Goal: Information Seeking & Learning: Check status

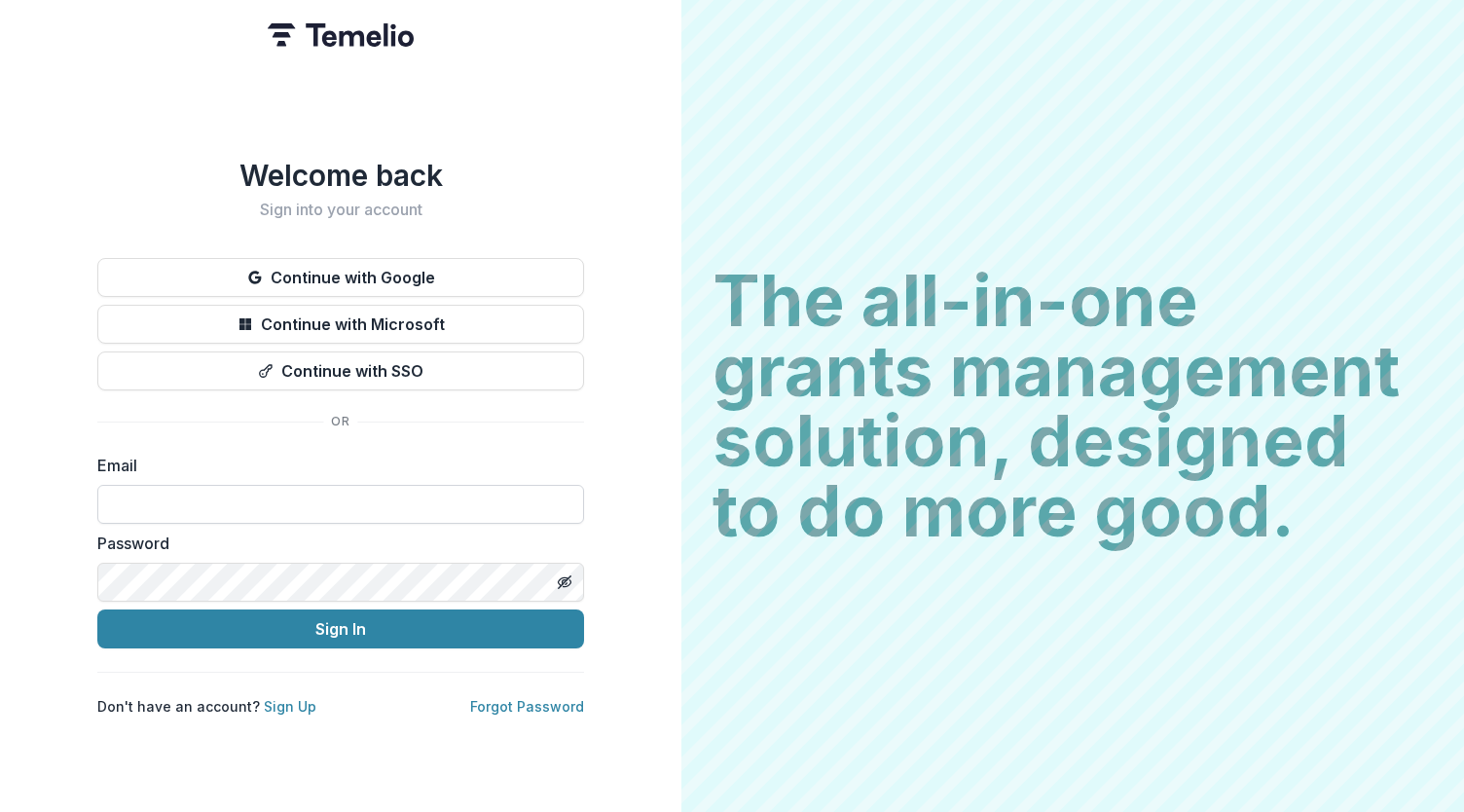
click at [254, 508] on input at bounding box center [341, 504] width 487 height 39
type input "**********"
click at [485, 632] on button "Sign In" at bounding box center [341, 628] width 487 height 39
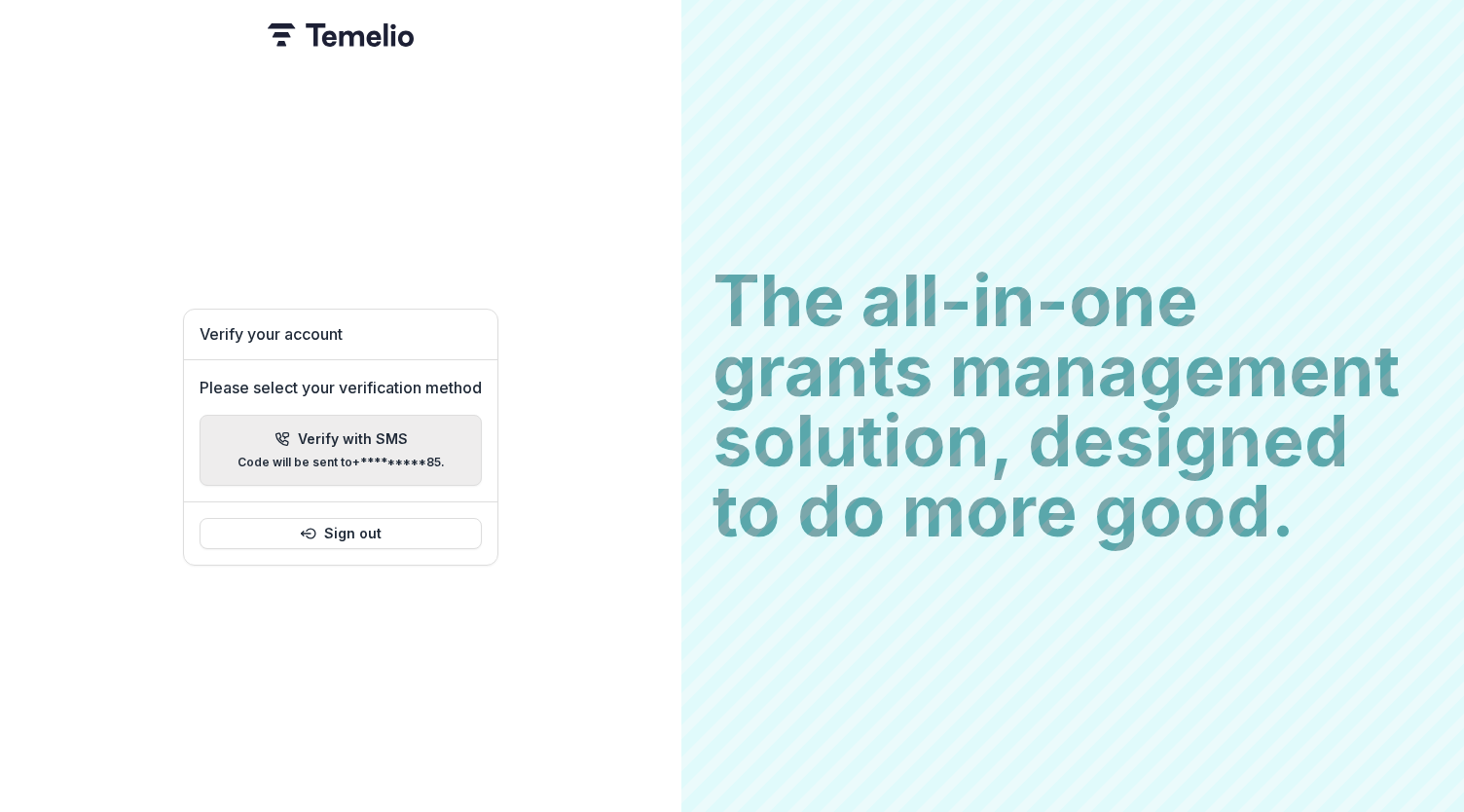
click at [384, 465] on button "Verify with SMS Code will be sent to +*********85 ." at bounding box center [341, 450] width 283 height 71
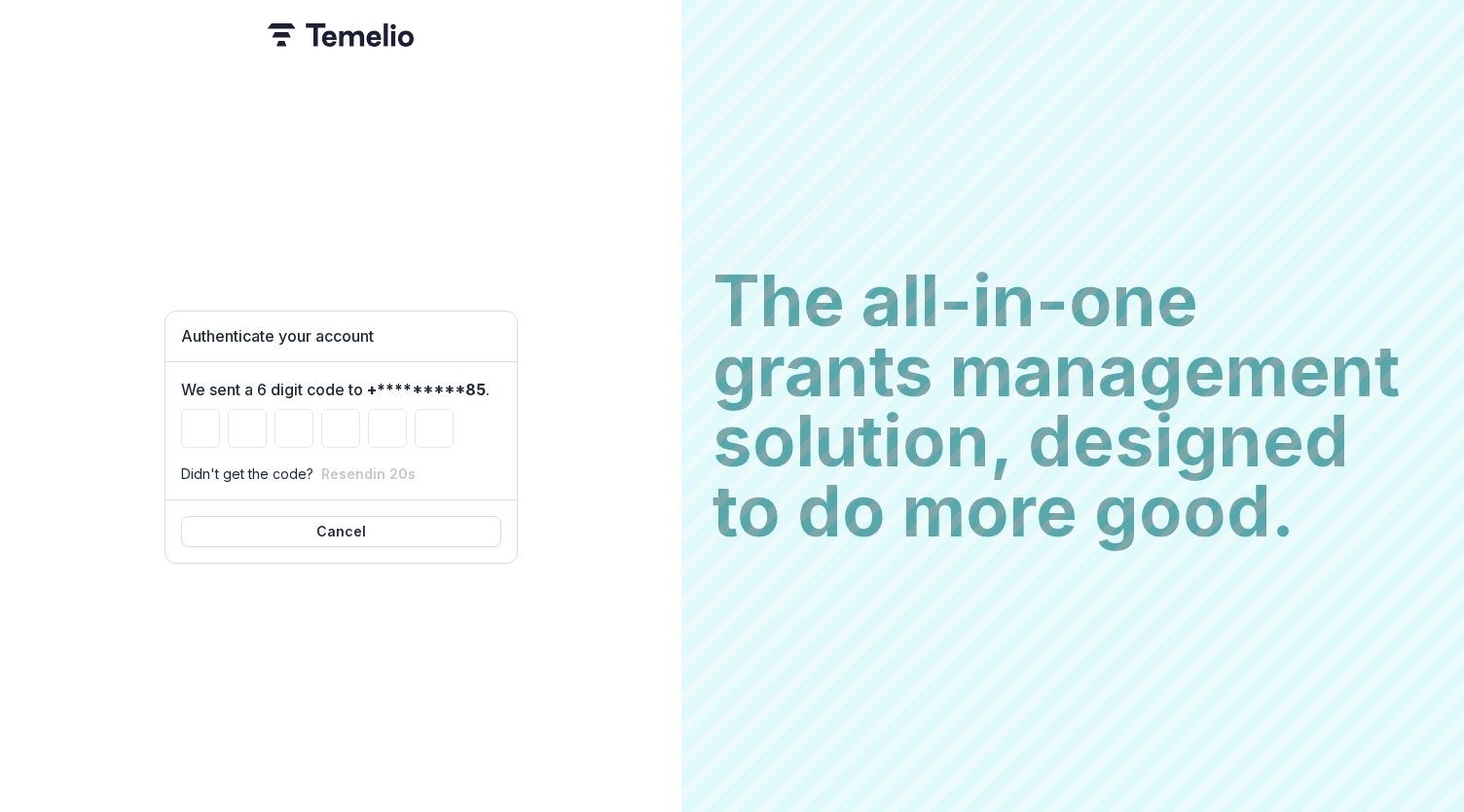
type input "*"
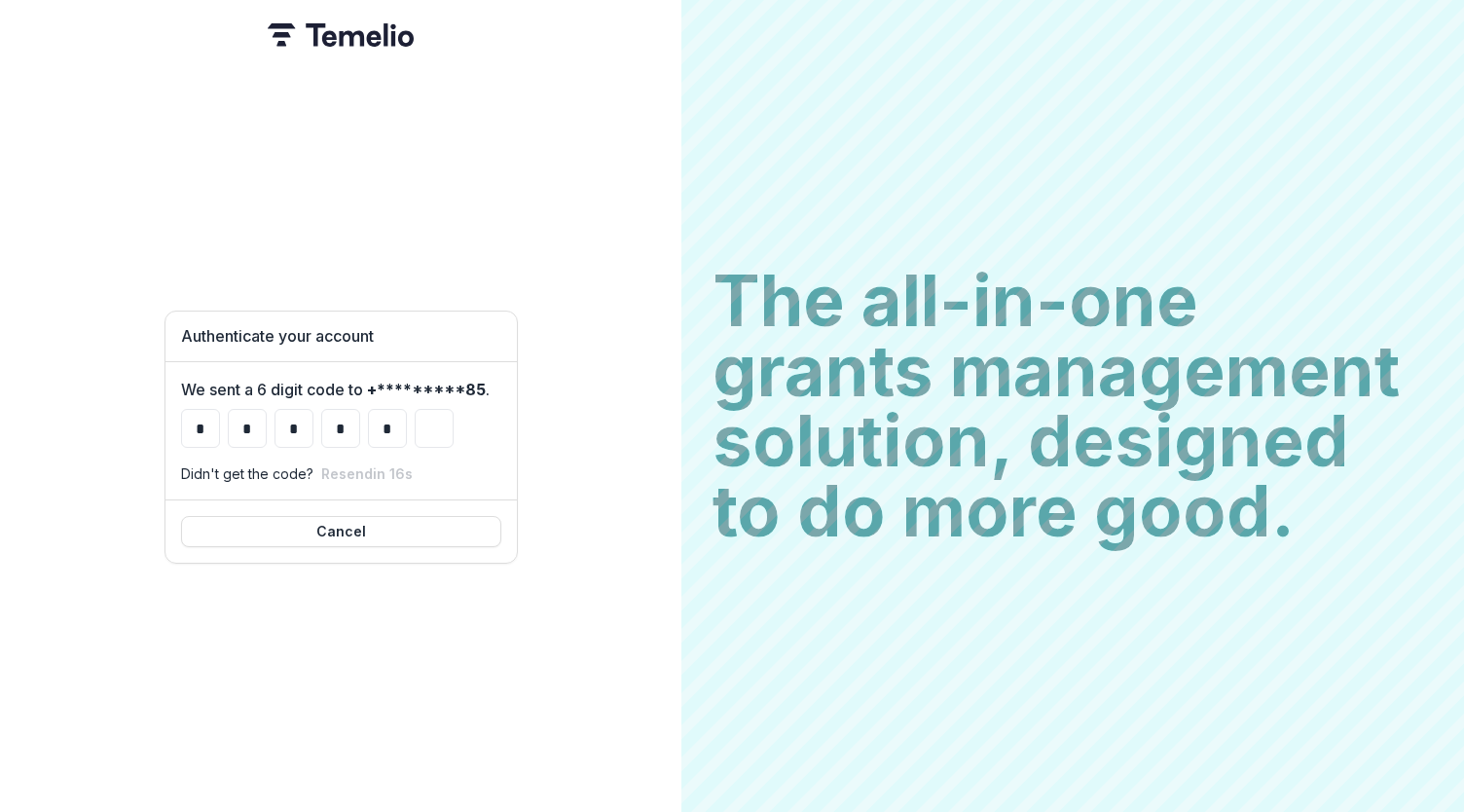
type input "*"
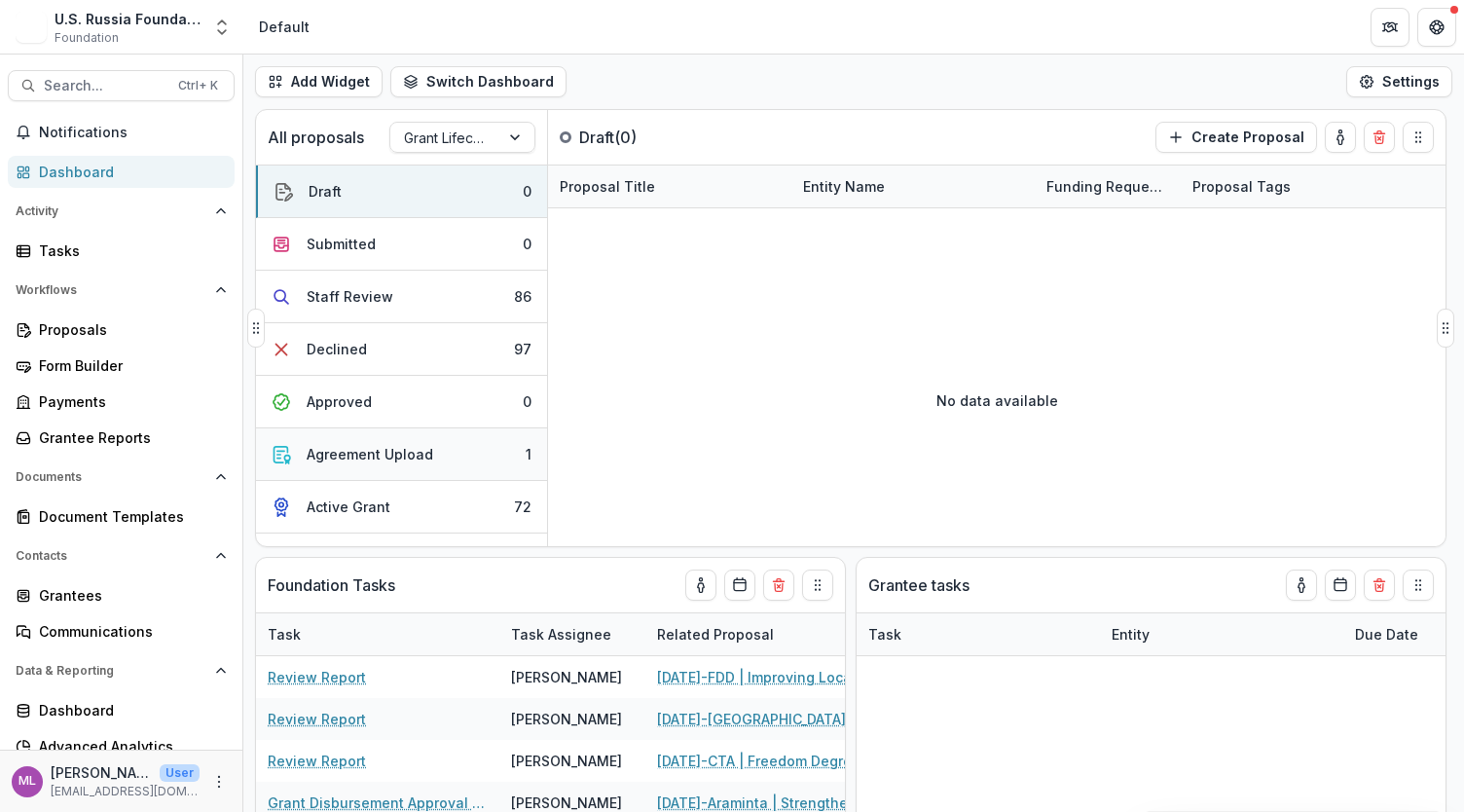
select select "**********"
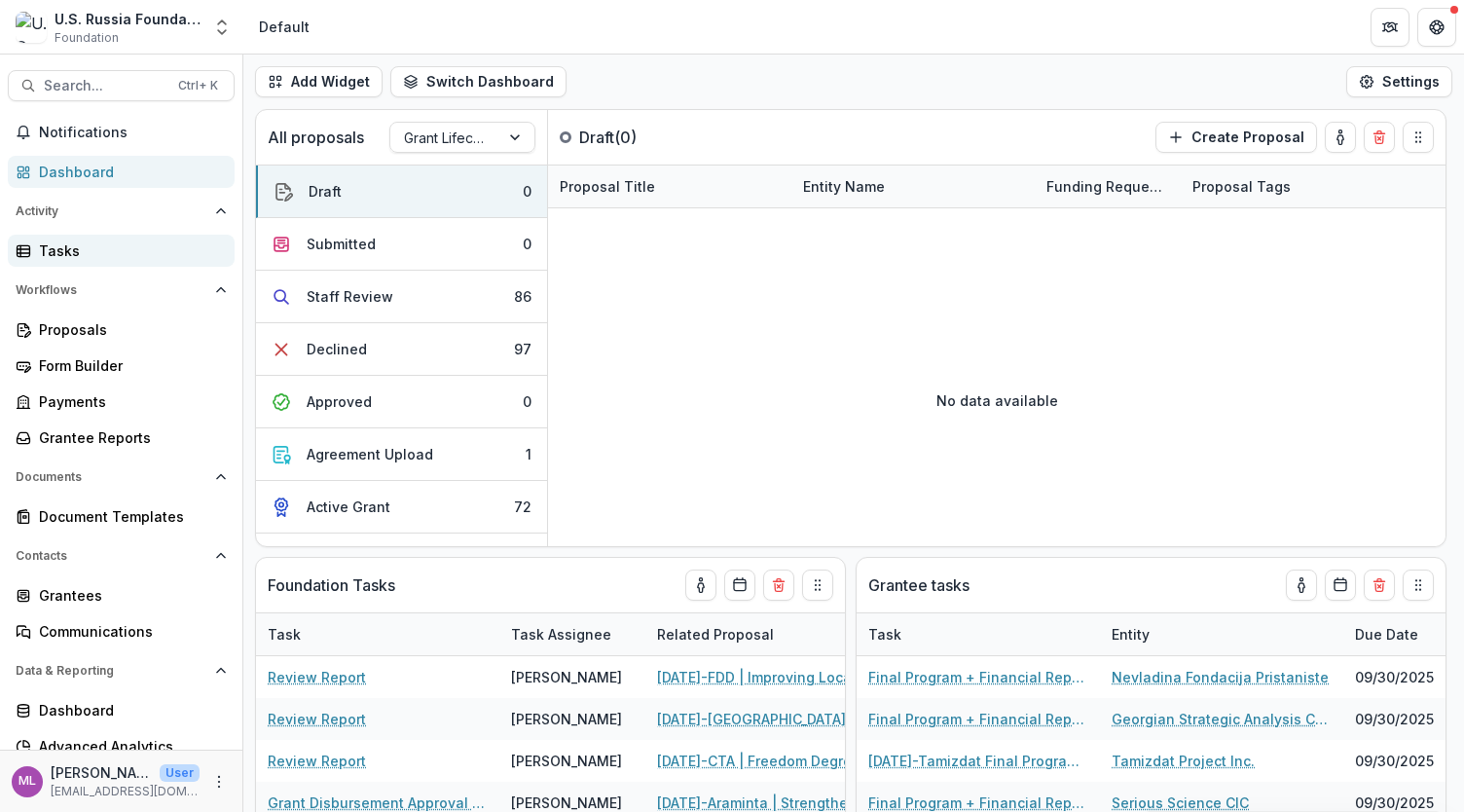
click at [50, 250] on div "Tasks" at bounding box center [128, 250] width 180 height 21
select select "**********"
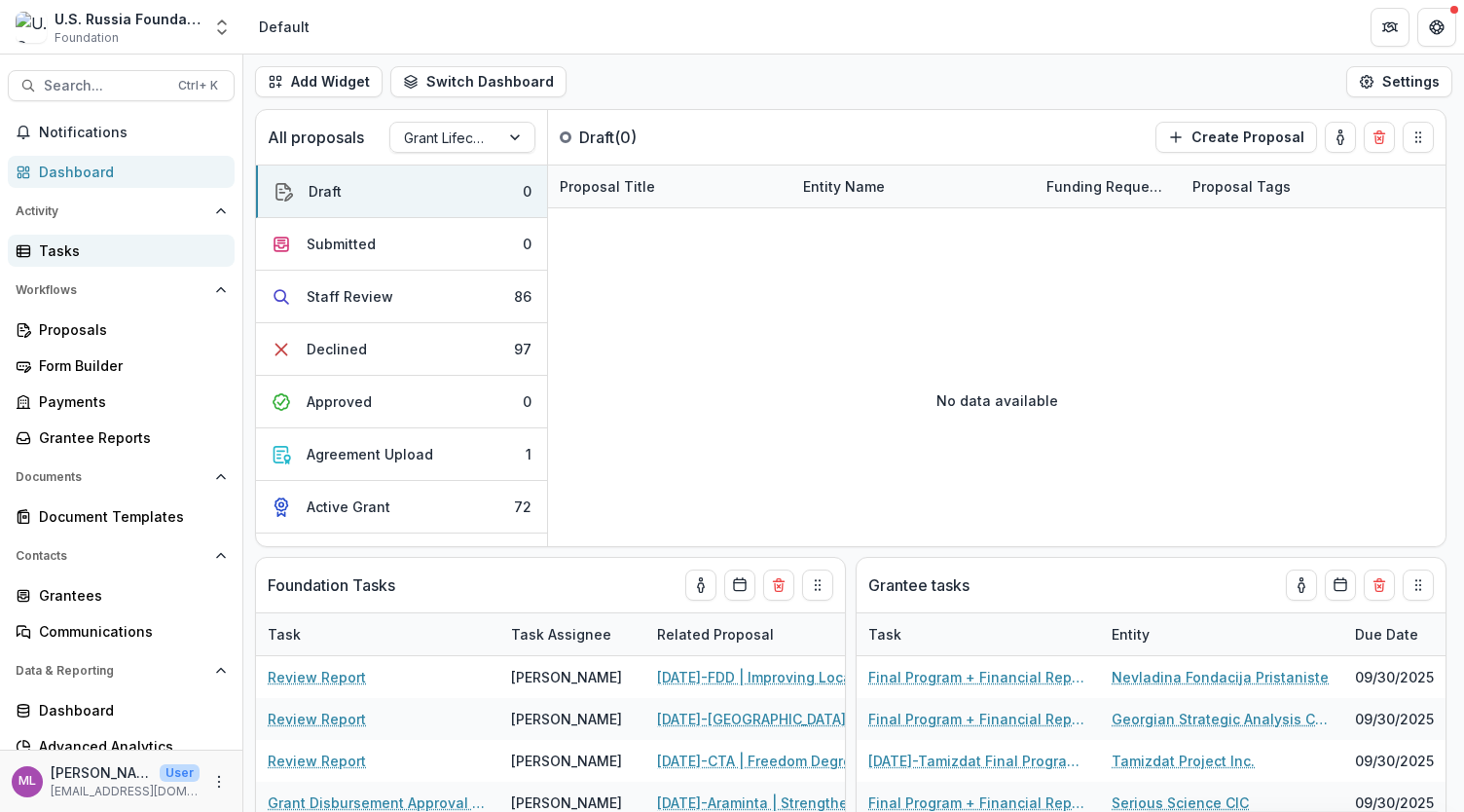
select select "**********"
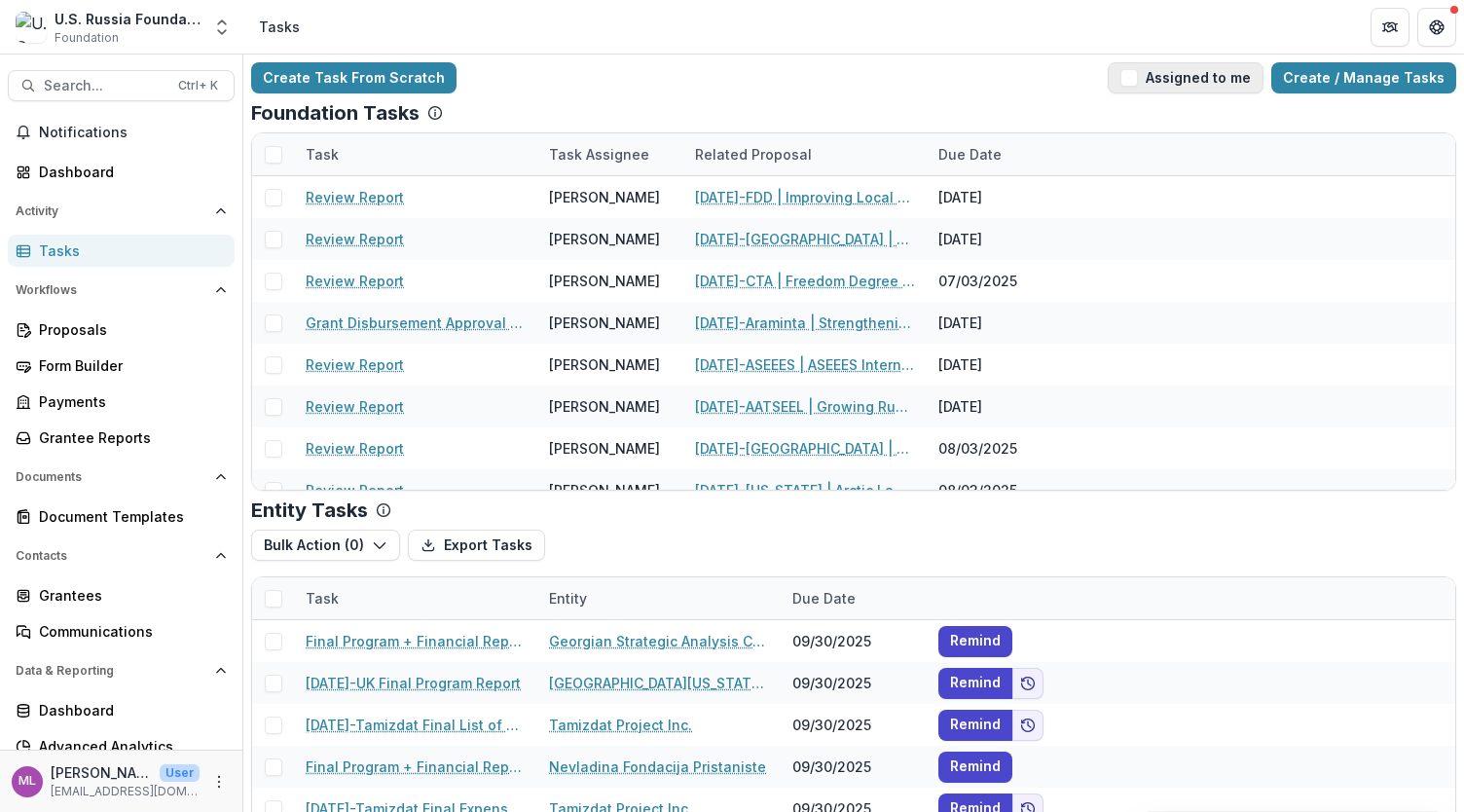
click at [1138, 82] on span "button" at bounding box center [1129, 78] width 18 height 18
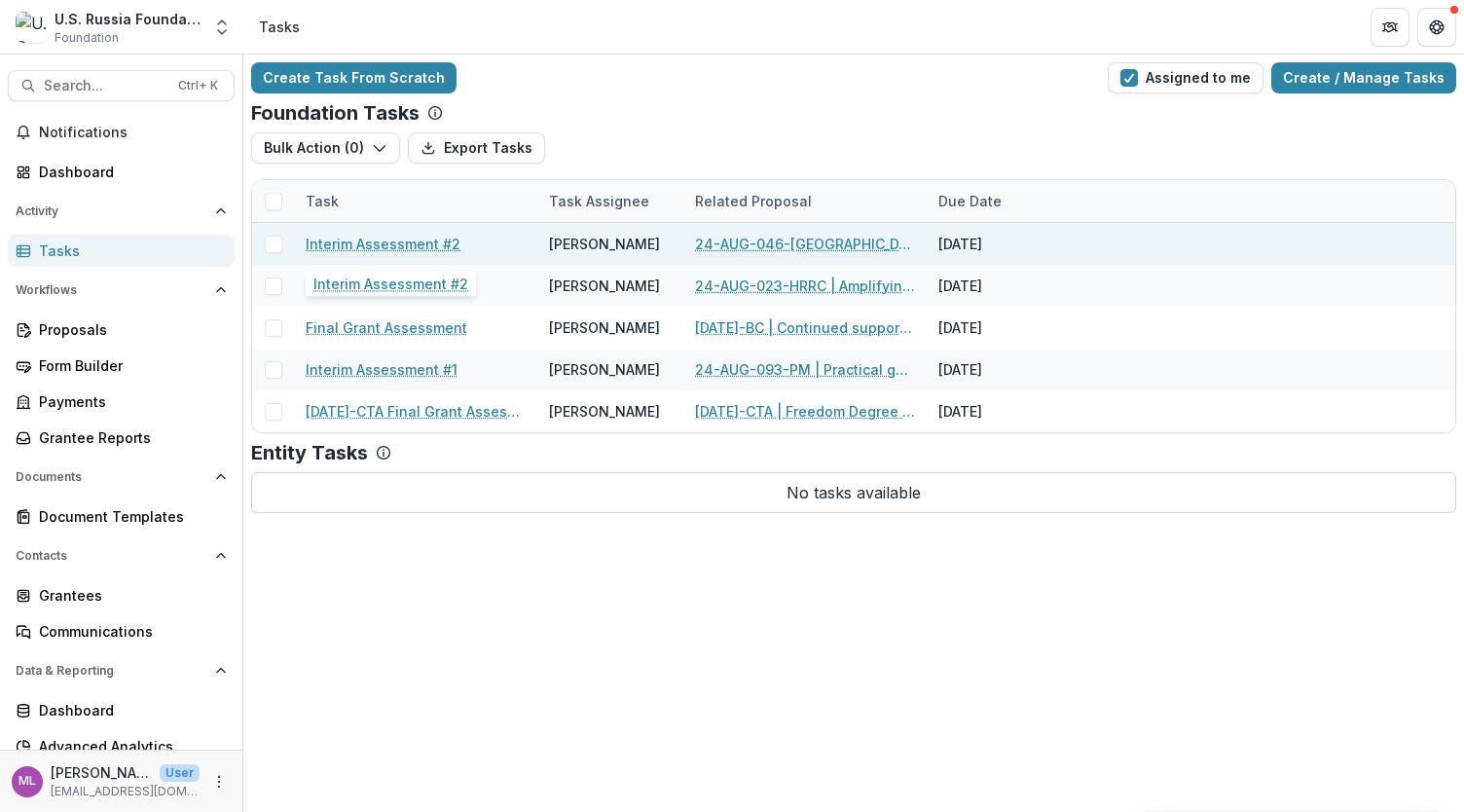
click at [433, 240] on link "Interim Assessment #2" at bounding box center [382, 244] width 155 height 21
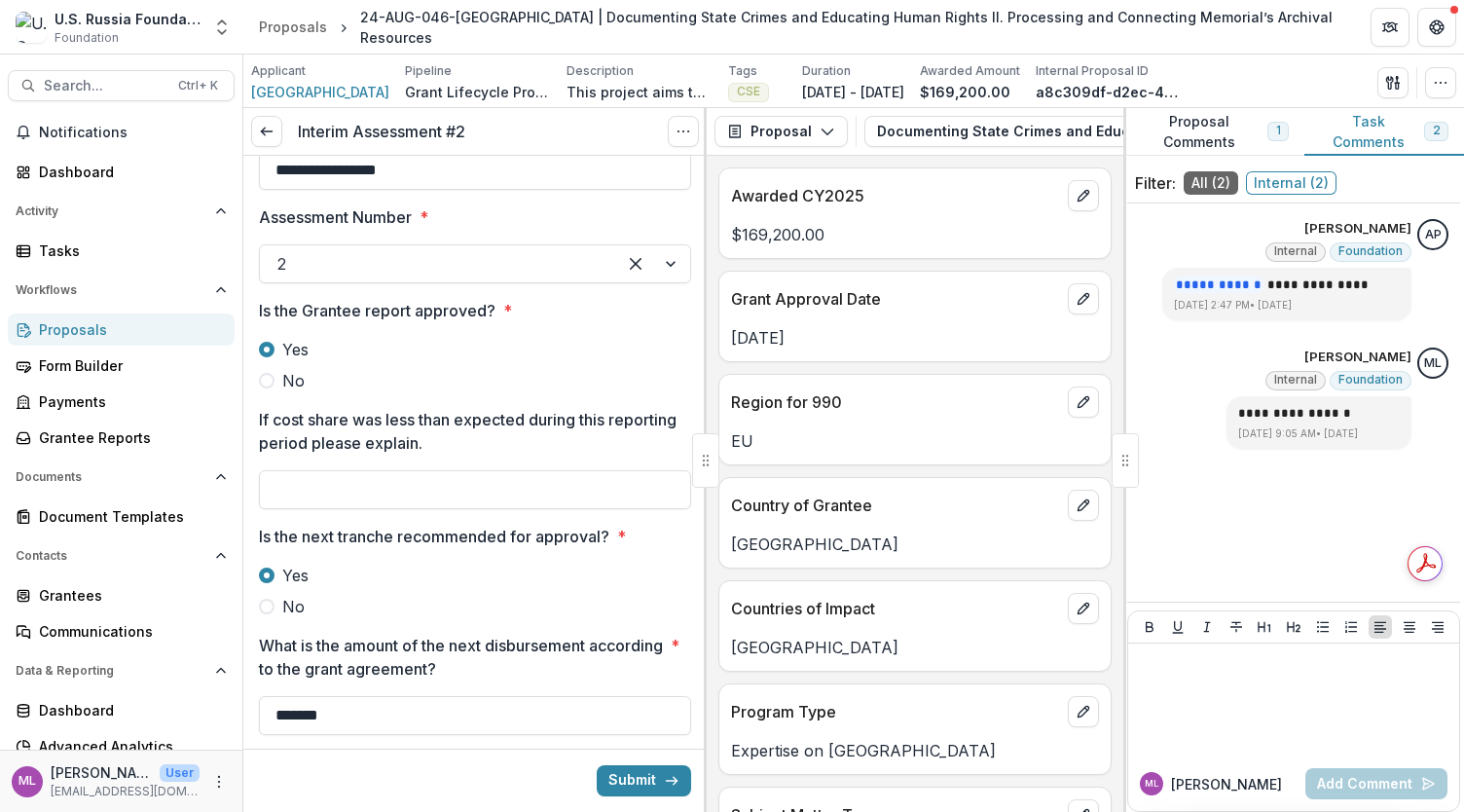
scroll to position [195, 0]
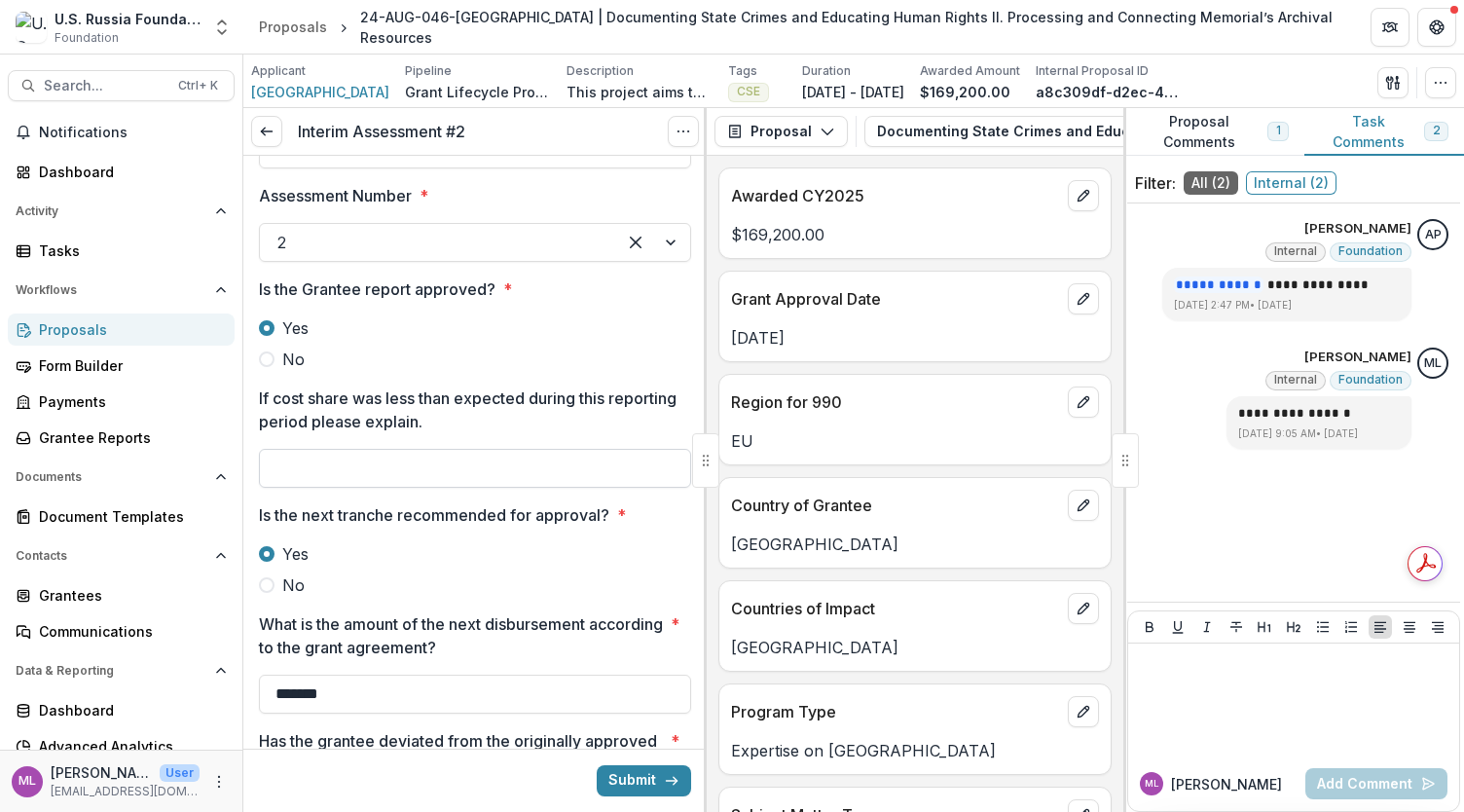
click at [339, 457] on input "If cost share was less than expected during this reporting period please explai…" at bounding box center [475, 467] width 433 height 39
type input "***"
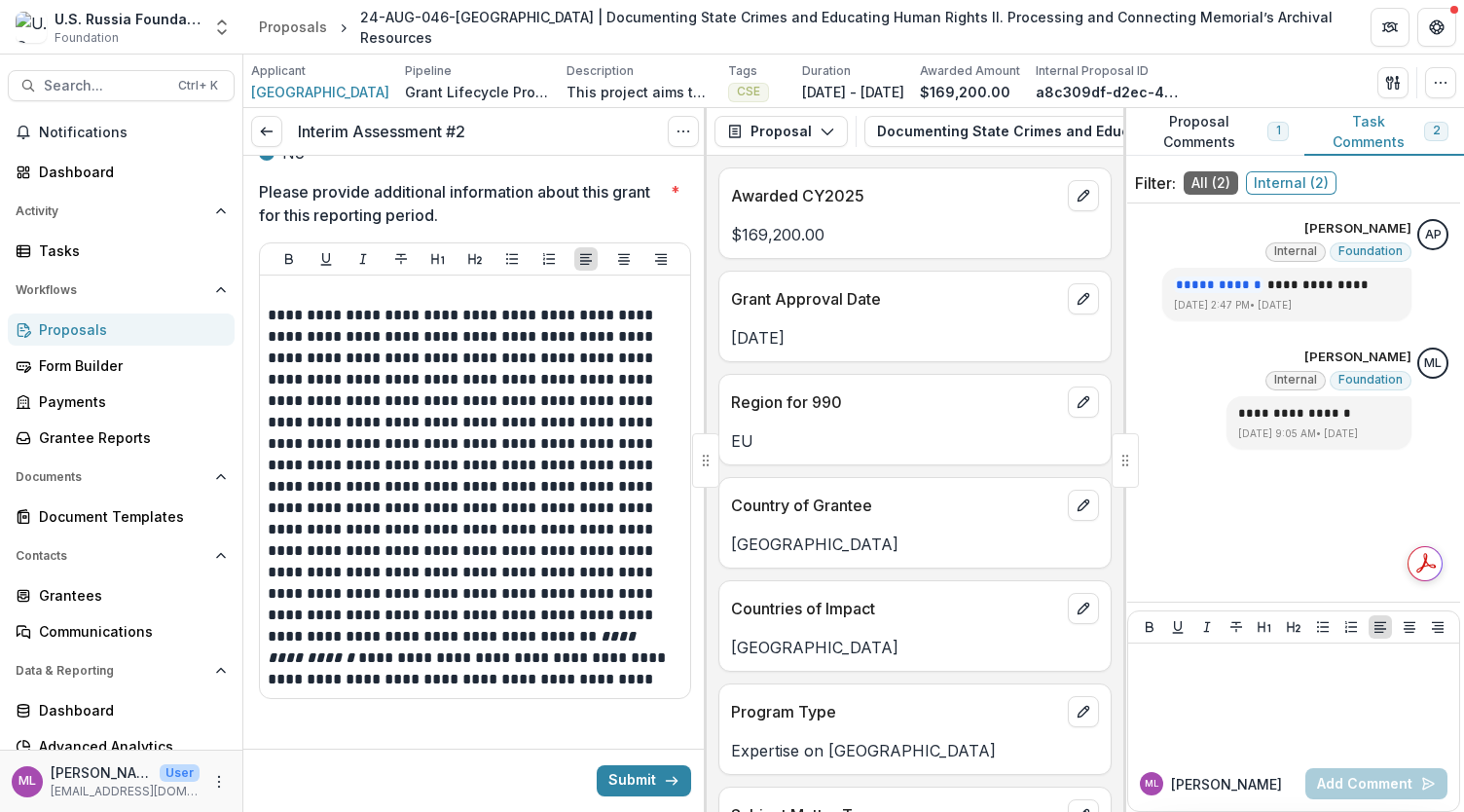
scroll to position [894, 0]
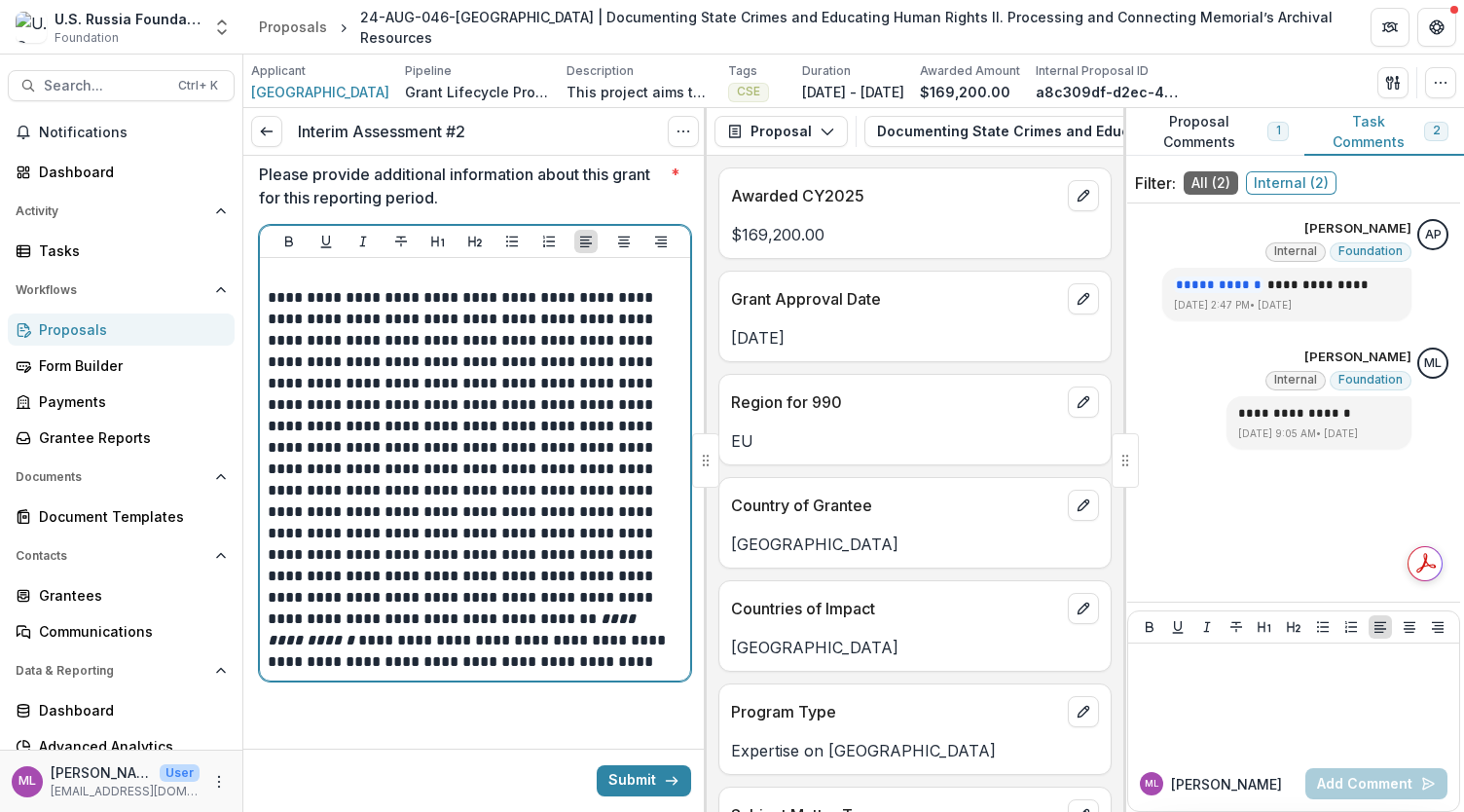
click at [379, 389] on p "**********" at bounding box center [472, 480] width 410 height 385
drag, startPoint x: 569, startPoint y: 313, endPoint x: 591, endPoint y: 314, distance: 22.0
click at [591, 314] on p "**********" at bounding box center [472, 480] width 410 height 385
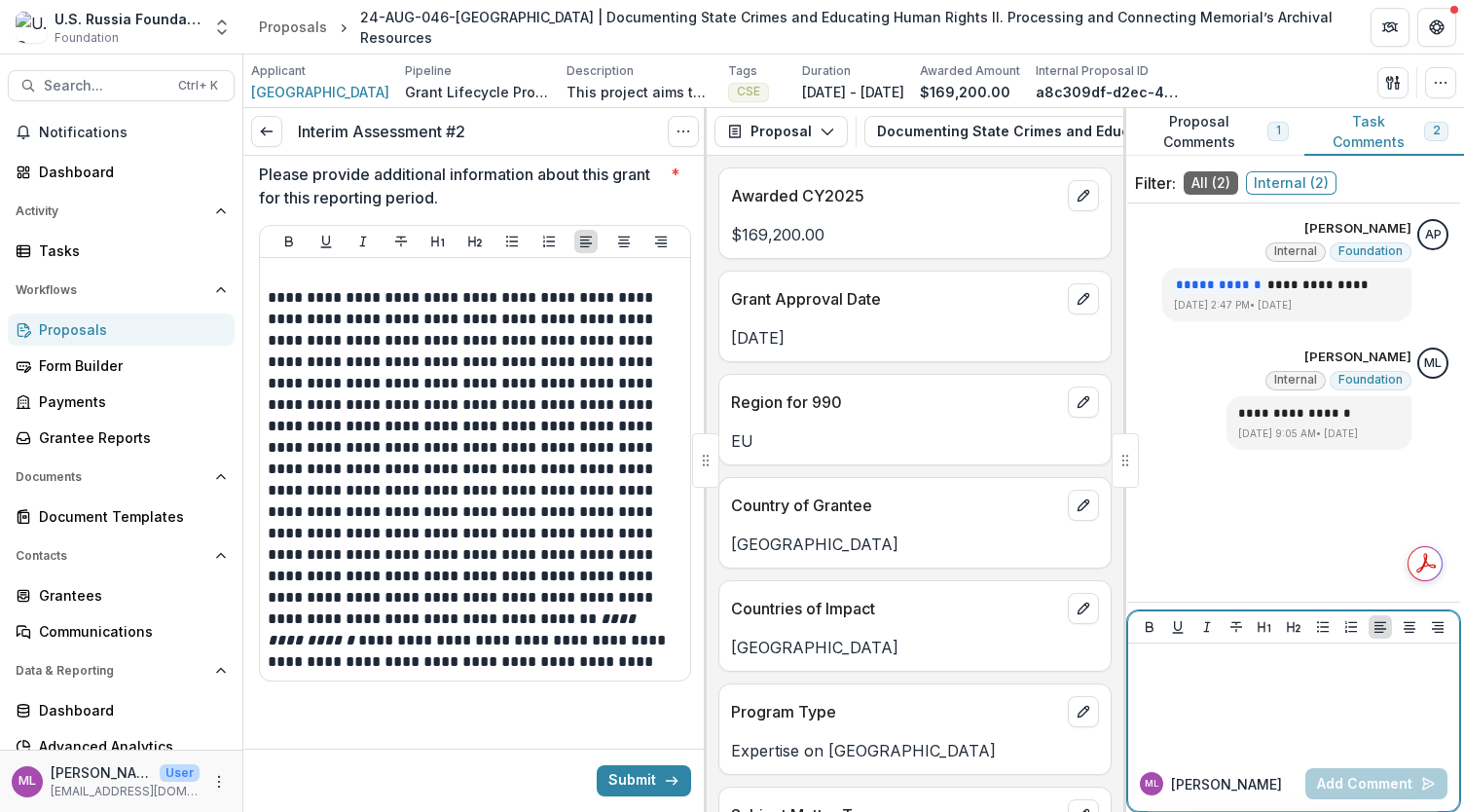
click at [1215, 683] on div at bounding box center [1293, 699] width 315 height 98
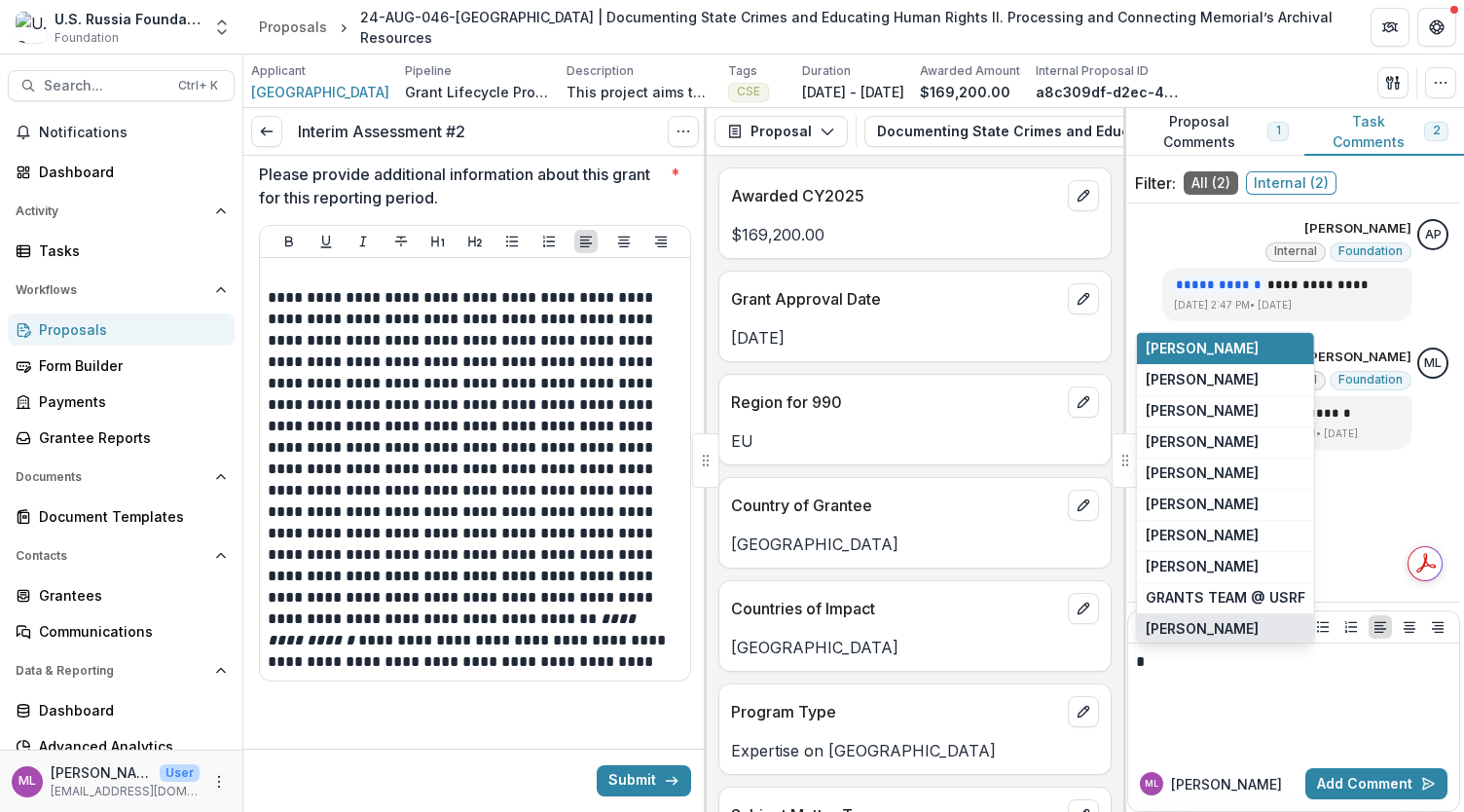
click at [1195, 634] on button "[PERSON_NAME]" at bounding box center [1225, 629] width 177 height 32
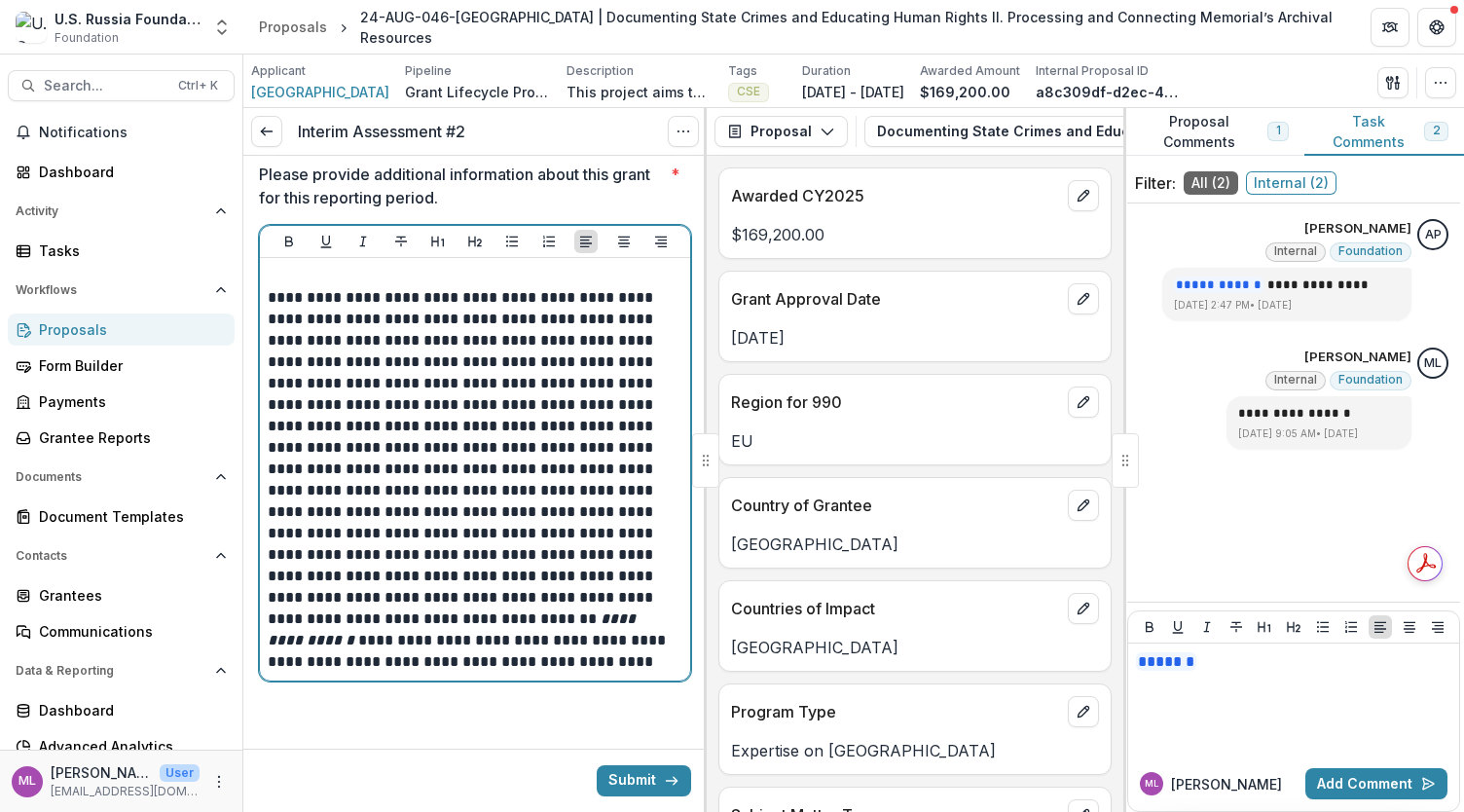
click at [514, 486] on p "**********" at bounding box center [472, 480] width 410 height 385
click at [493, 466] on p "**********" at bounding box center [472, 480] width 410 height 385
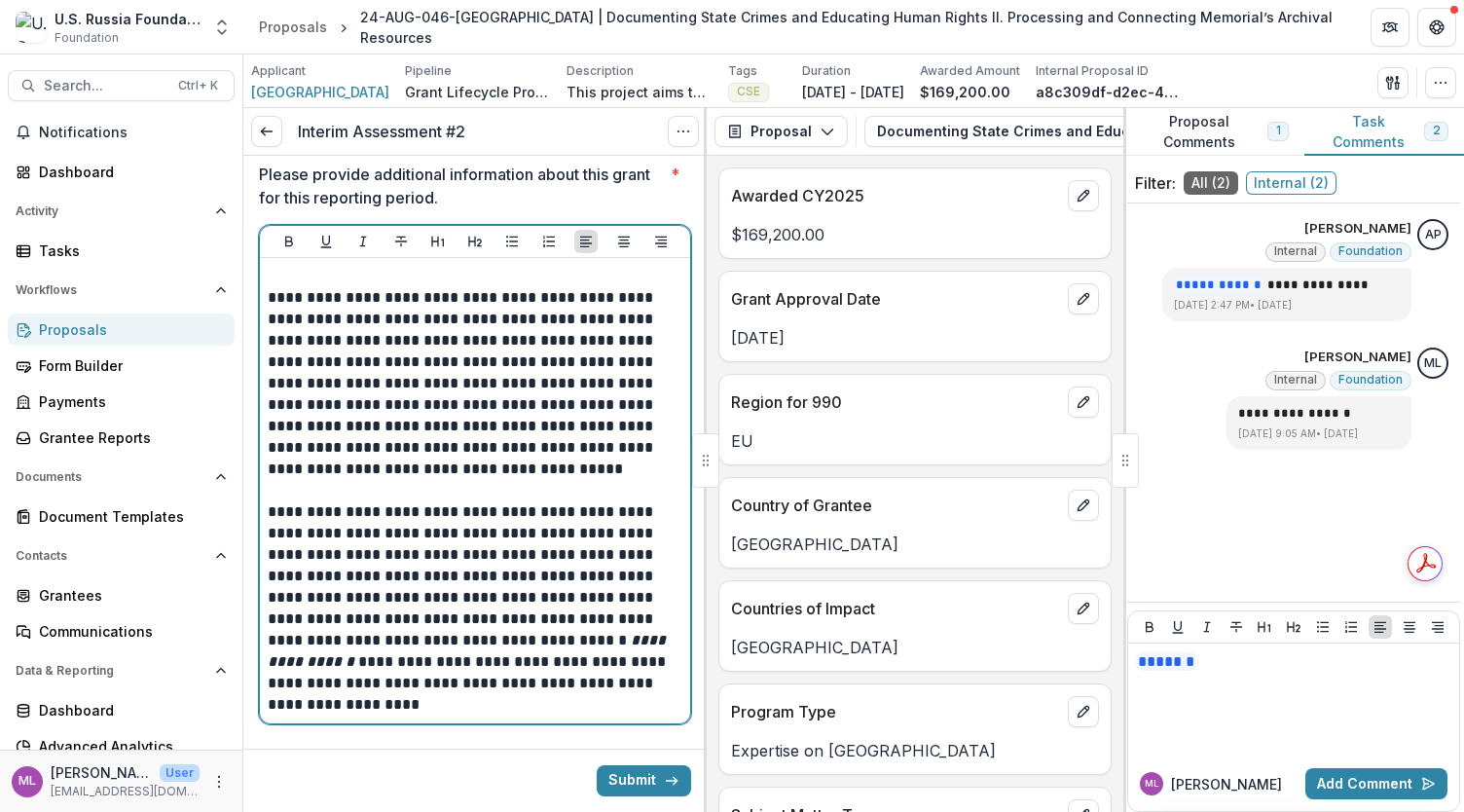
click at [551, 507] on p "**********" at bounding box center [472, 609] width 410 height 214
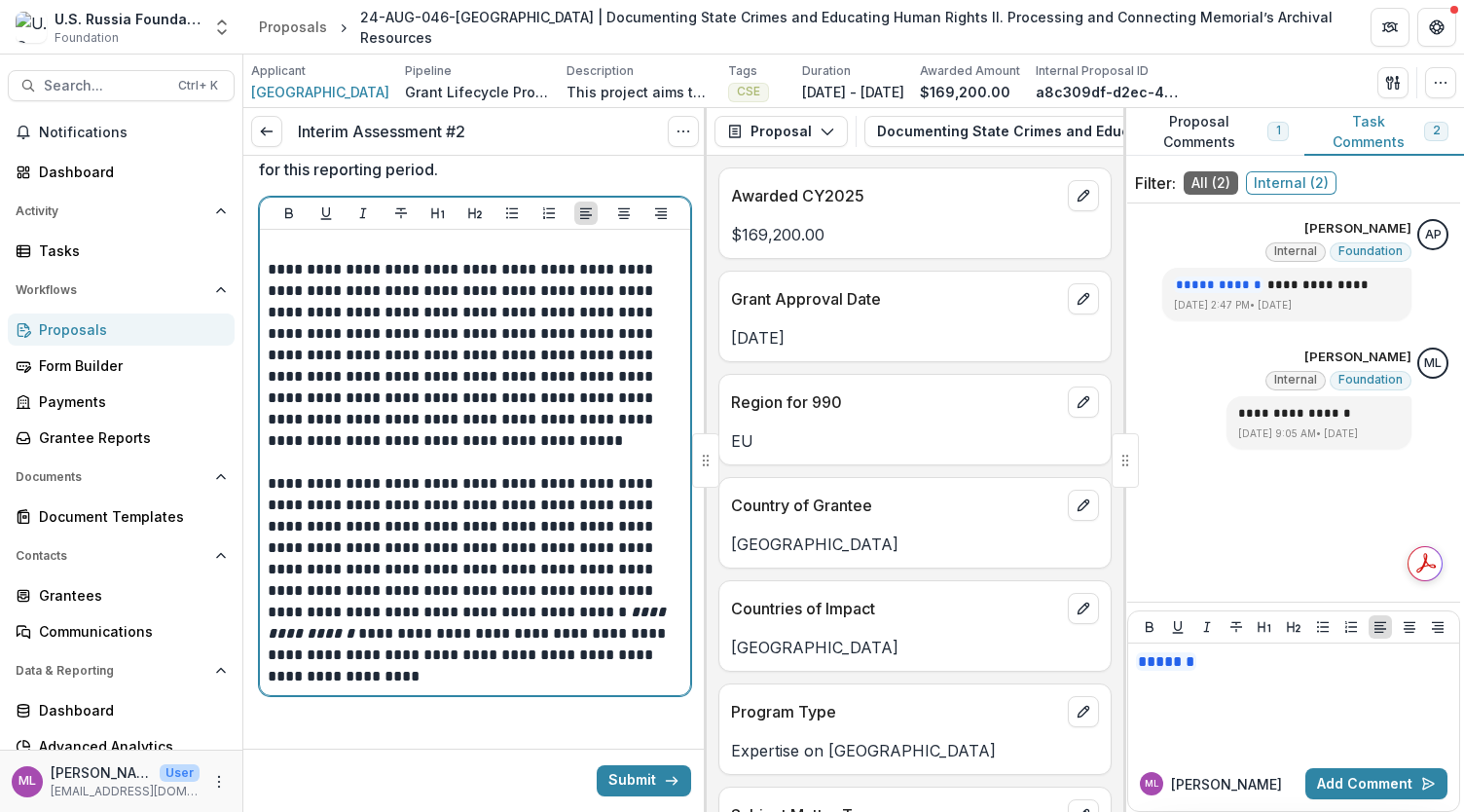
scroll to position [936, 0]
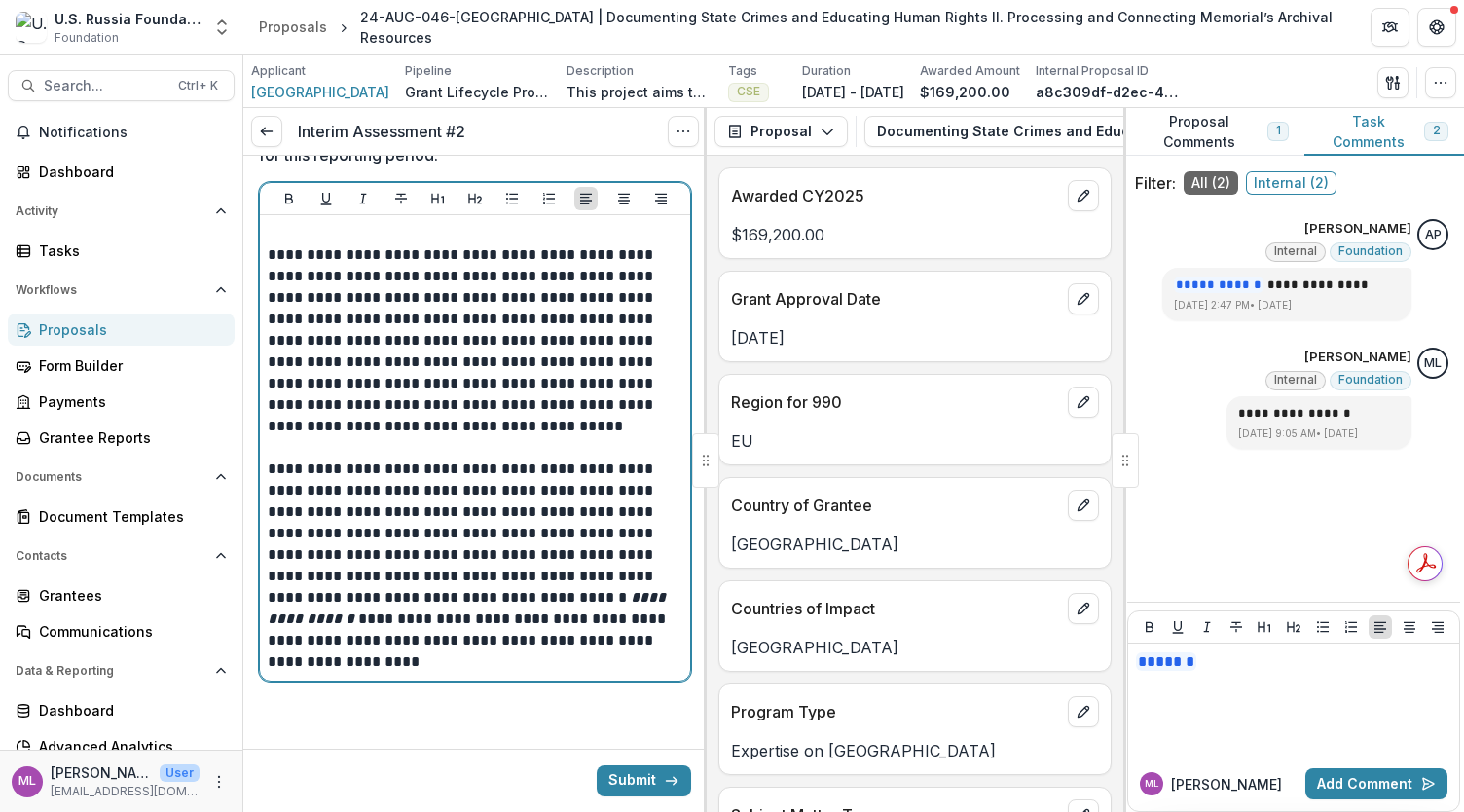
click at [411, 492] on p "**********" at bounding box center [472, 565] width 410 height 214
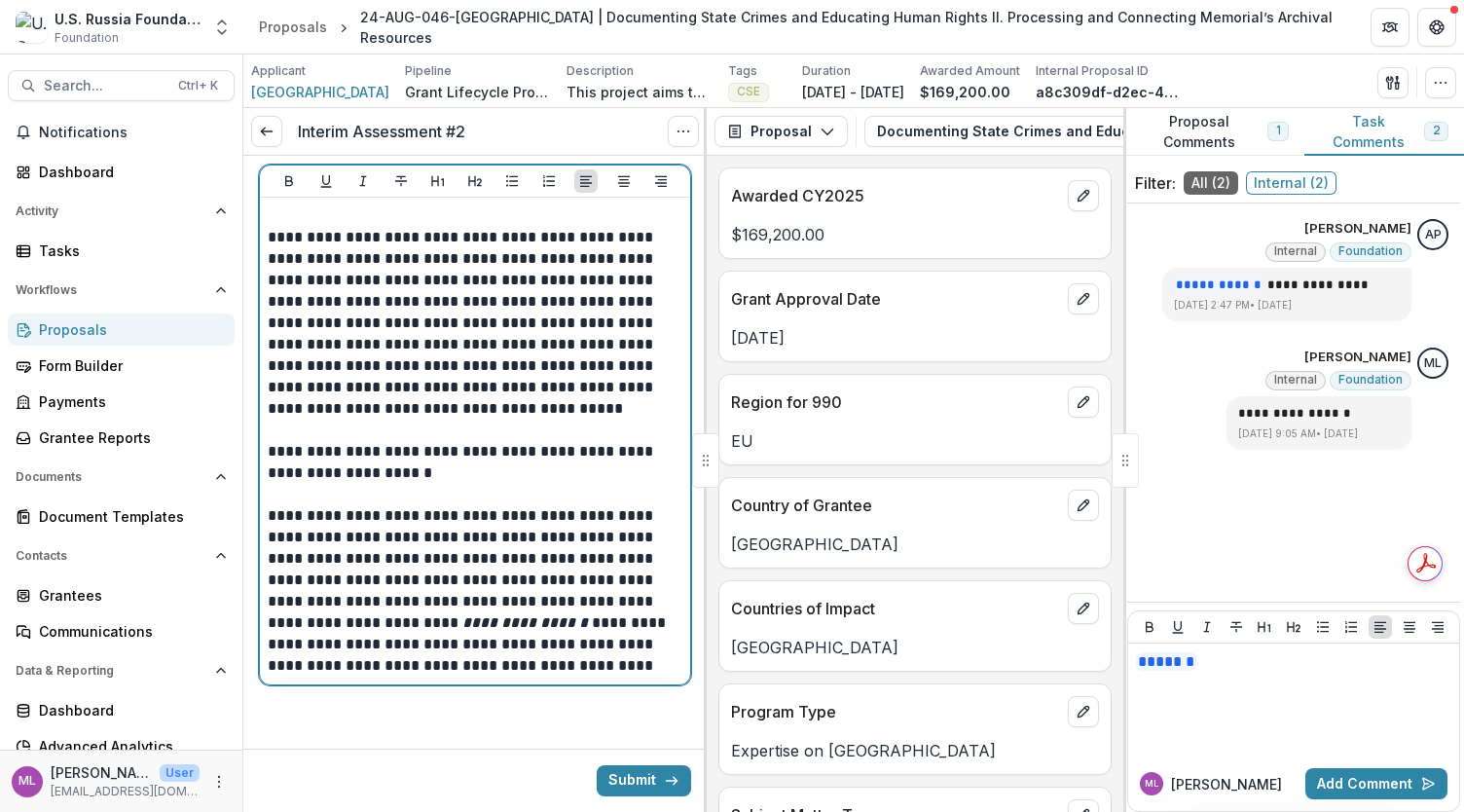
scroll to position [958, 0]
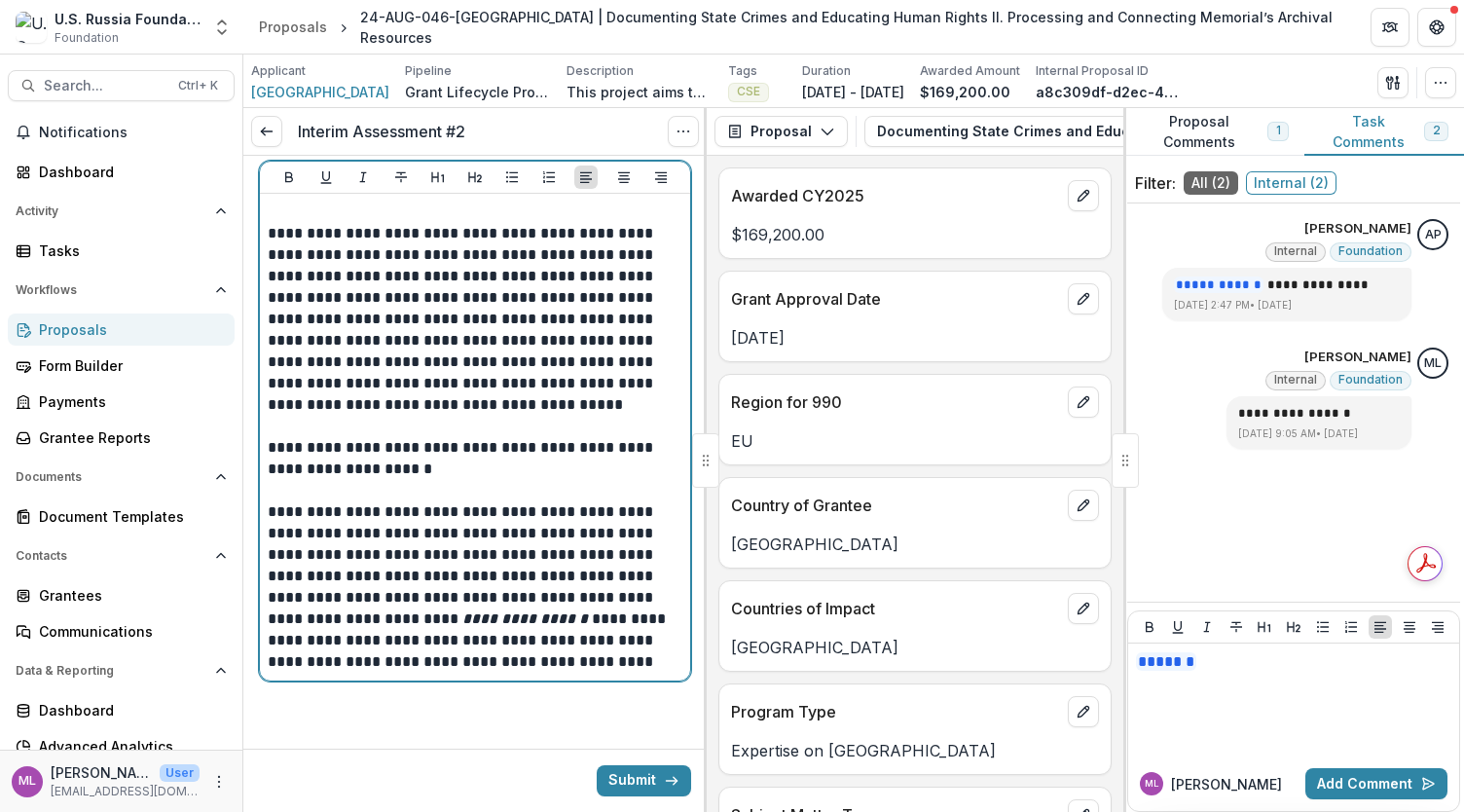
click at [337, 318] on p "**********" at bounding box center [472, 319] width 410 height 193
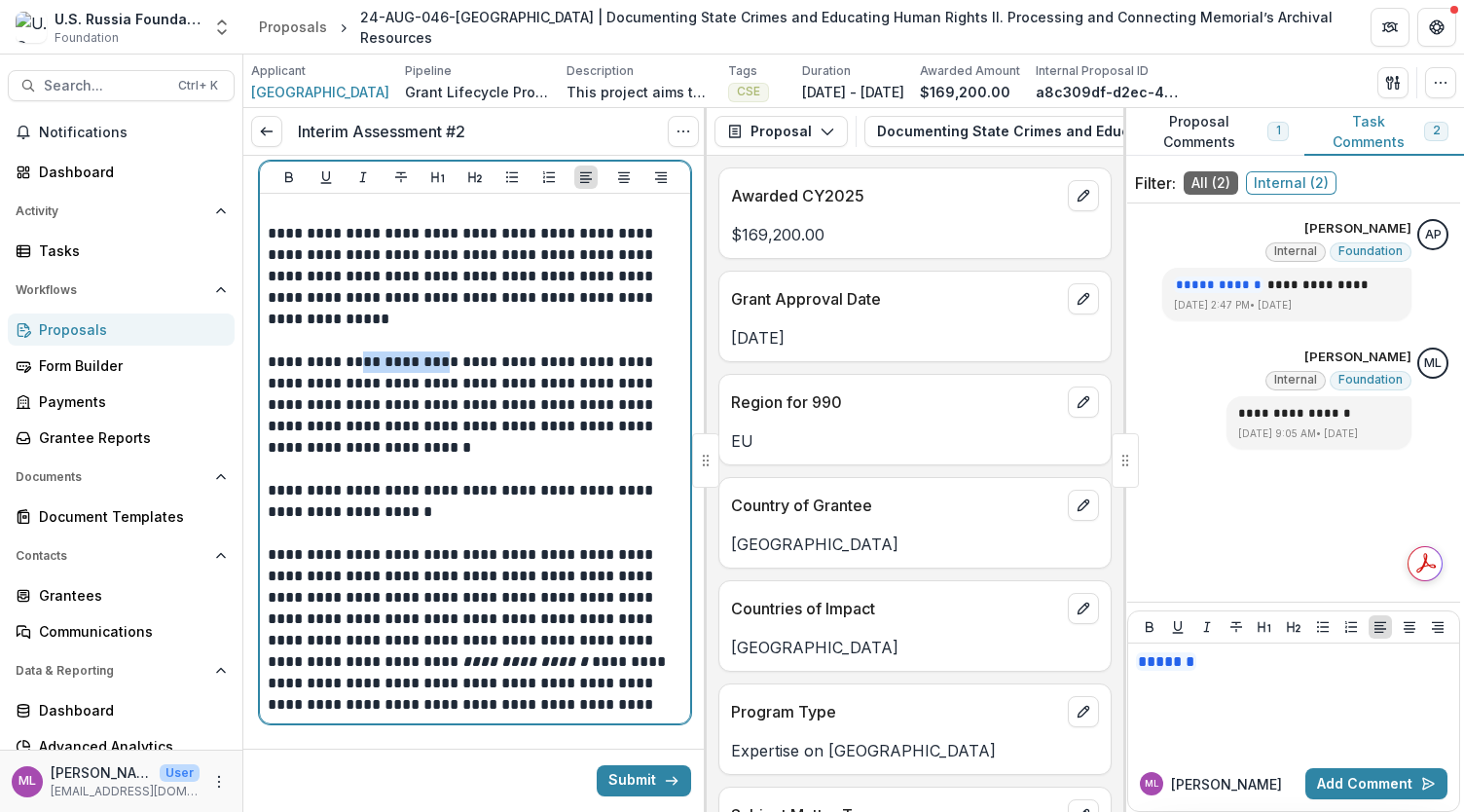
drag, startPoint x: 359, startPoint y: 362, endPoint x: 439, endPoint y: 362, distance: 80.0
click at [439, 362] on p "**********" at bounding box center [472, 405] width 410 height 107
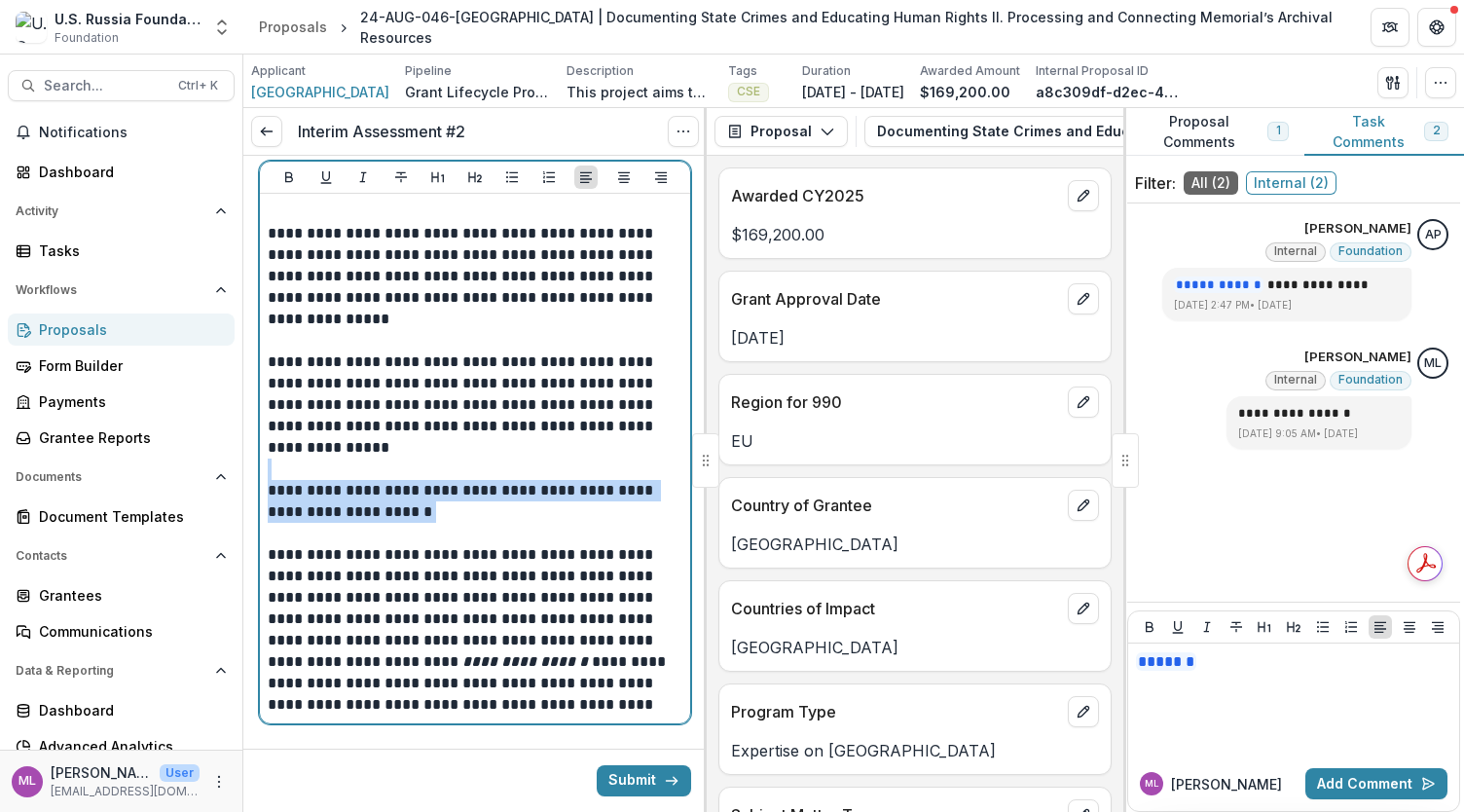
drag, startPoint x: 283, startPoint y: 475, endPoint x: 414, endPoint y: 503, distance: 134.0
click at [414, 503] on div "**********" at bounding box center [475, 458] width 415 height 514
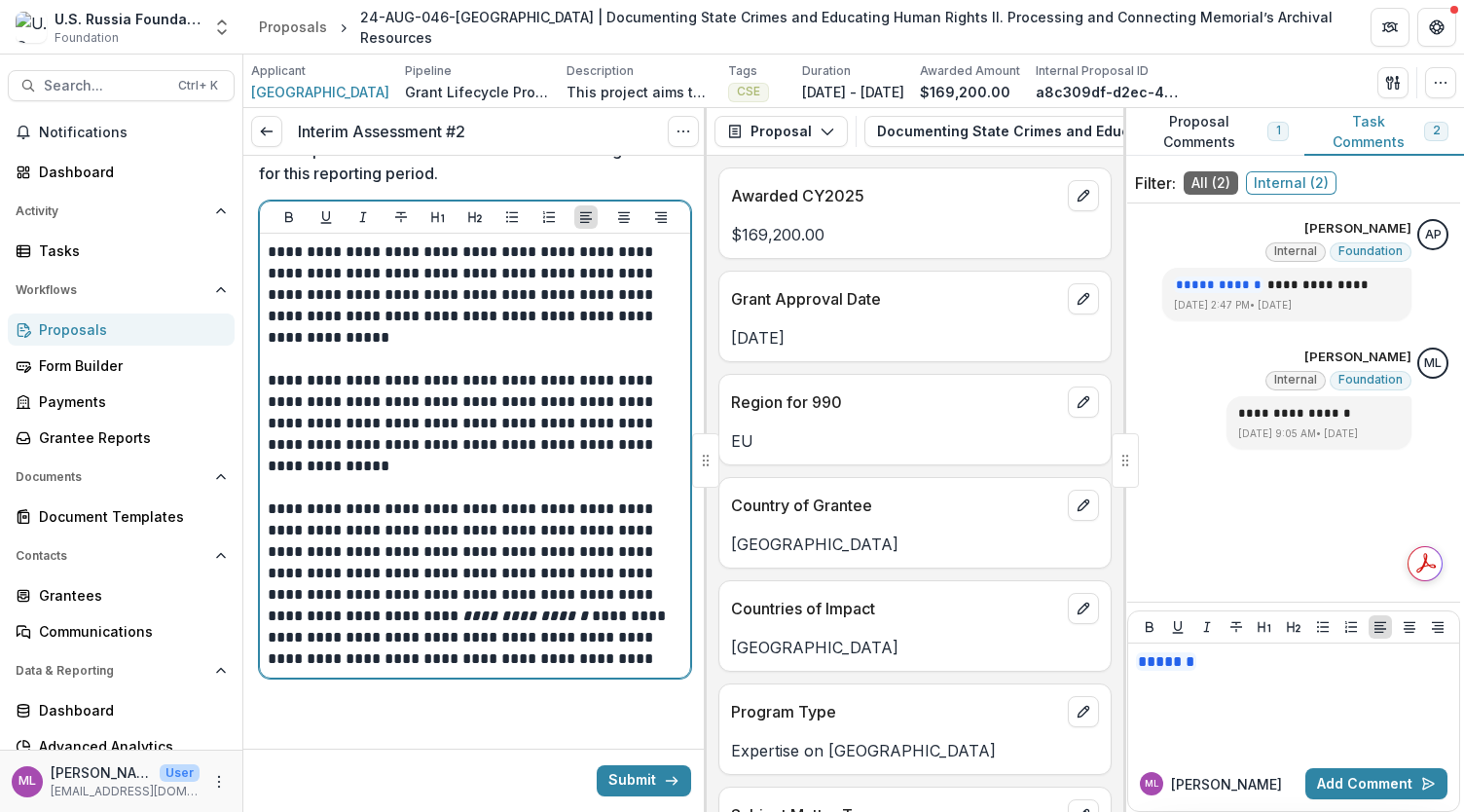
scroll to position [915, 0]
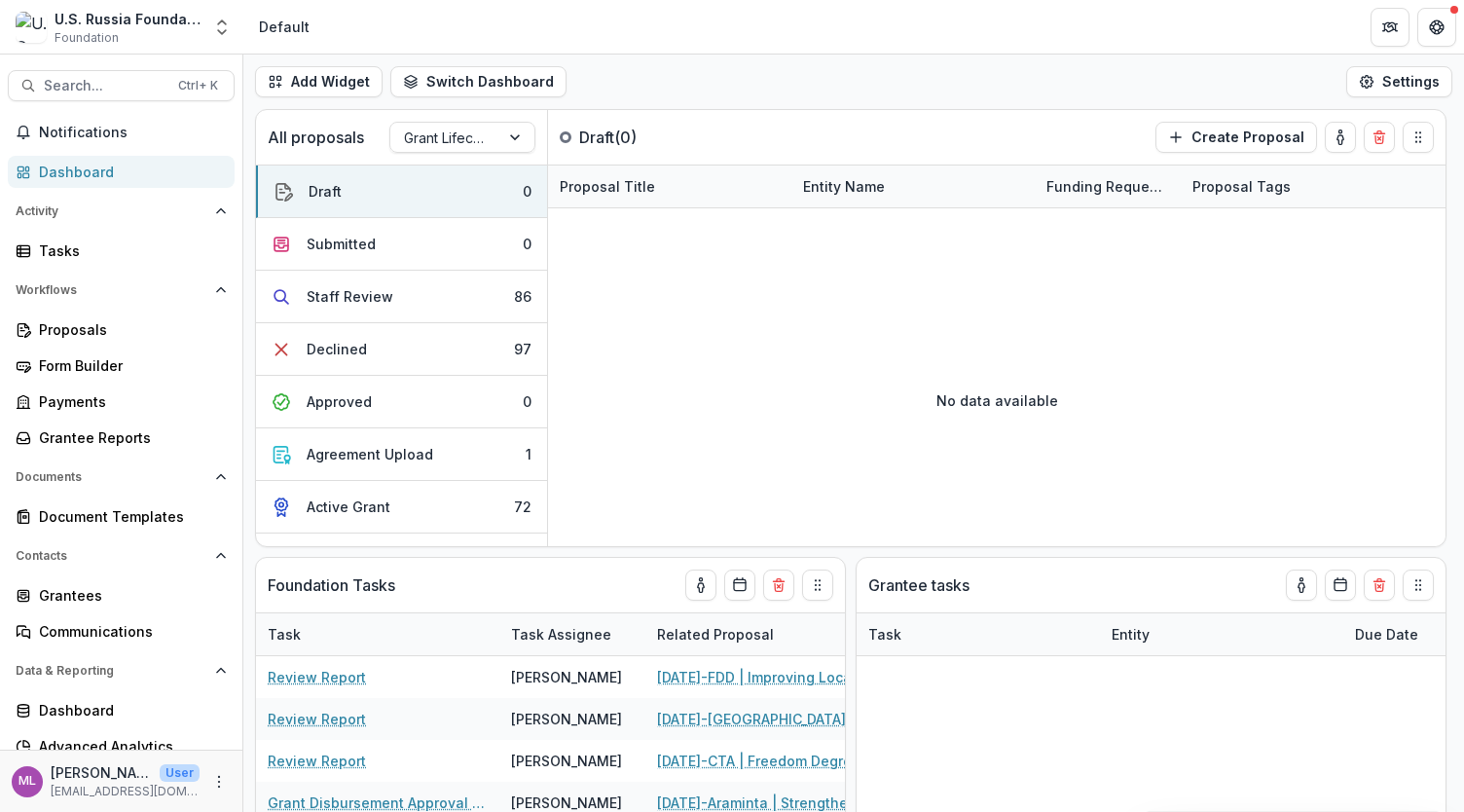
select select "**********"
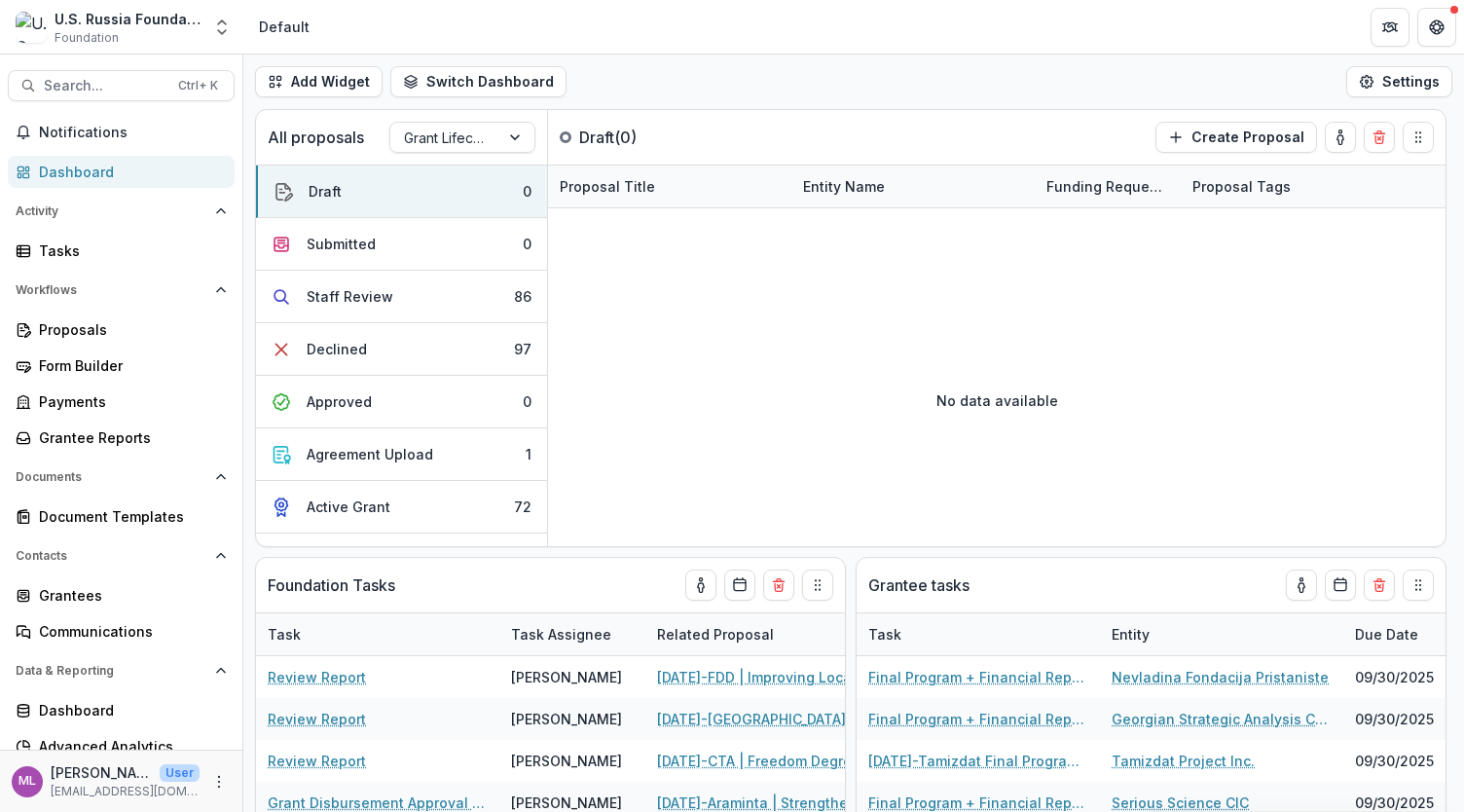
select select "**********"
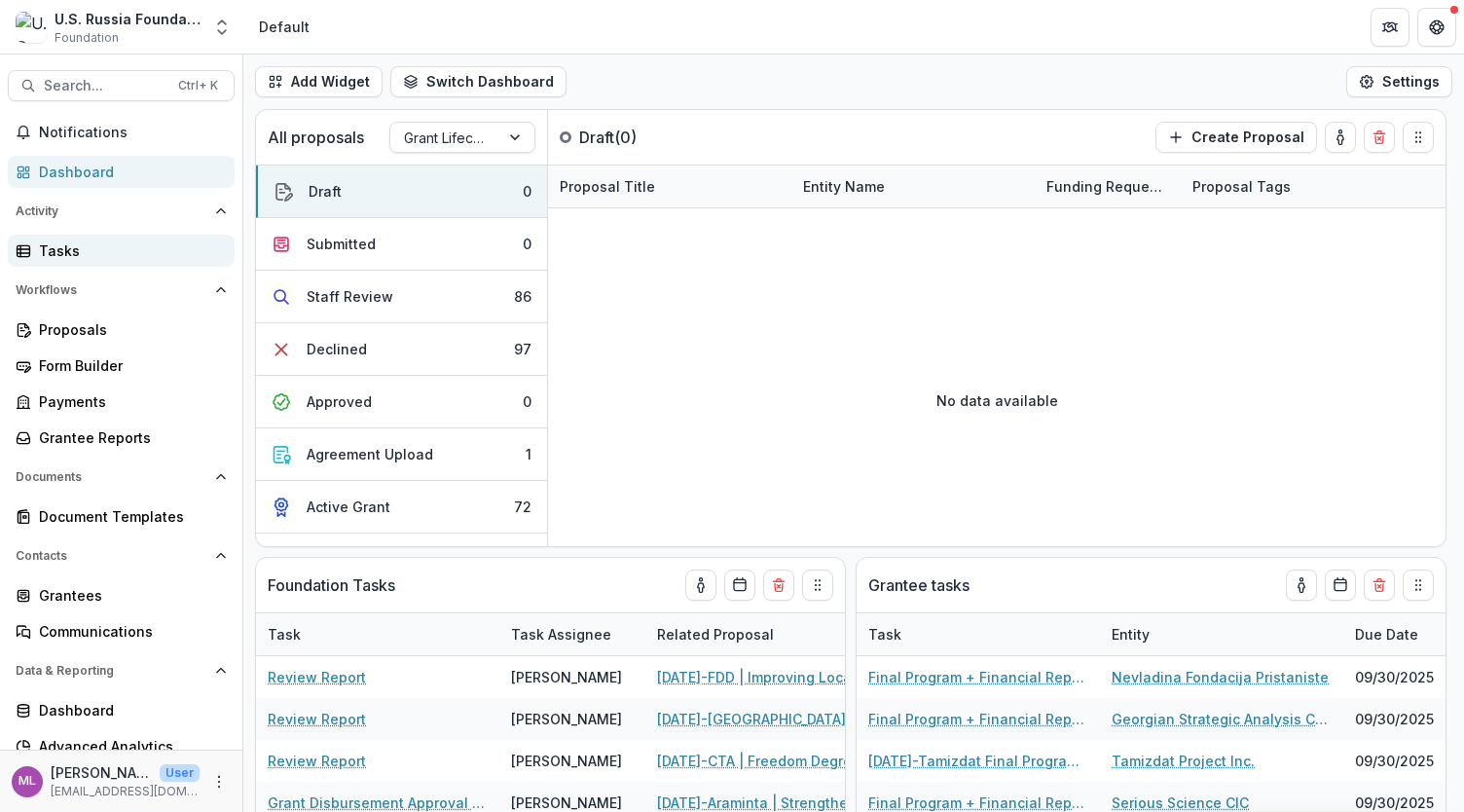
click at [76, 254] on div "Tasks" at bounding box center [128, 250] width 180 height 21
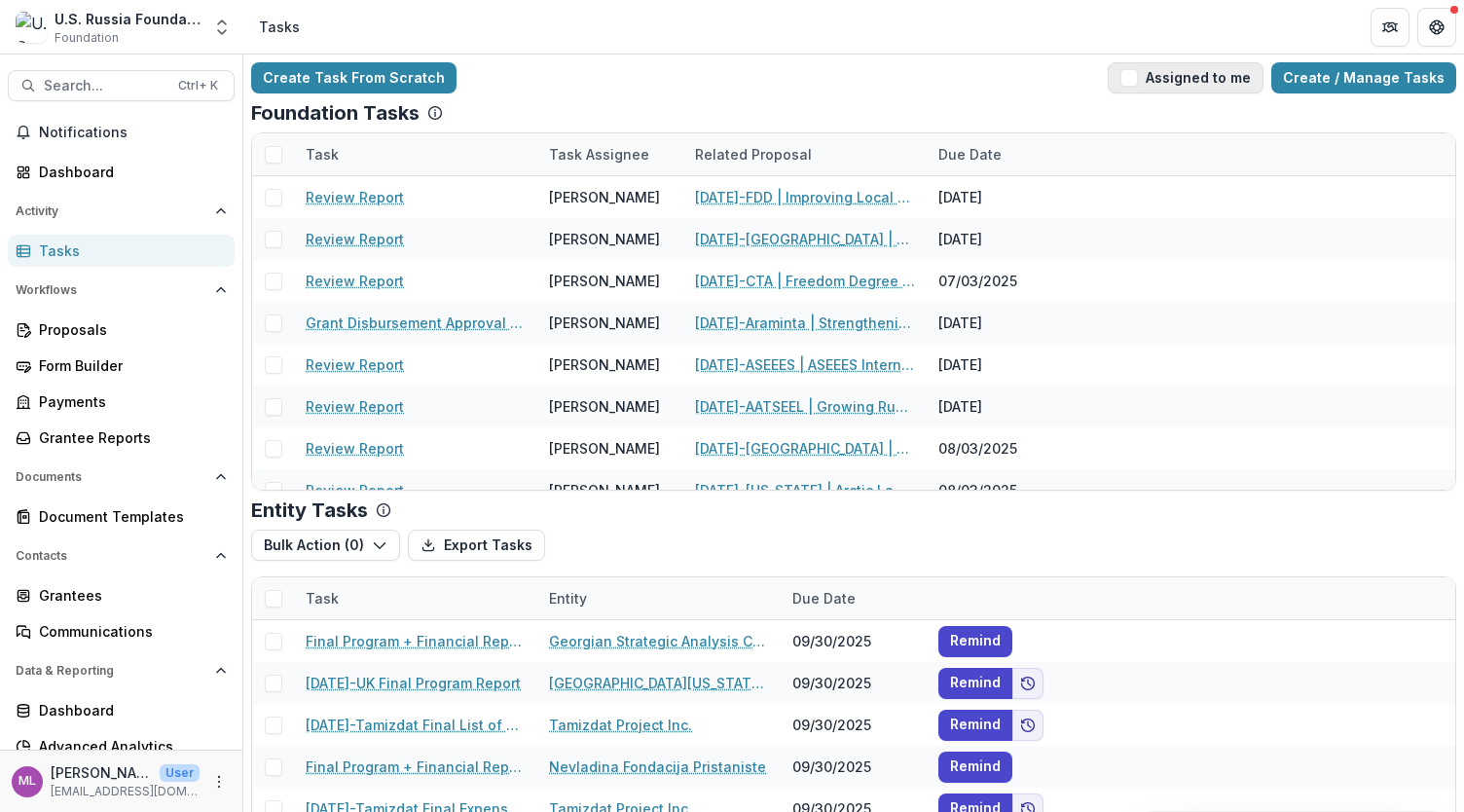
click at [1138, 75] on span "button" at bounding box center [1129, 78] width 18 height 18
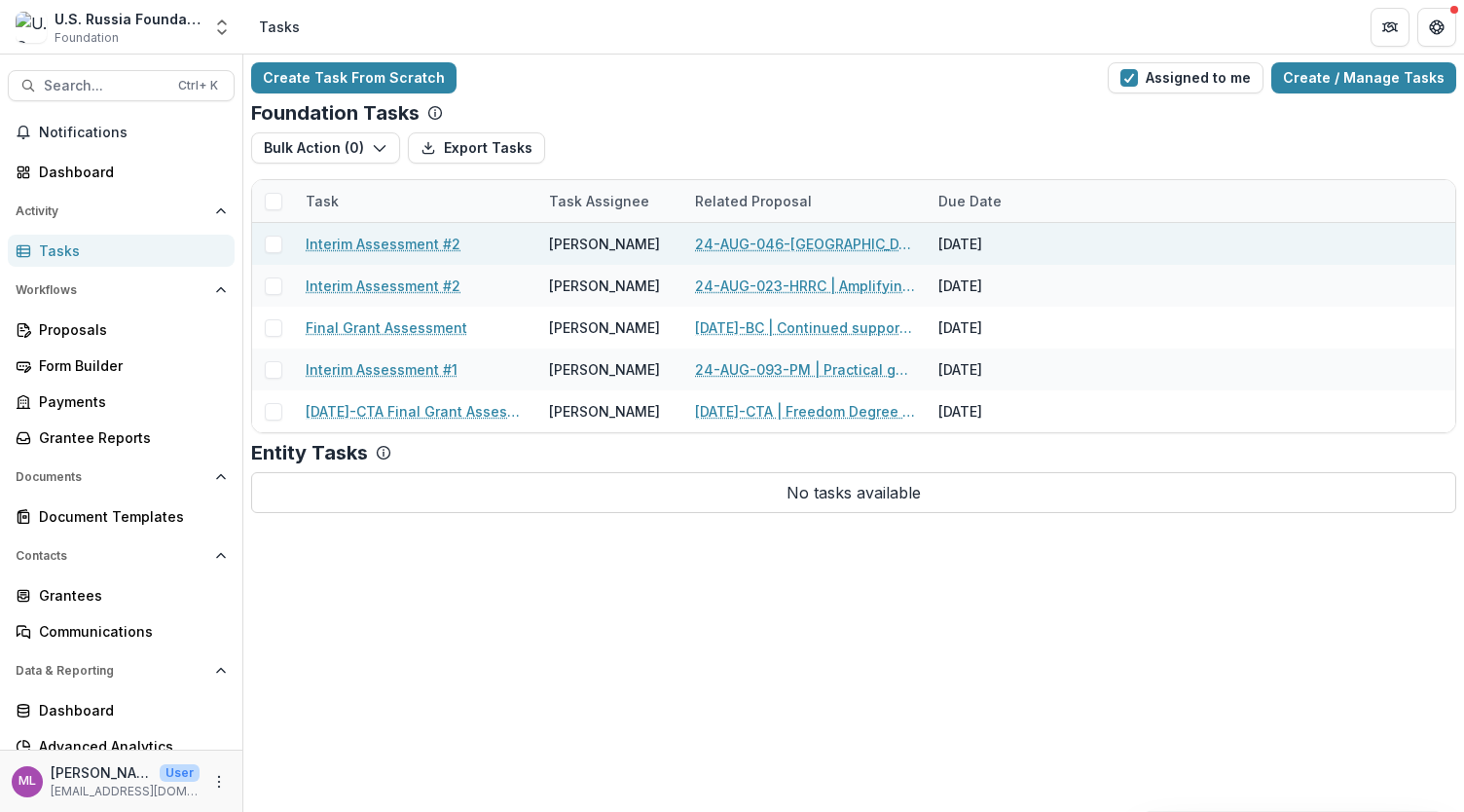
click at [752, 237] on link "24-AUG-046-[GEOGRAPHIC_DATA] | Documenting State Crimes and Educating Human Rig…" at bounding box center [805, 244] width 220 height 21
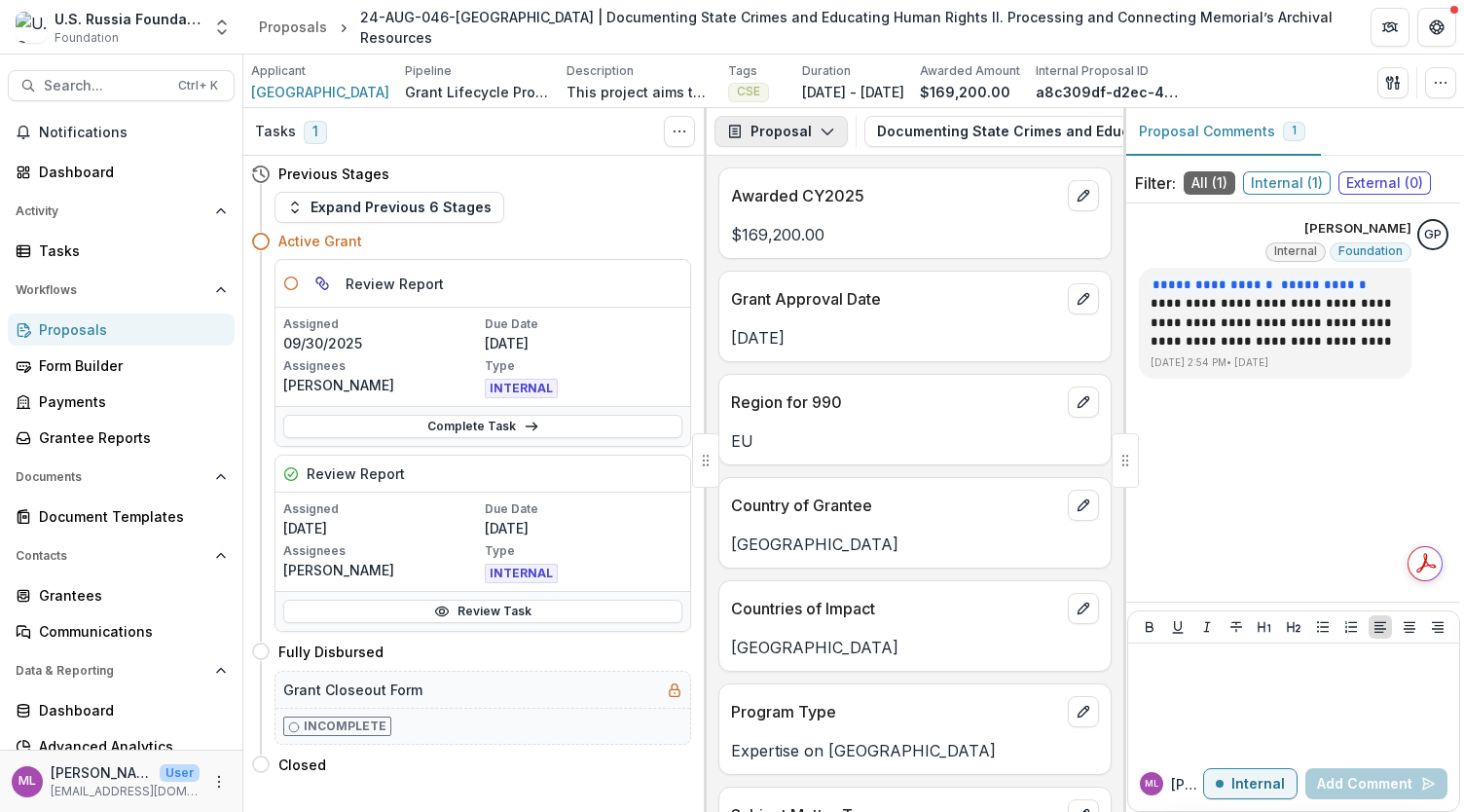
click at [827, 132] on icon "button" at bounding box center [828, 131] width 16 height 16
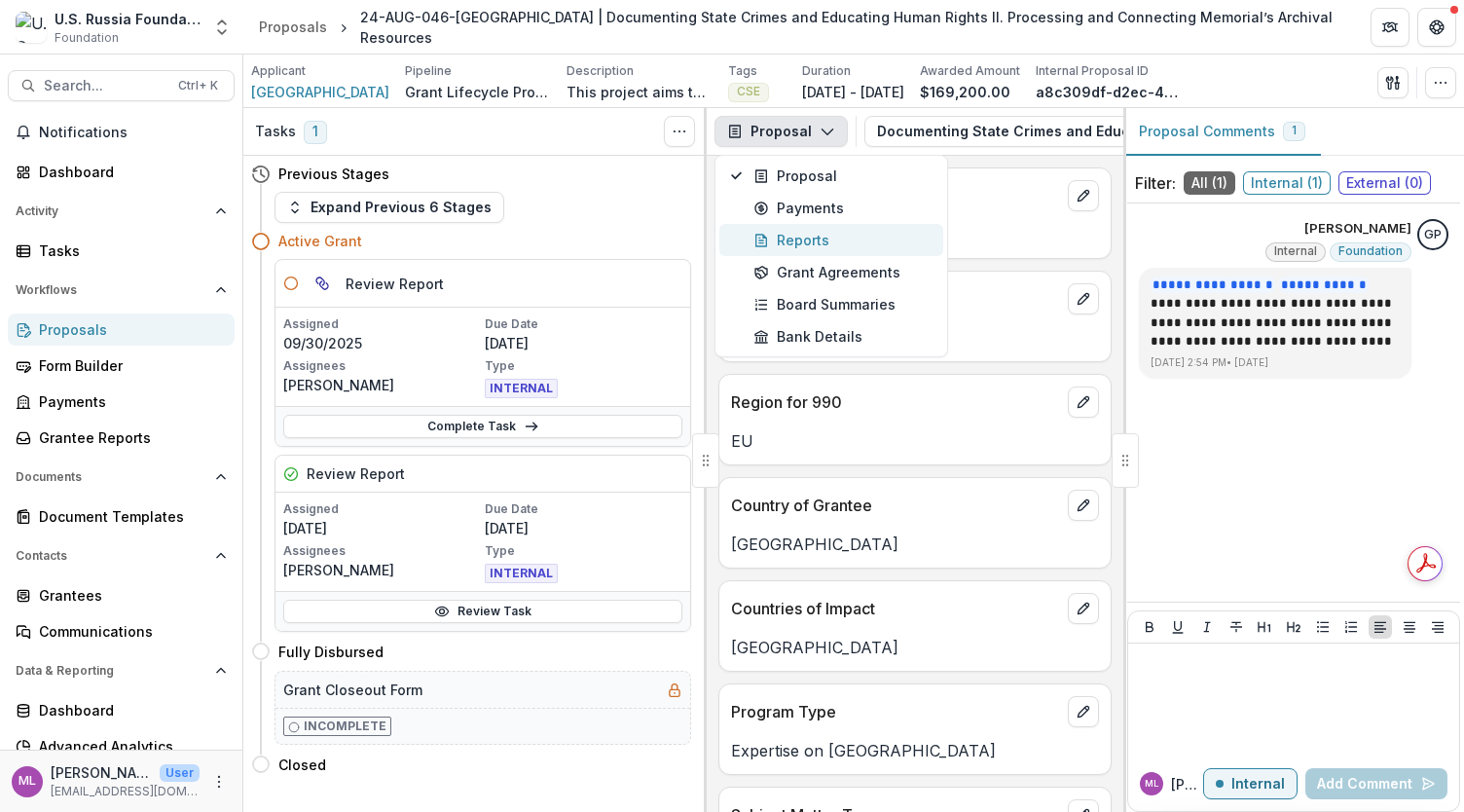
click at [823, 230] on div "Reports" at bounding box center [843, 240] width 178 height 21
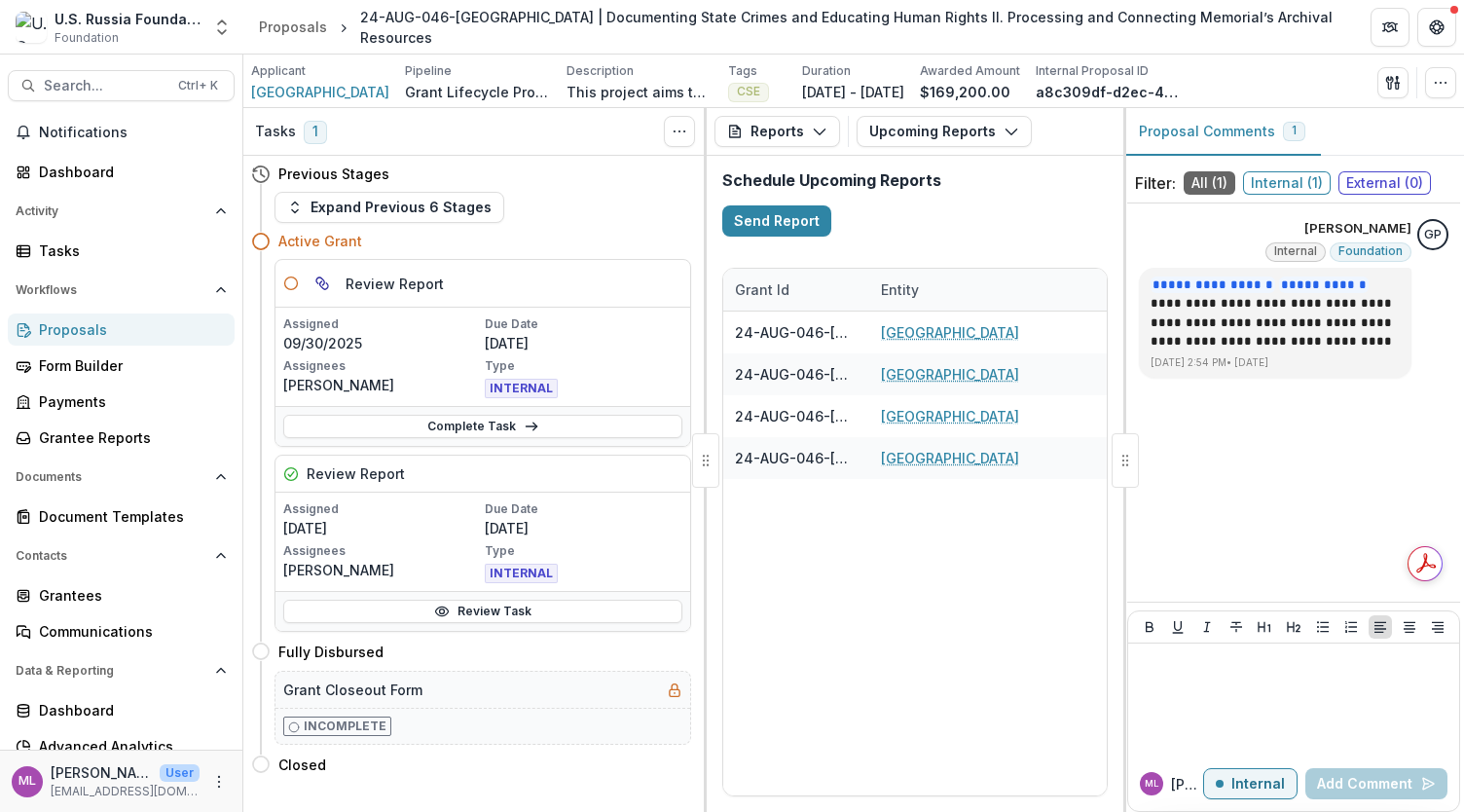
click at [1123, 470] on div at bounding box center [1126, 460] width 28 height 54
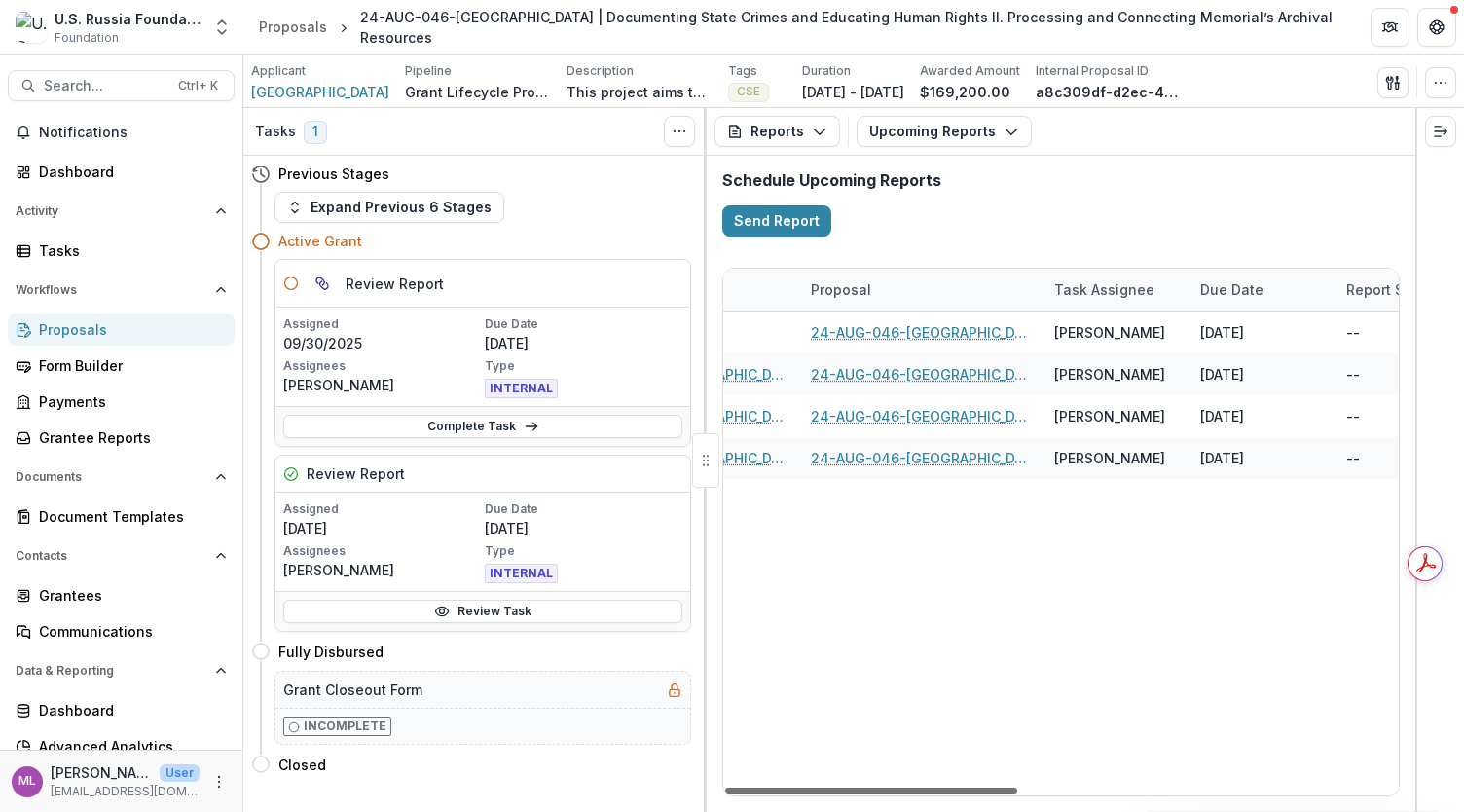
scroll to position [0, 540]
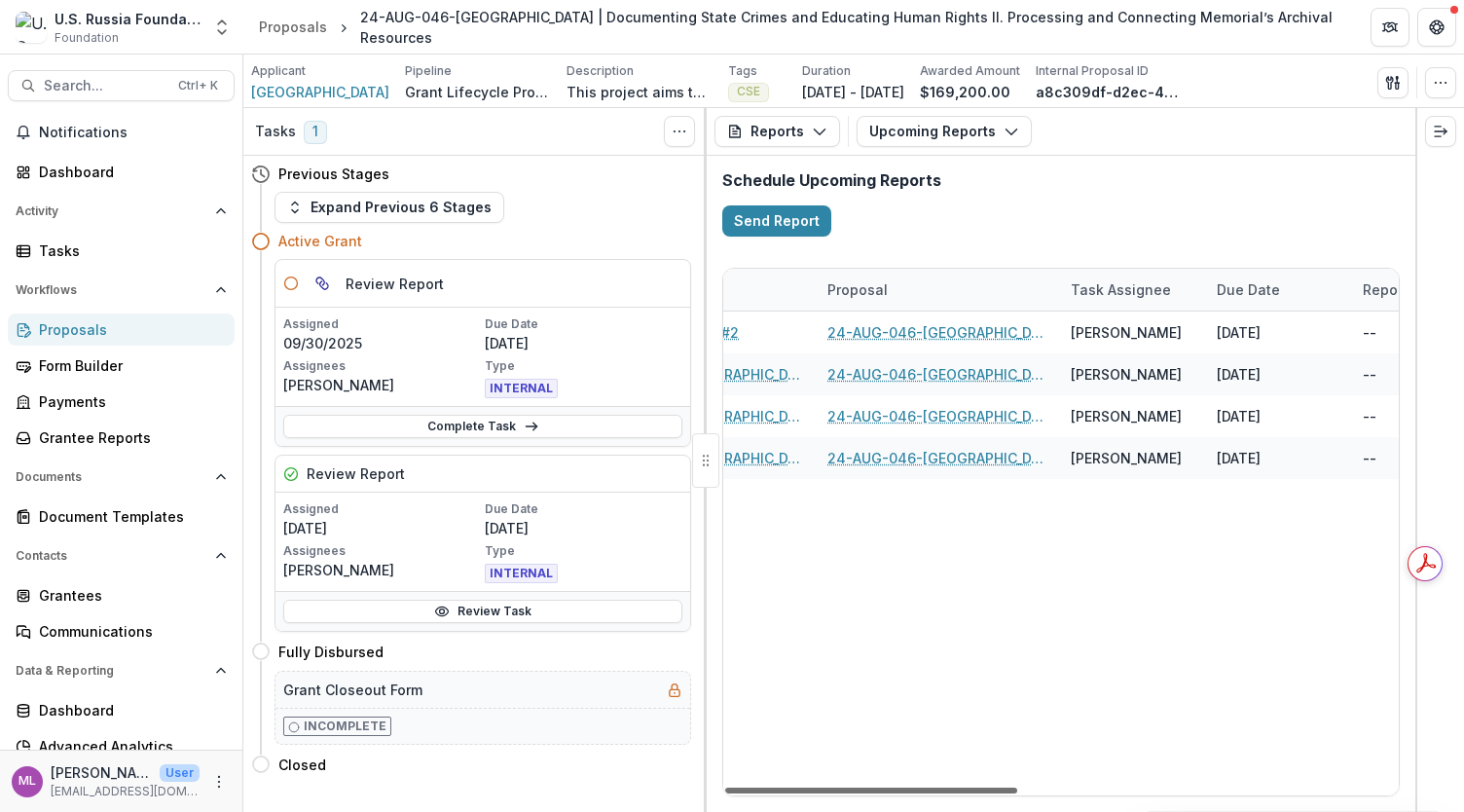
drag, startPoint x: 1004, startPoint y: 790, endPoint x: 1238, endPoint y: 797, distance: 234.1
click at [1017, 793] on div at bounding box center [871, 790] width 292 height 6
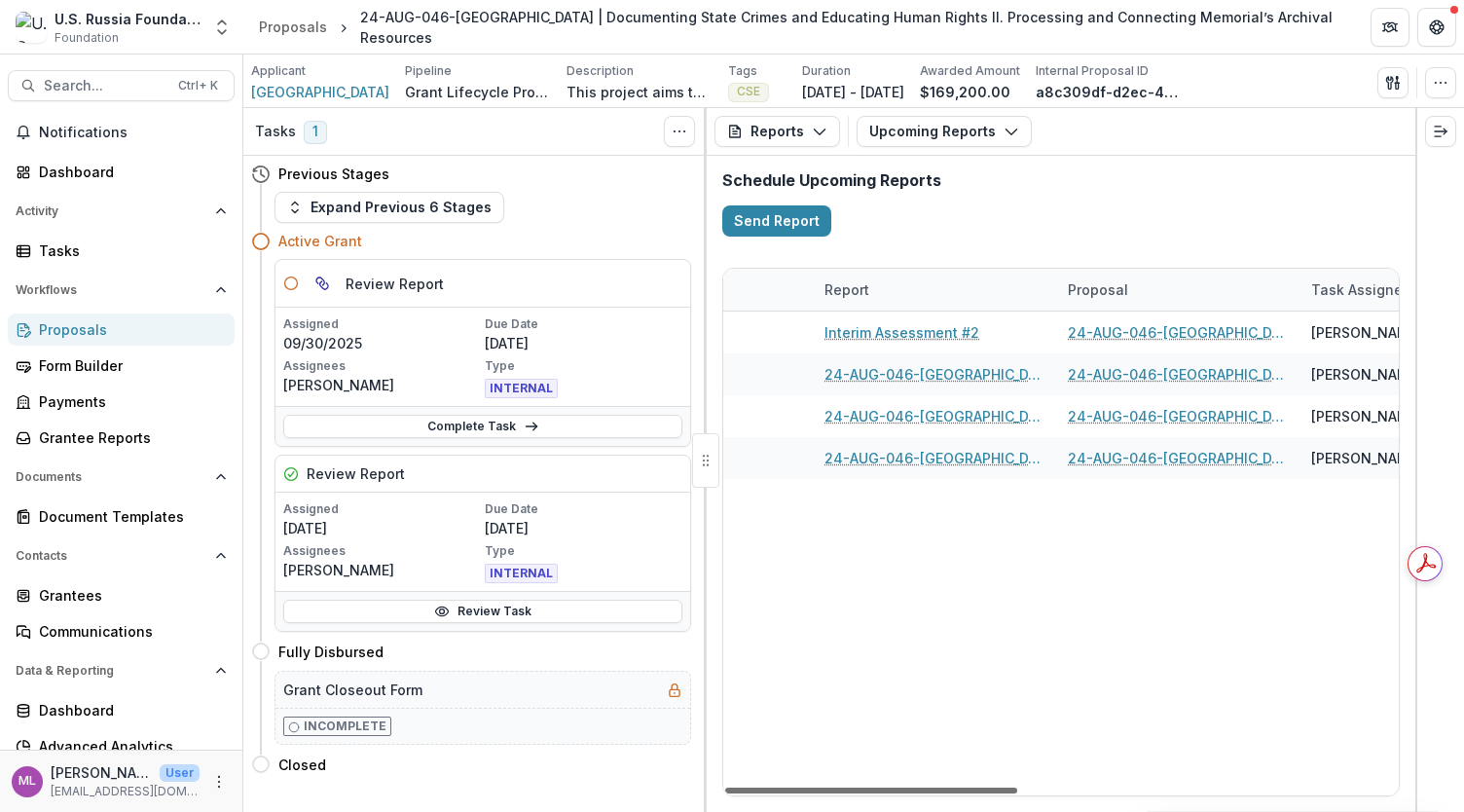
scroll to position [0, 297]
drag, startPoint x: 1078, startPoint y: 787, endPoint x: 973, endPoint y: 787, distance: 105.0
click at [973, 787] on div at bounding box center [871, 790] width 292 height 6
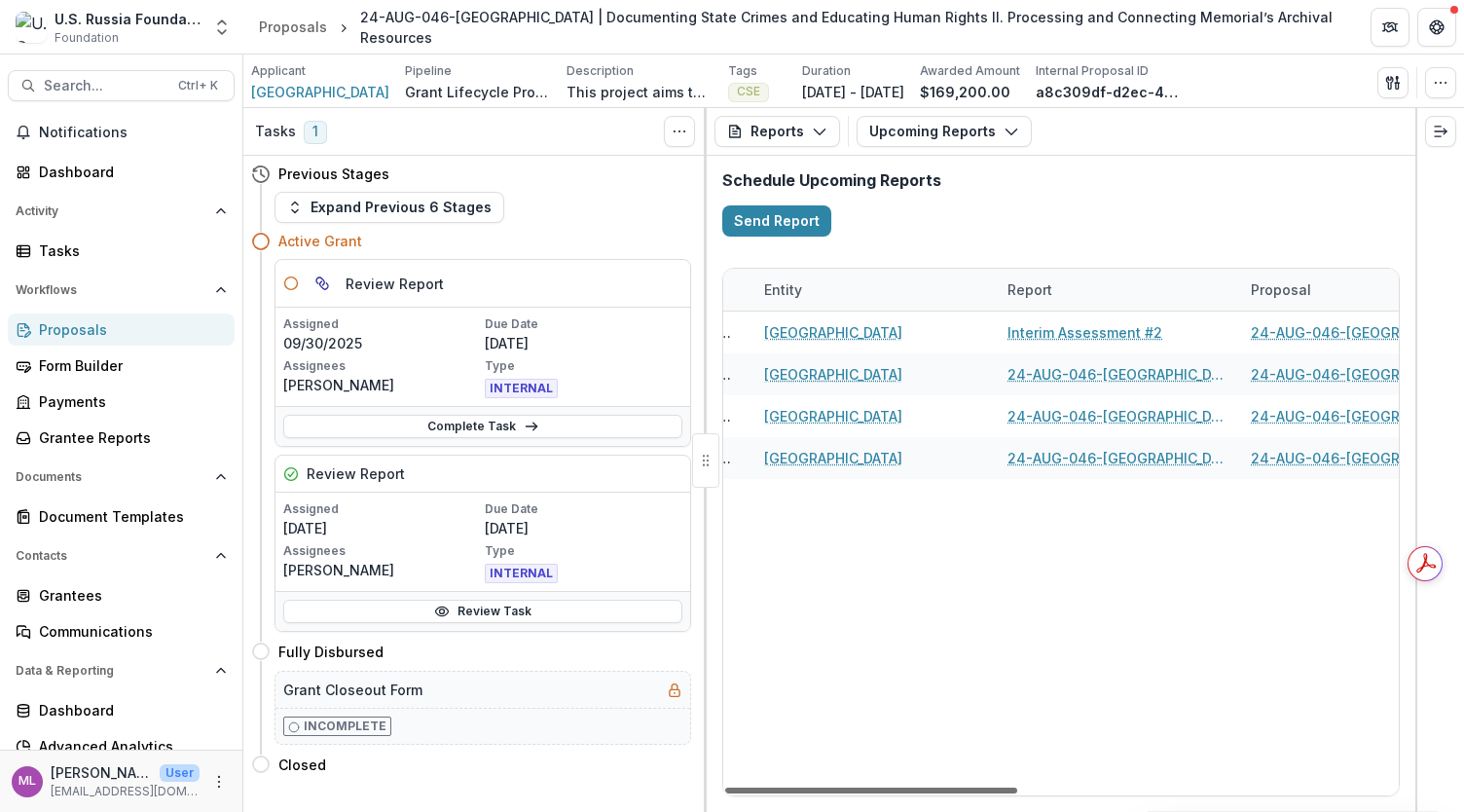
scroll to position [0, 98]
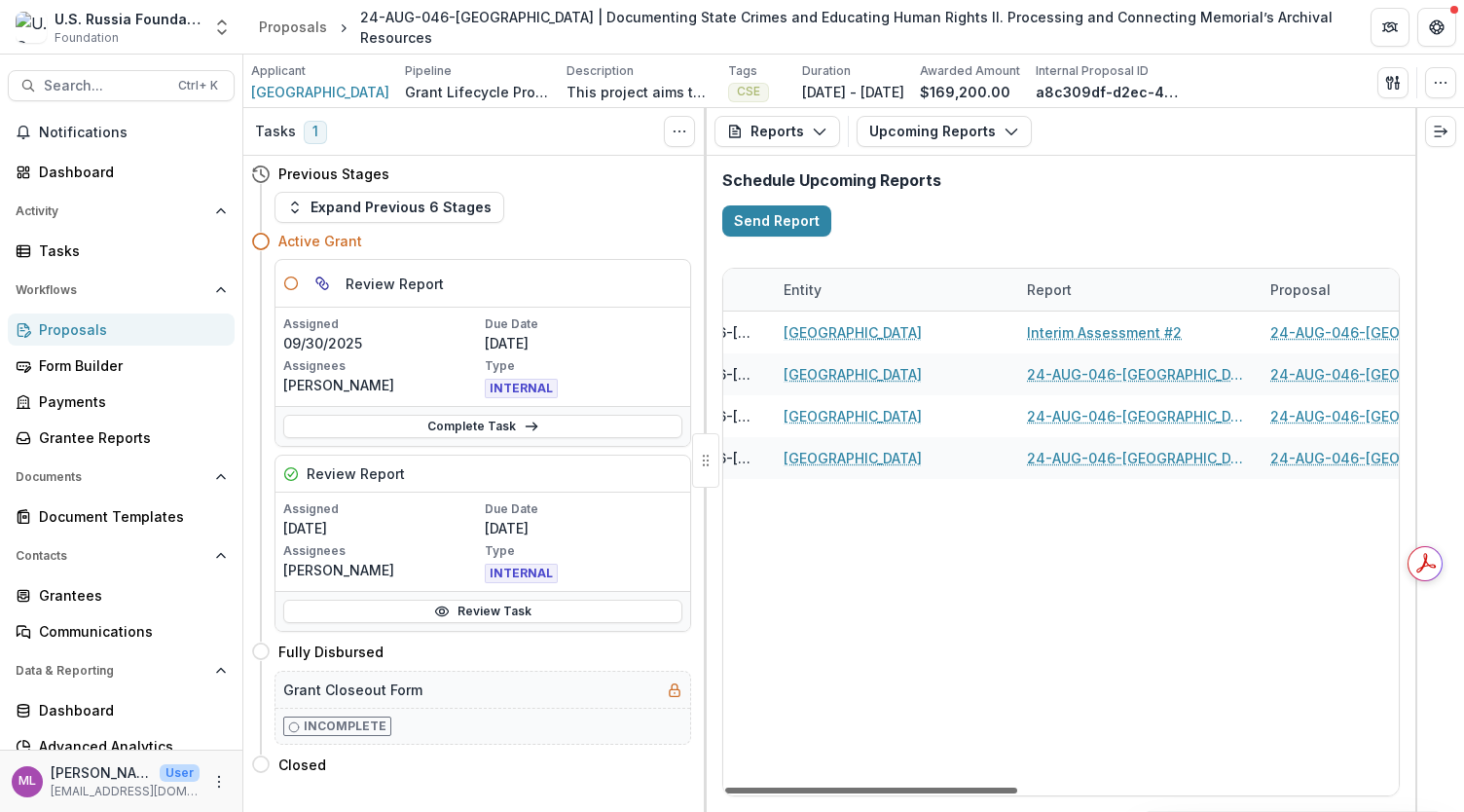
drag, startPoint x: 942, startPoint y: 789, endPoint x: 855, endPoint y: 791, distance: 87.0
click at [855, 791] on div at bounding box center [871, 790] width 292 height 6
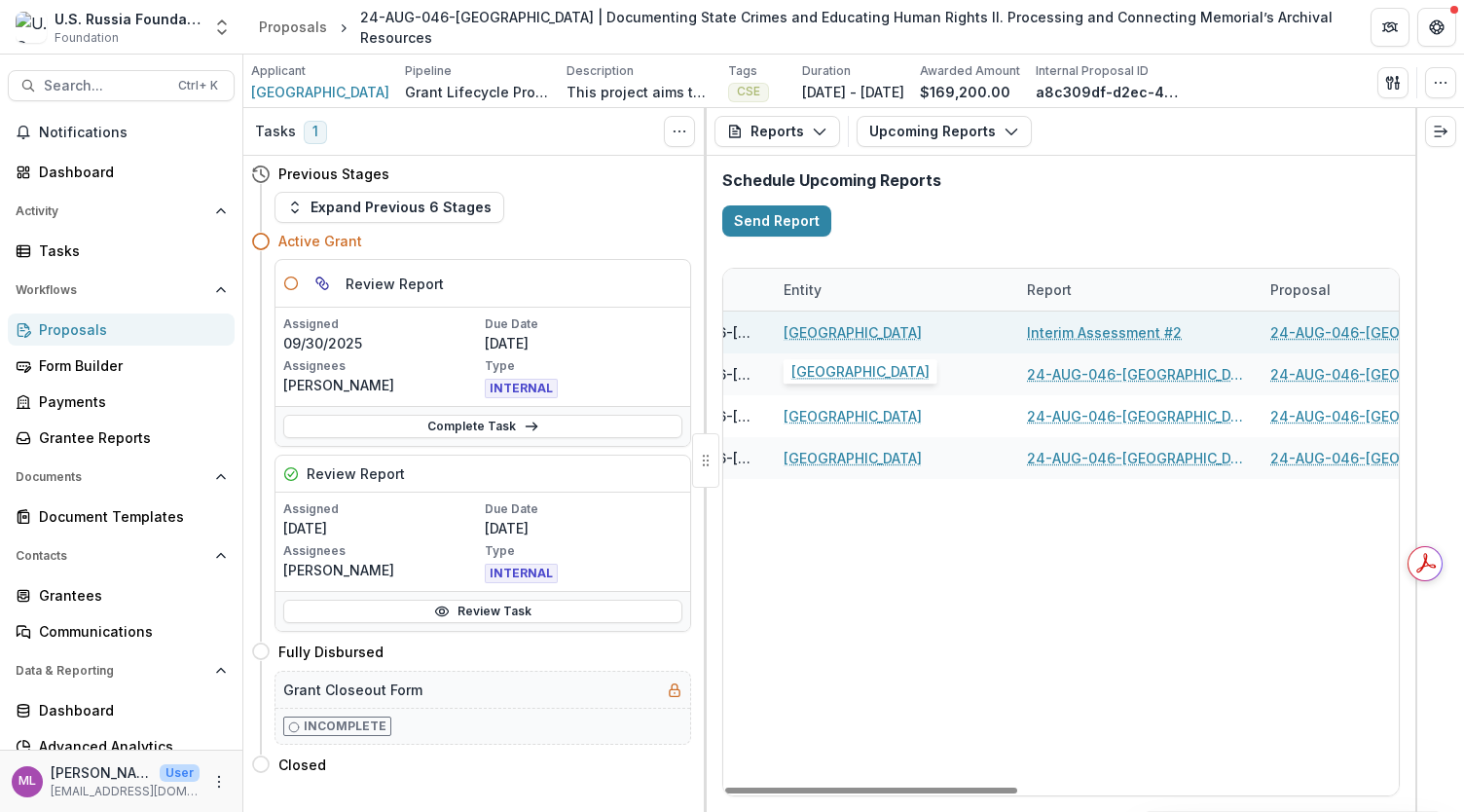
click at [860, 323] on link "[GEOGRAPHIC_DATA]" at bounding box center [853, 332] width 138 height 21
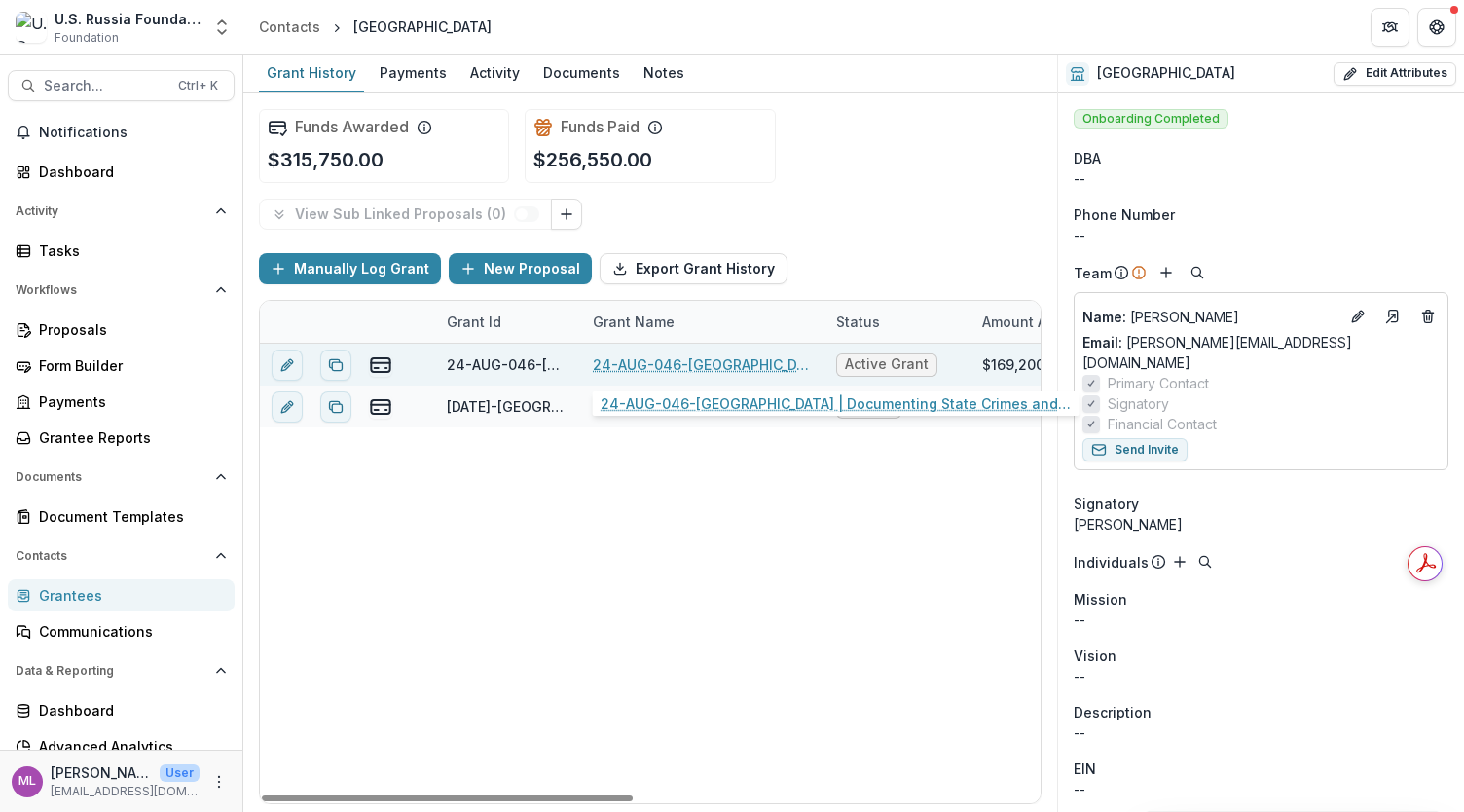
click at [790, 366] on link "24-AUG-046-[GEOGRAPHIC_DATA] | Documenting State Crimes and Educating Human Rig…" at bounding box center [702, 365] width 220 height 21
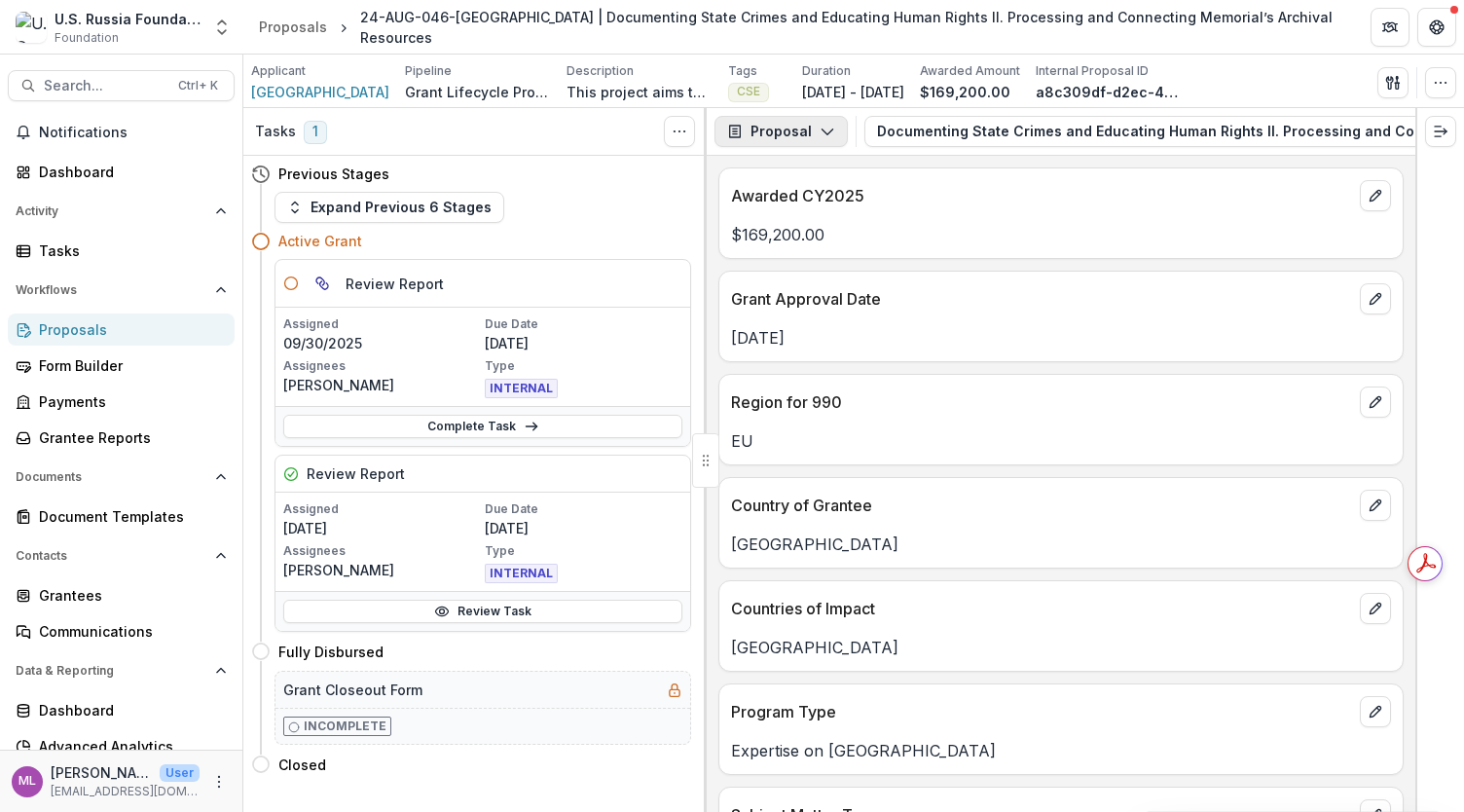
click at [820, 131] on icon "button" at bounding box center [828, 131] width 16 height 16
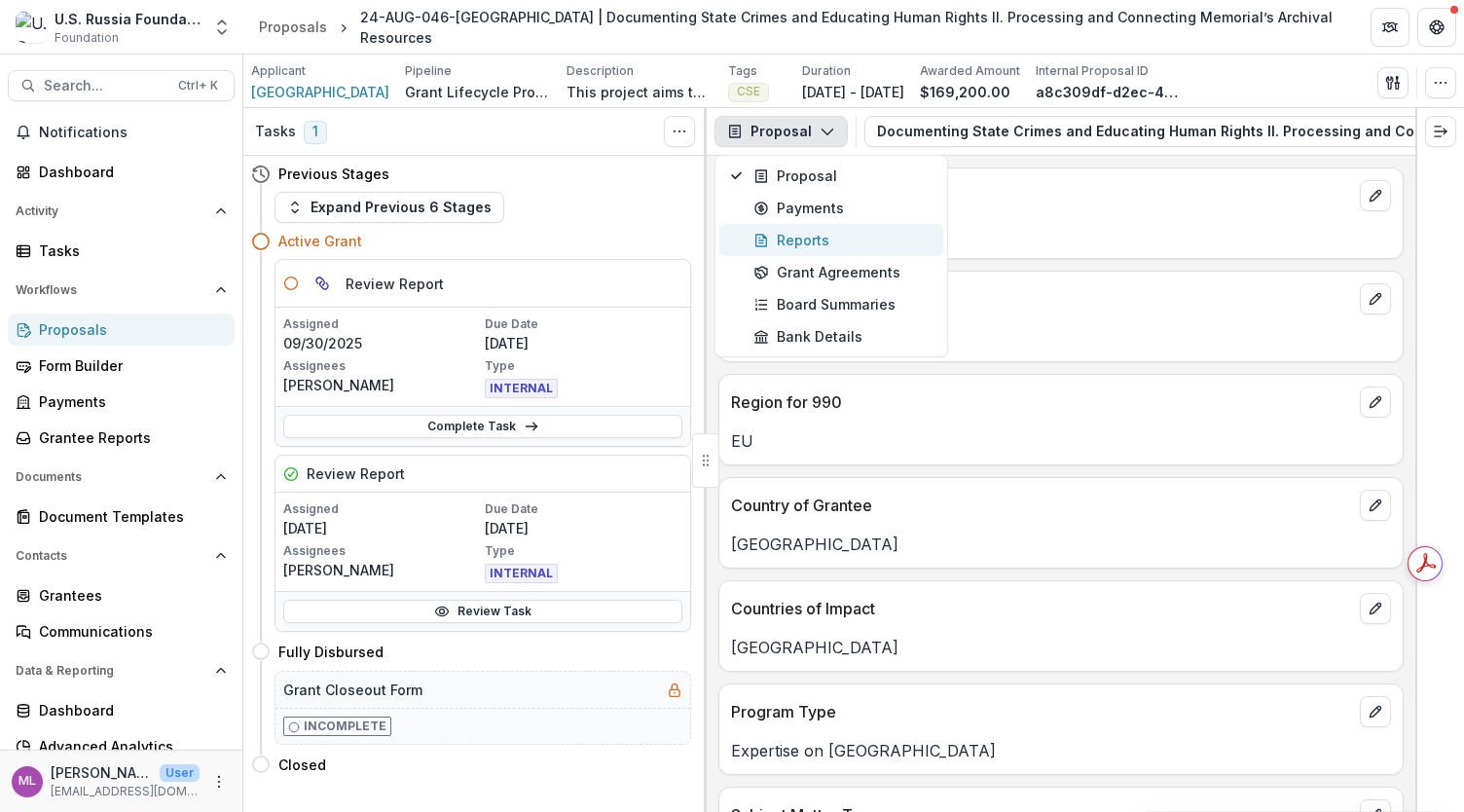
click at [820, 236] on div "Reports" at bounding box center [843, 240] width 178 height 21
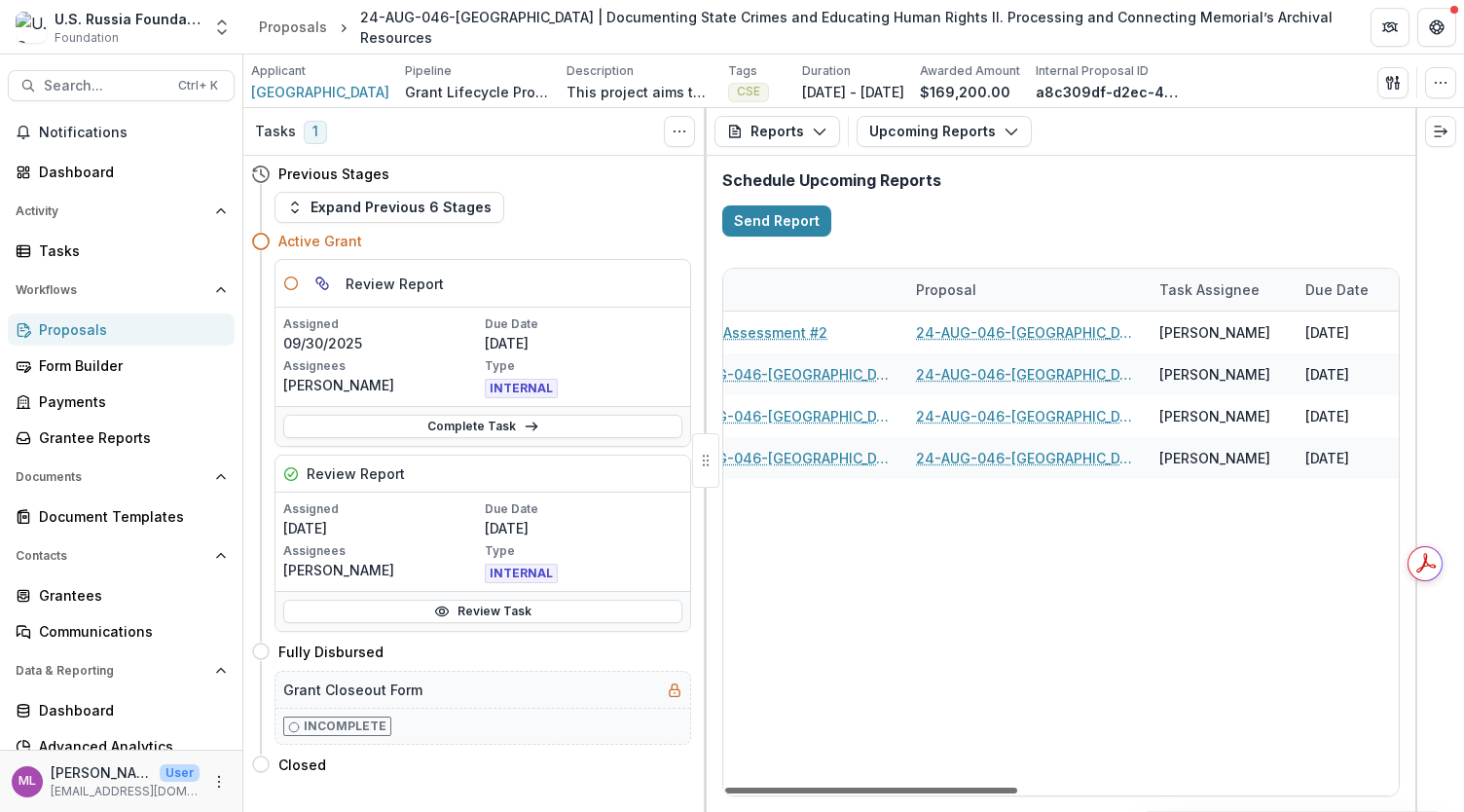
scroll to position [0, 443]
drag, startPoint x: 978, startPoint y: 787, endPoint x: 1169, endPoint y: 785, distance: 191.0
click at [1017, 787] on div at bounding box center [871, 790] width 292 height 6
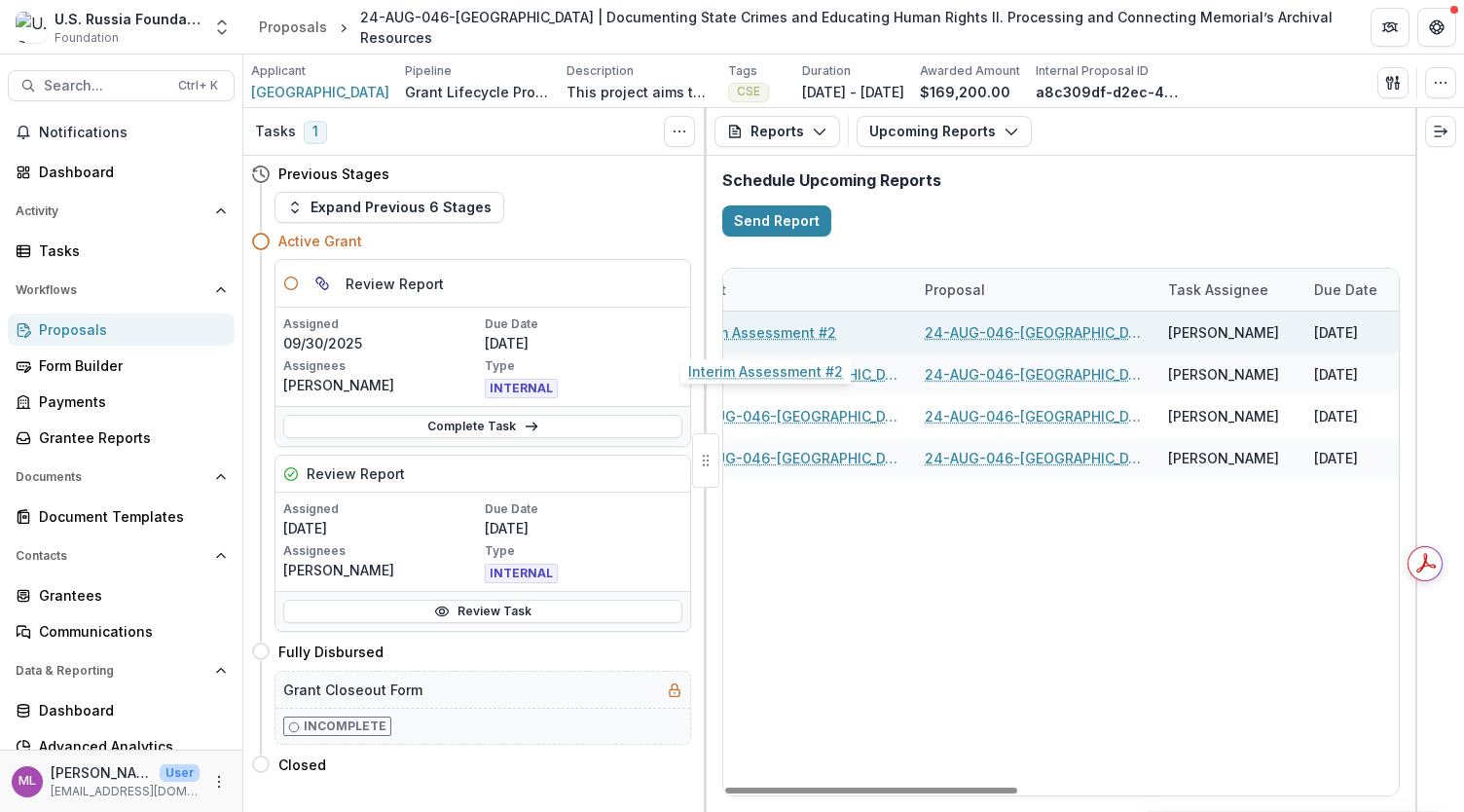
click at [809, 332] on link "Interim Assessment #2" at bounding box center [759, 332] width 155 height 21
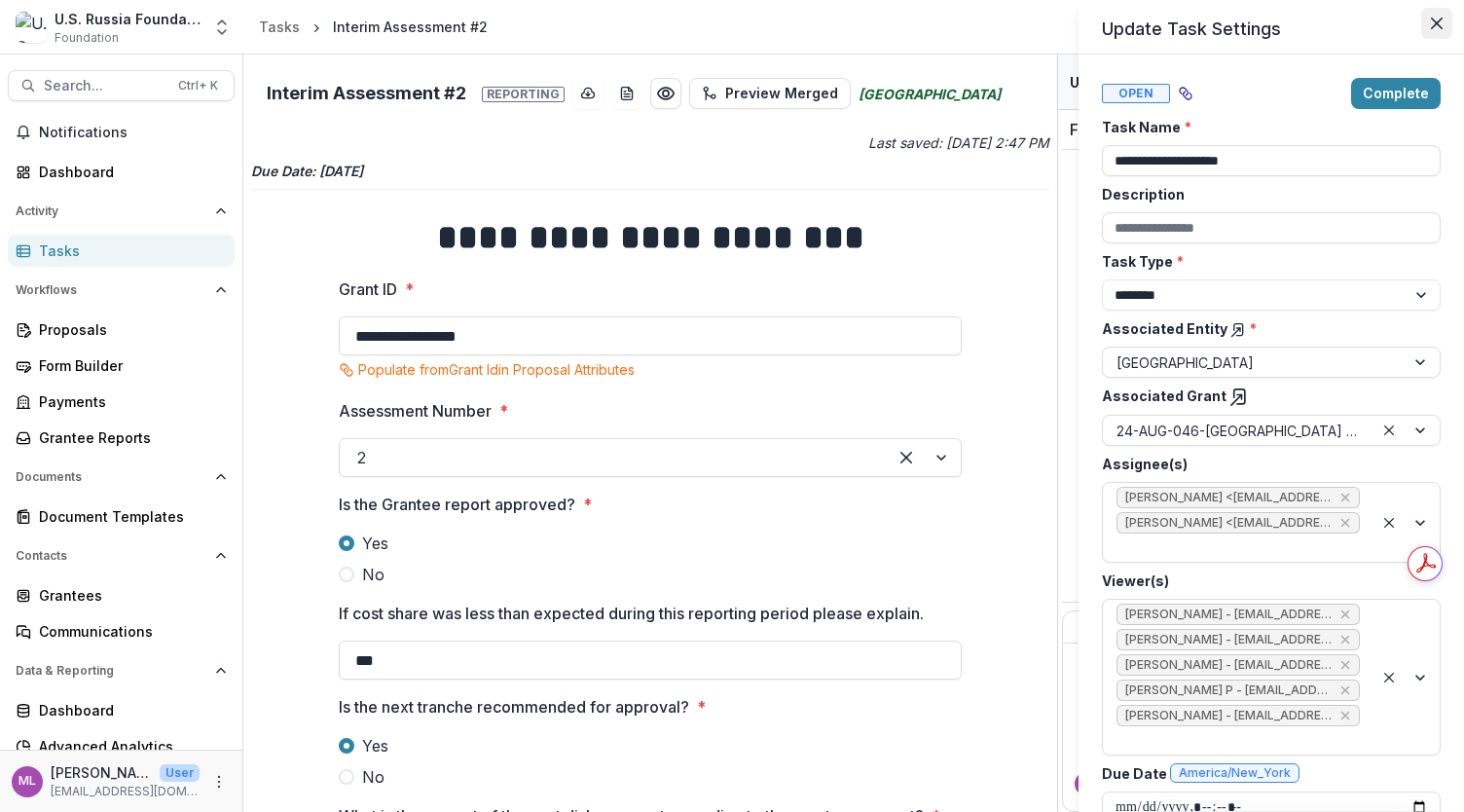
click at [1437, 23] on icon "Close" at bounding box center [1437, 24] width 12 height 12
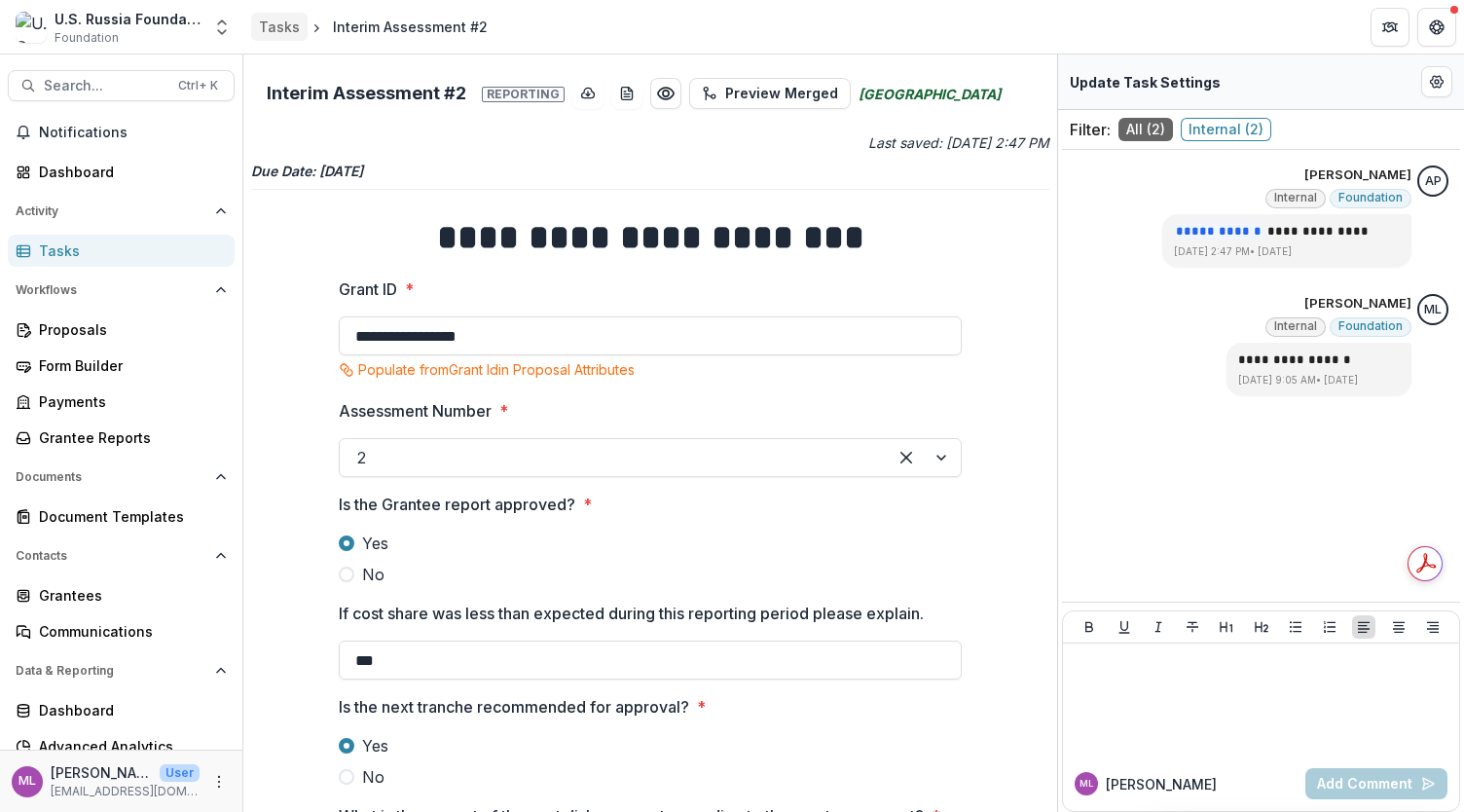
click at [285, 29] on div "Tasks" at bounding box center [279, 27] width 41 height 21
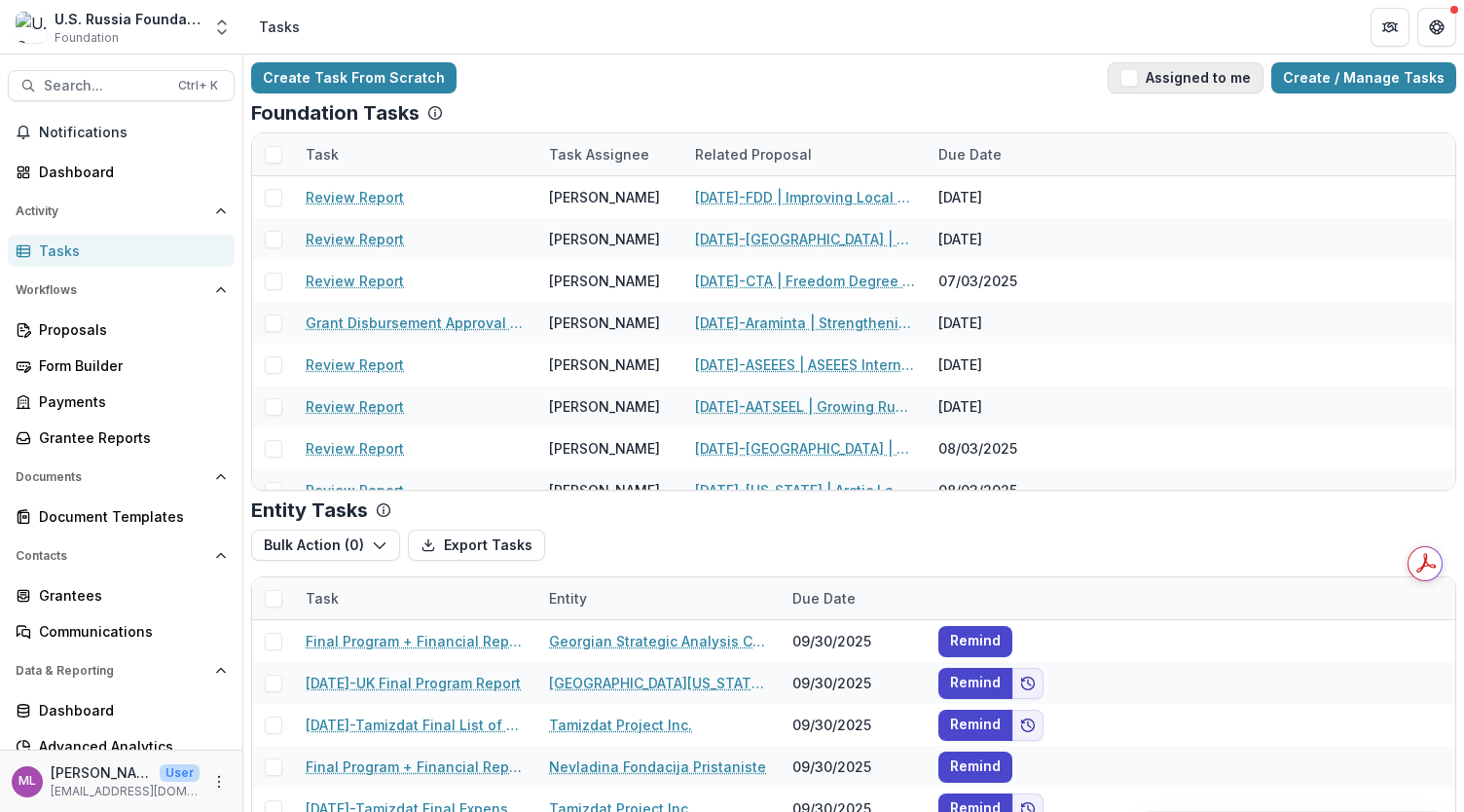
click at [1139, 67] on button "Assigned to me" at bounding box center [1186, 78] width 156 height 32
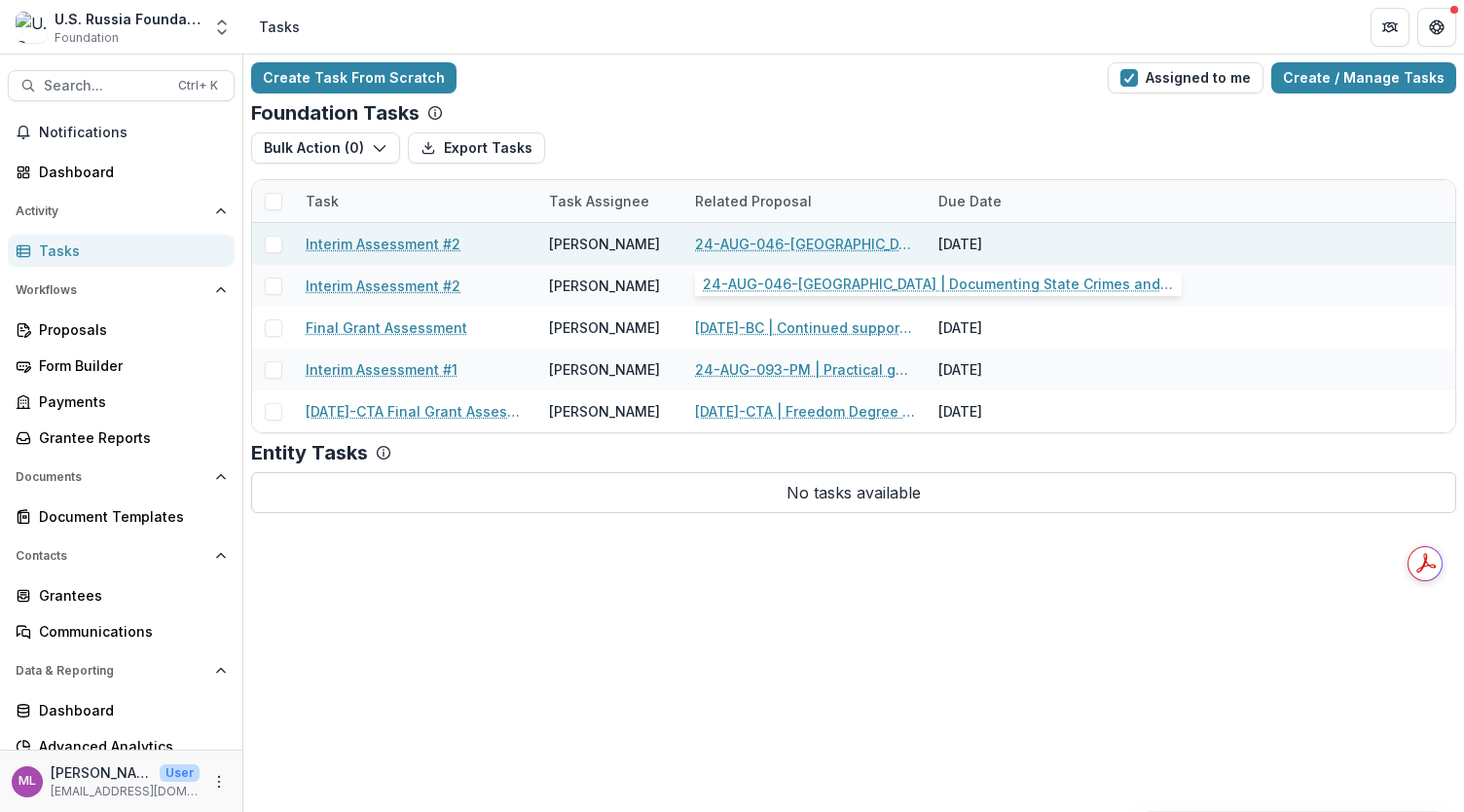
click at [798, 249] on link "24-AUG-046-[GEOGRAPHIC_DATA] | Documenting State Crimes and Educating Human Rig…" at bounding box center [805, 244] width 220 height 21
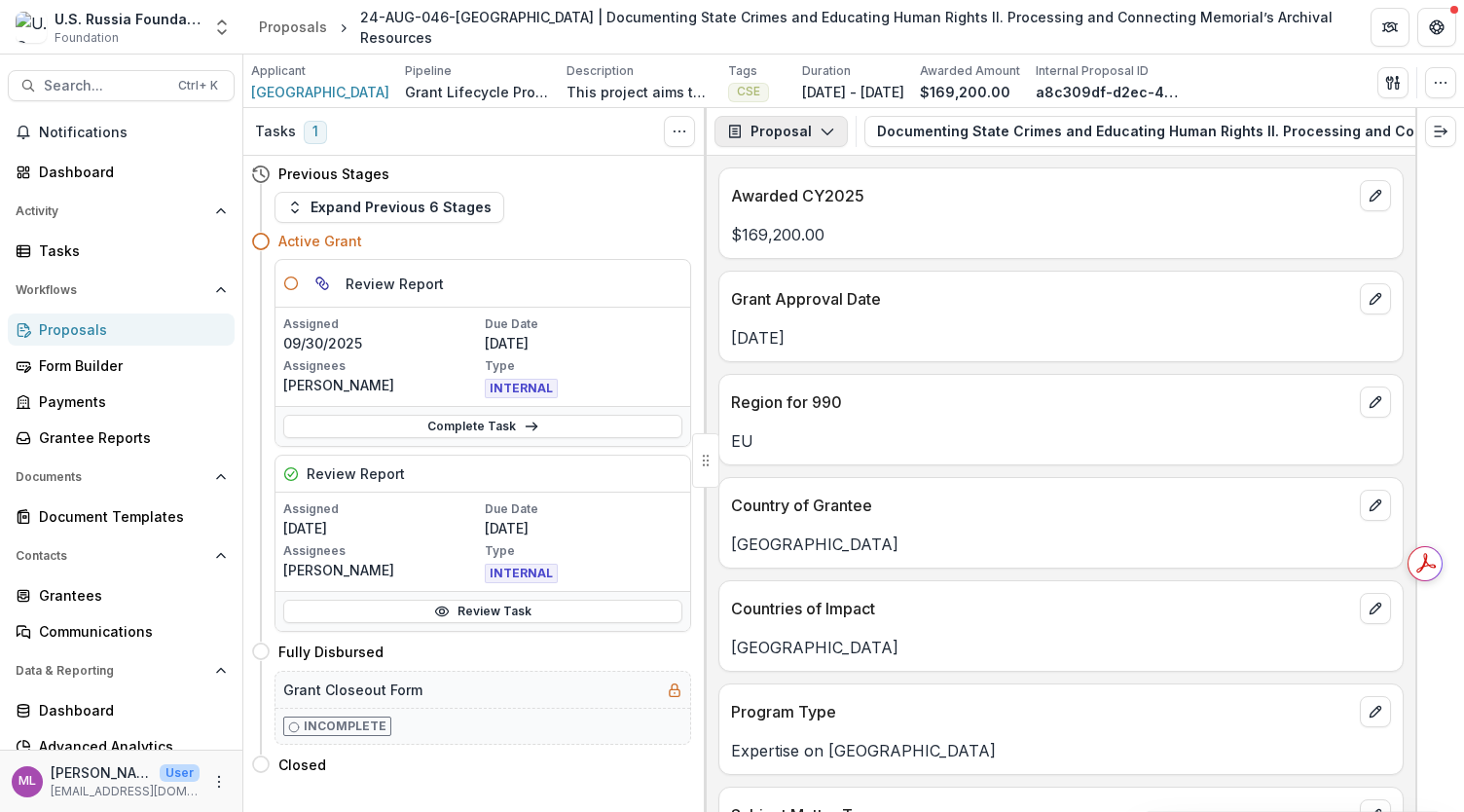
click at [832, 128] on icon "button" at bounding box center [828, 131] width 16 height 16
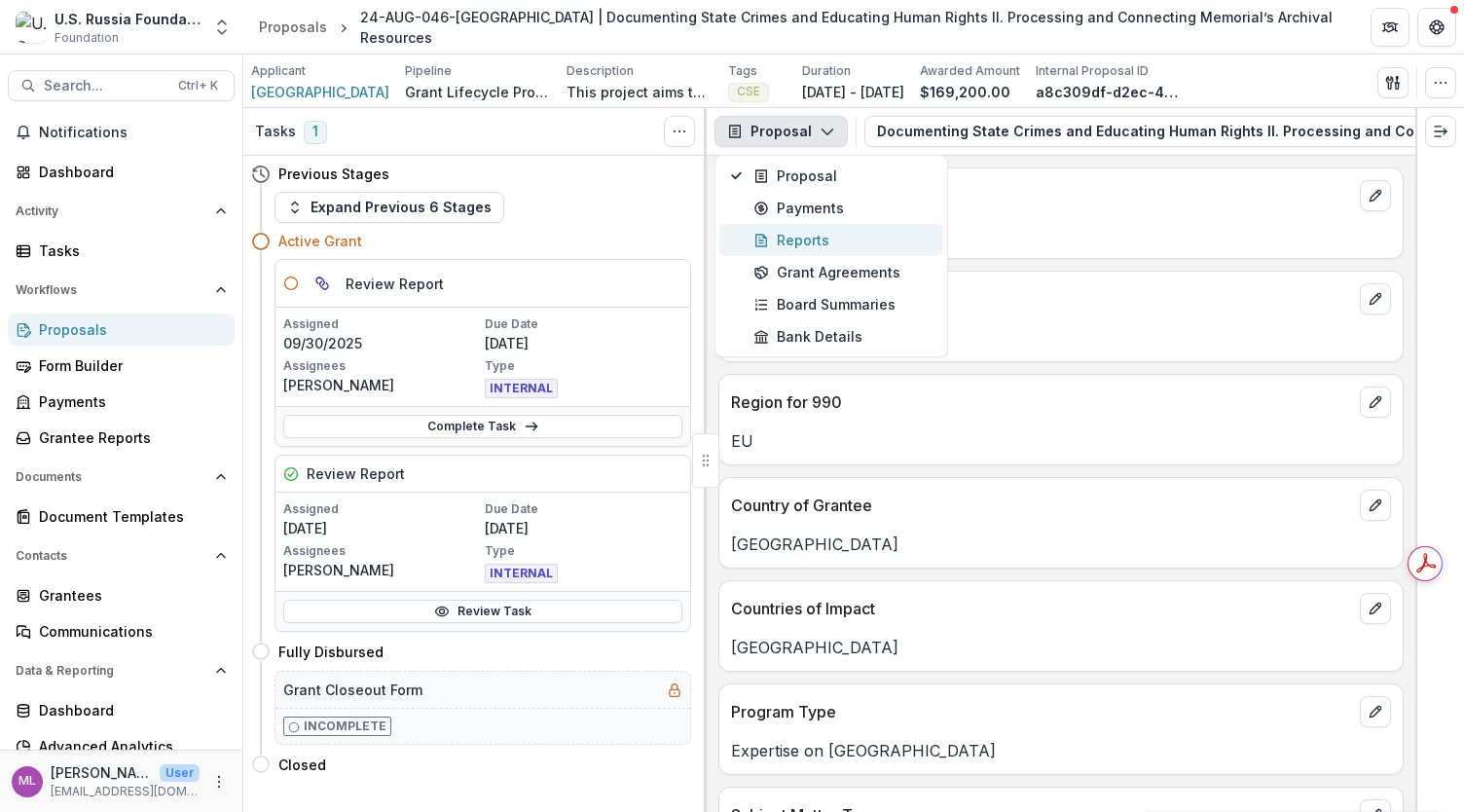
click at [826, 238] on div "Reports" at bounding box center [843, 240] width 178 height 21
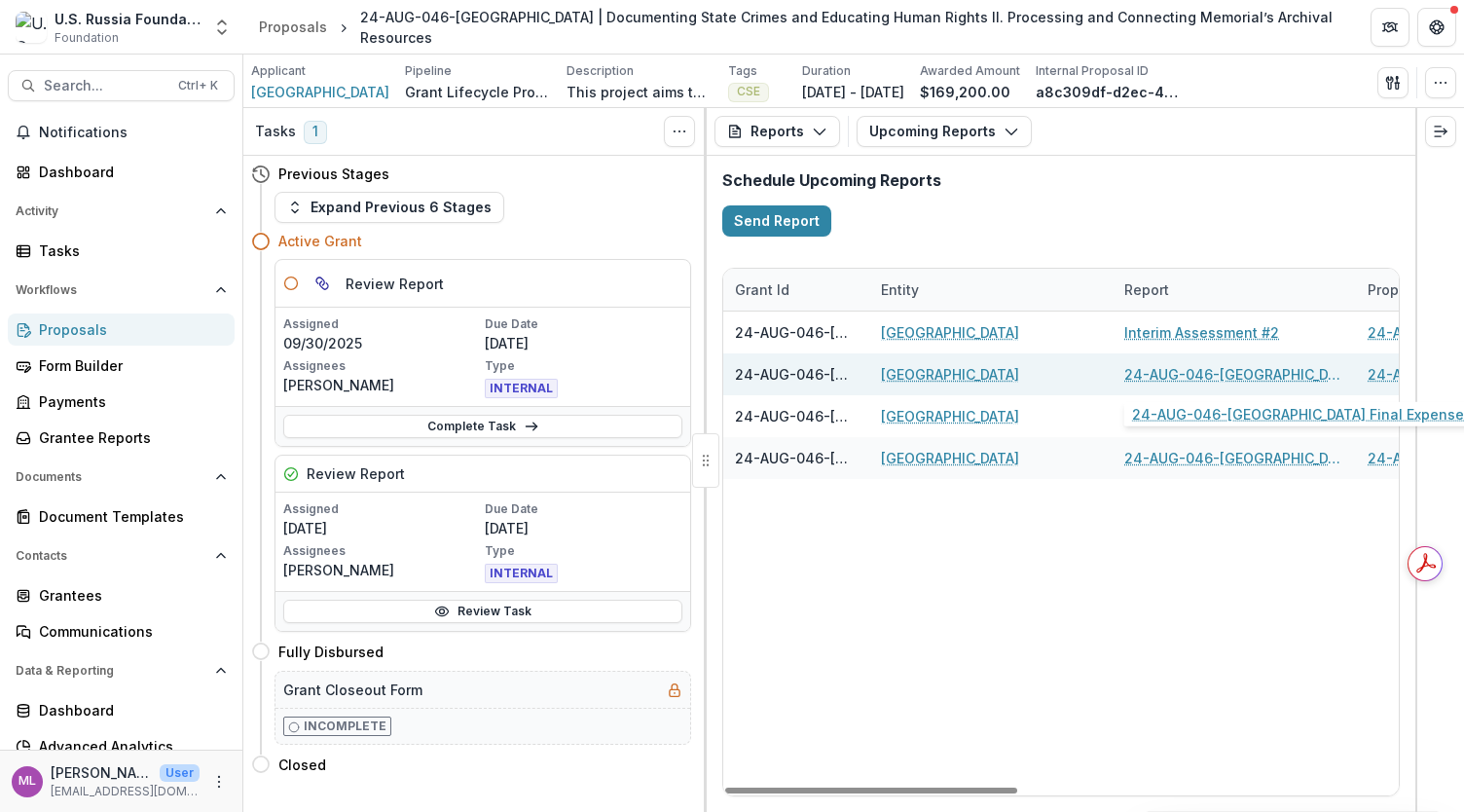
click at [1195, 376] on link "24-AUG-046-[GEOGRAPHIC_DATA] Final Expense Summary" at bounding box center [1234, 374] width 220 height 21
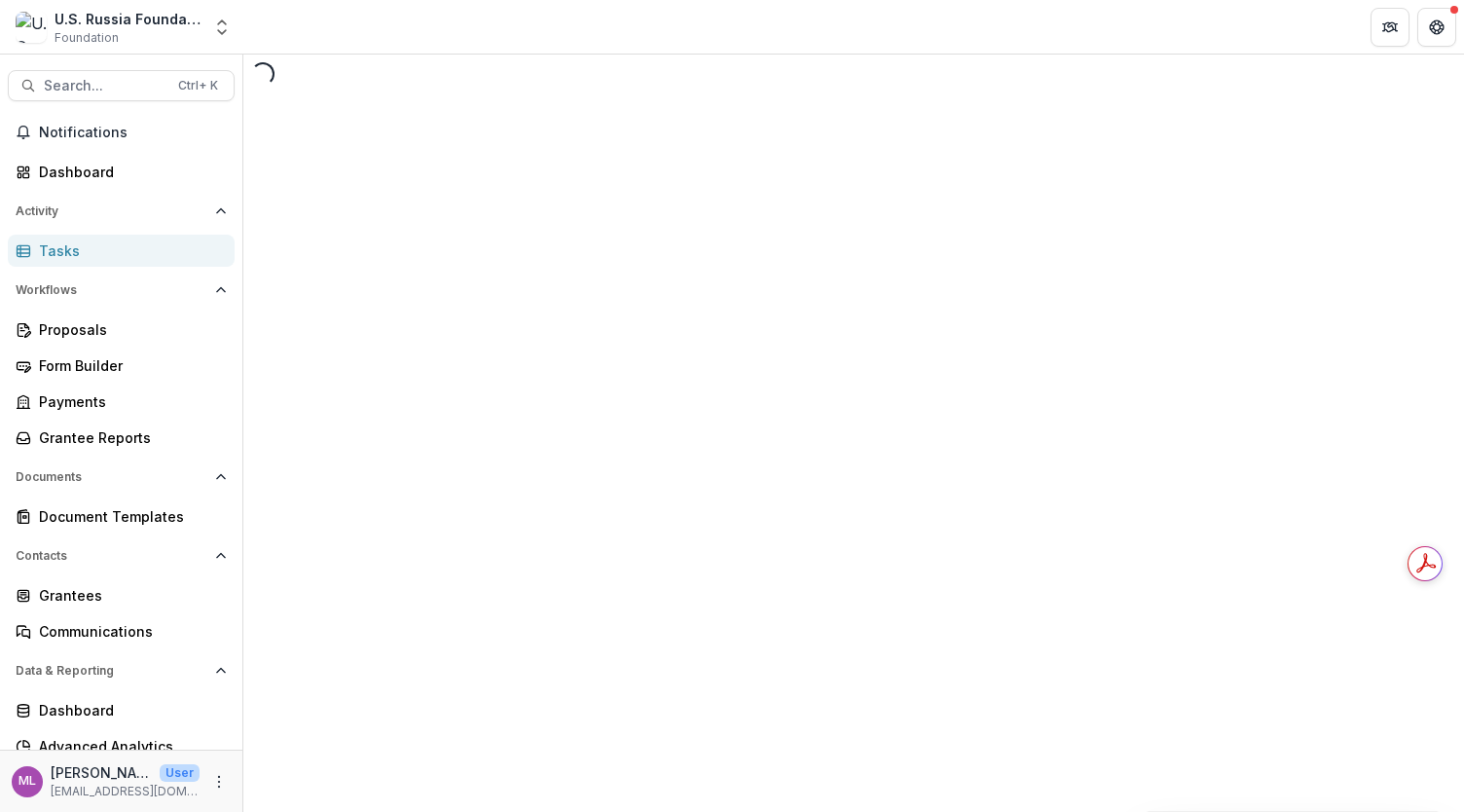
select select "********"
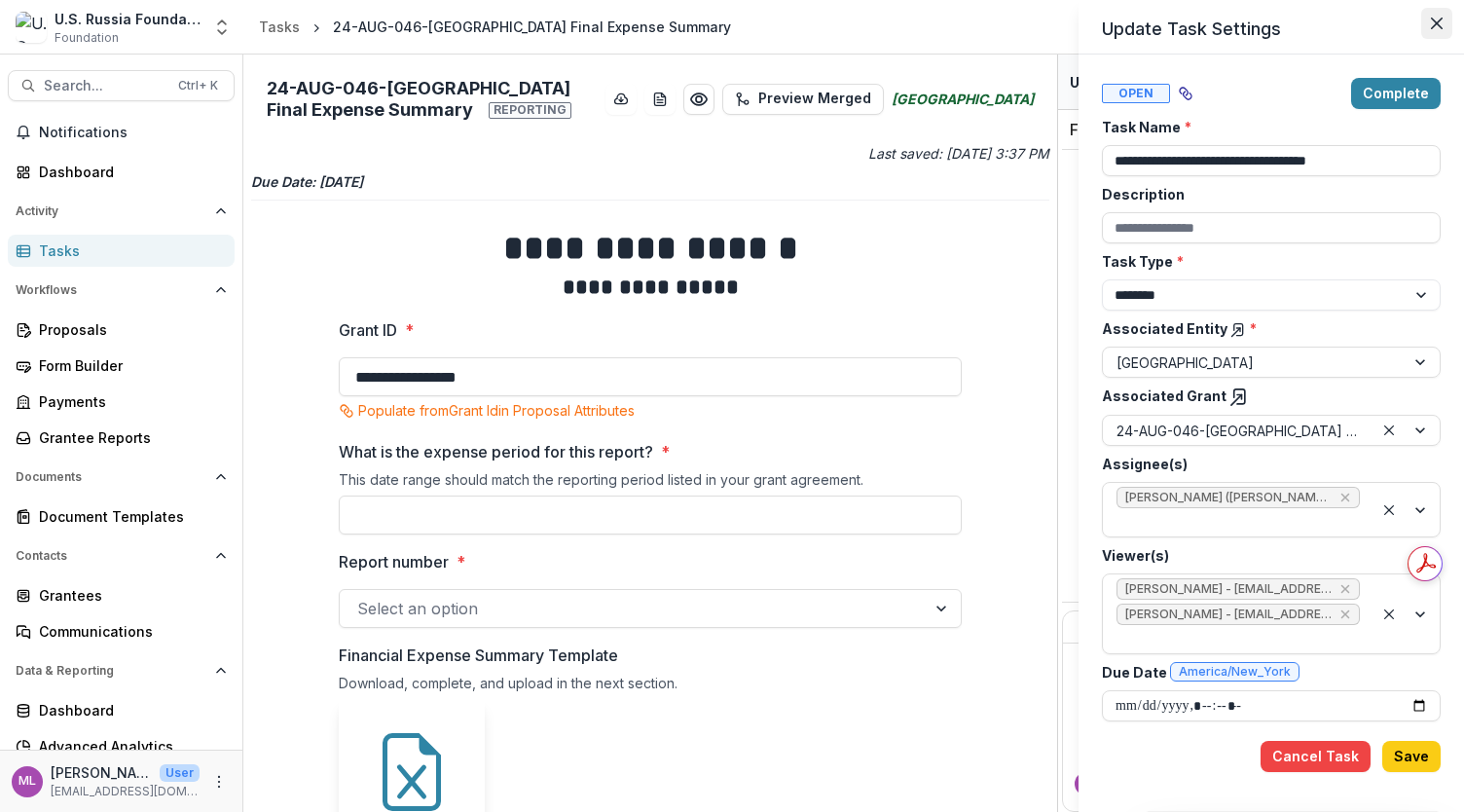
click at [1433, 28] on icon "Close" at bounding box center [1437, 24] width 12 height 12
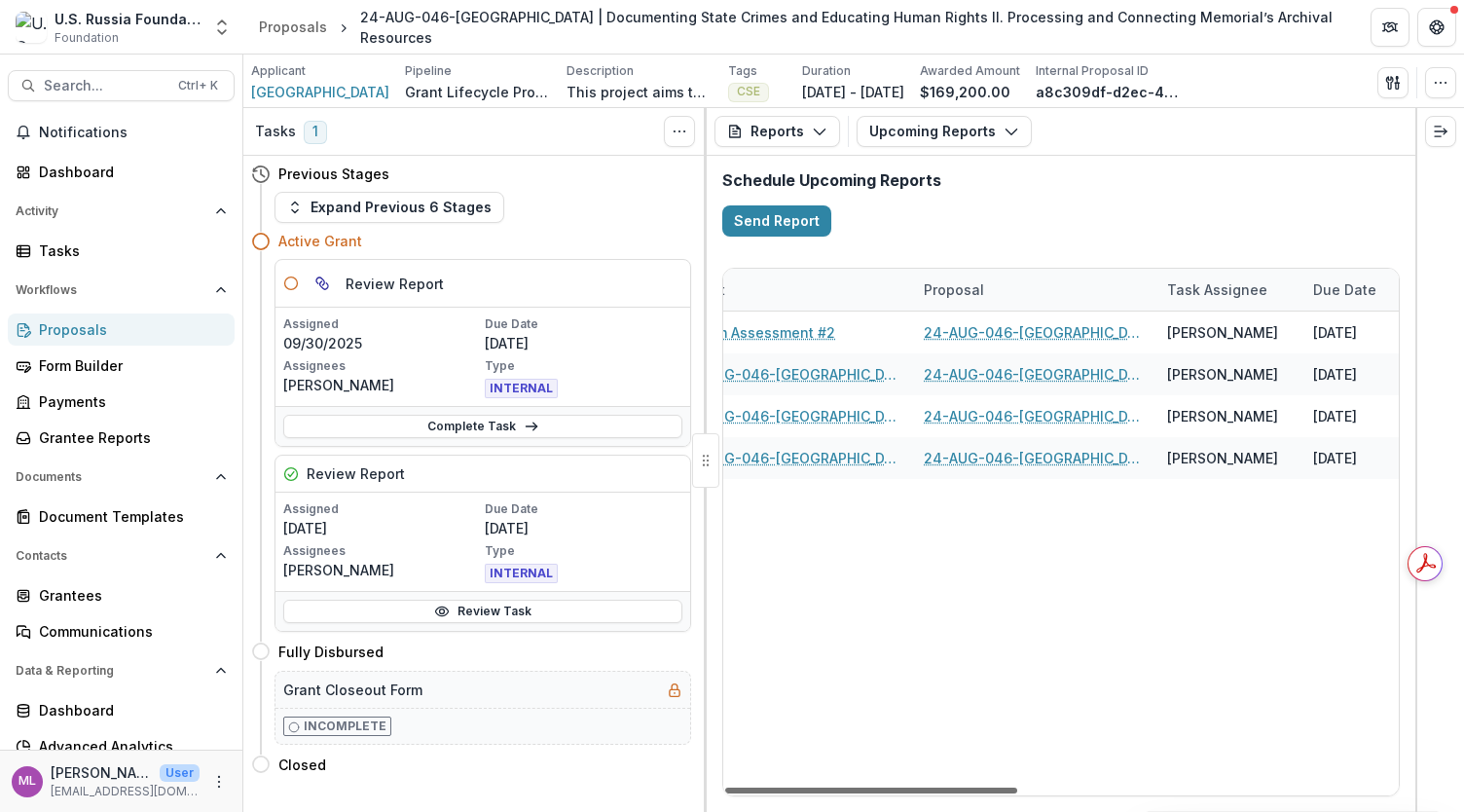
scroll to position [0, 439]
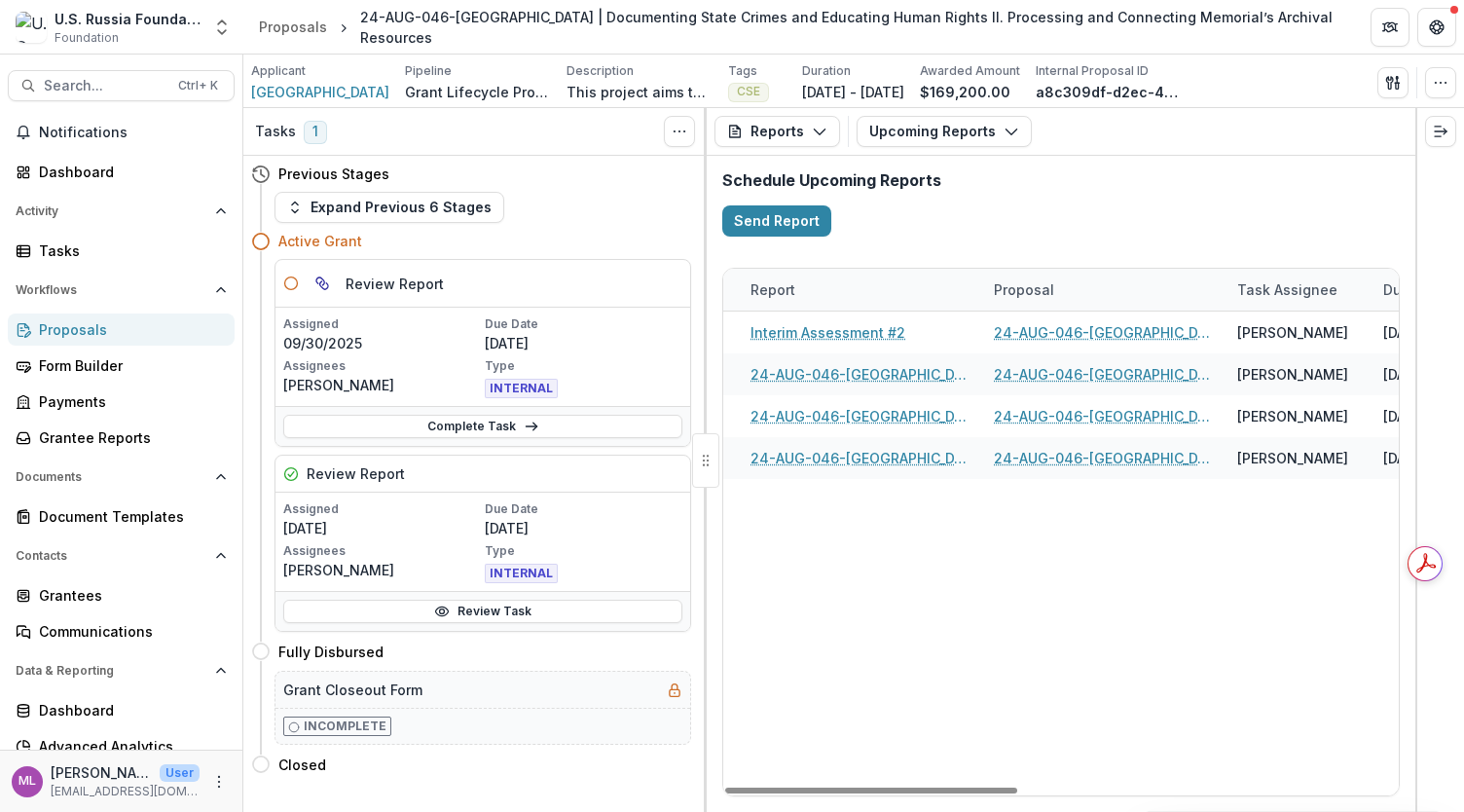
drag, startPoint x: 927, startPoint y: 785, endPoint x: 1055, endPoint y: 802, distance: 129.1
click at [1017, 793] on div at bounding box center [871, 790] width 292 height 6
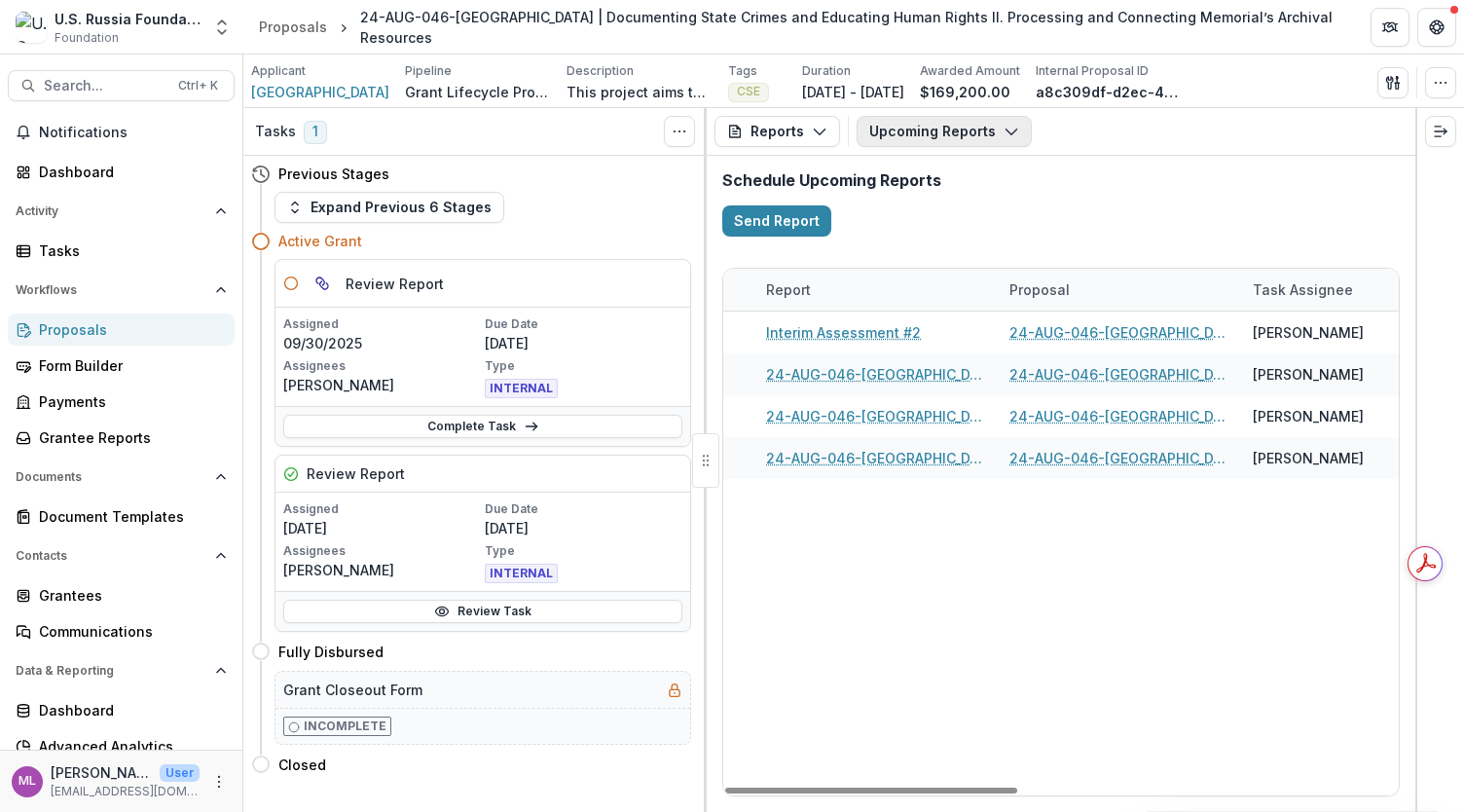
click at [1006, 139] on button "Upcoming Reports" at bounding box center [943, 131] width 175 height 32
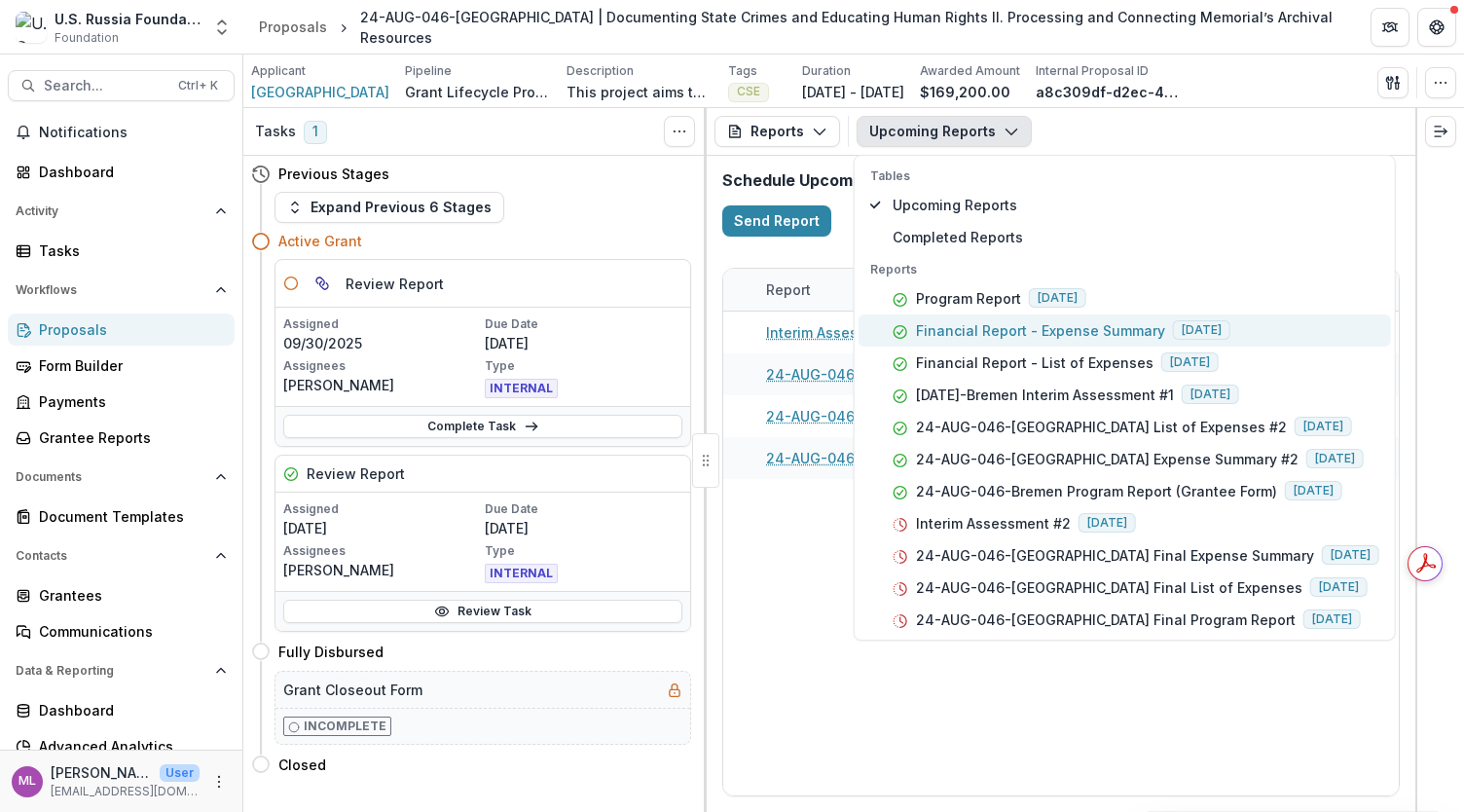
click at [1003, 330] on p "Financial Report - Expense Summary" at bounding box center [1040, 330] width 249 height 21
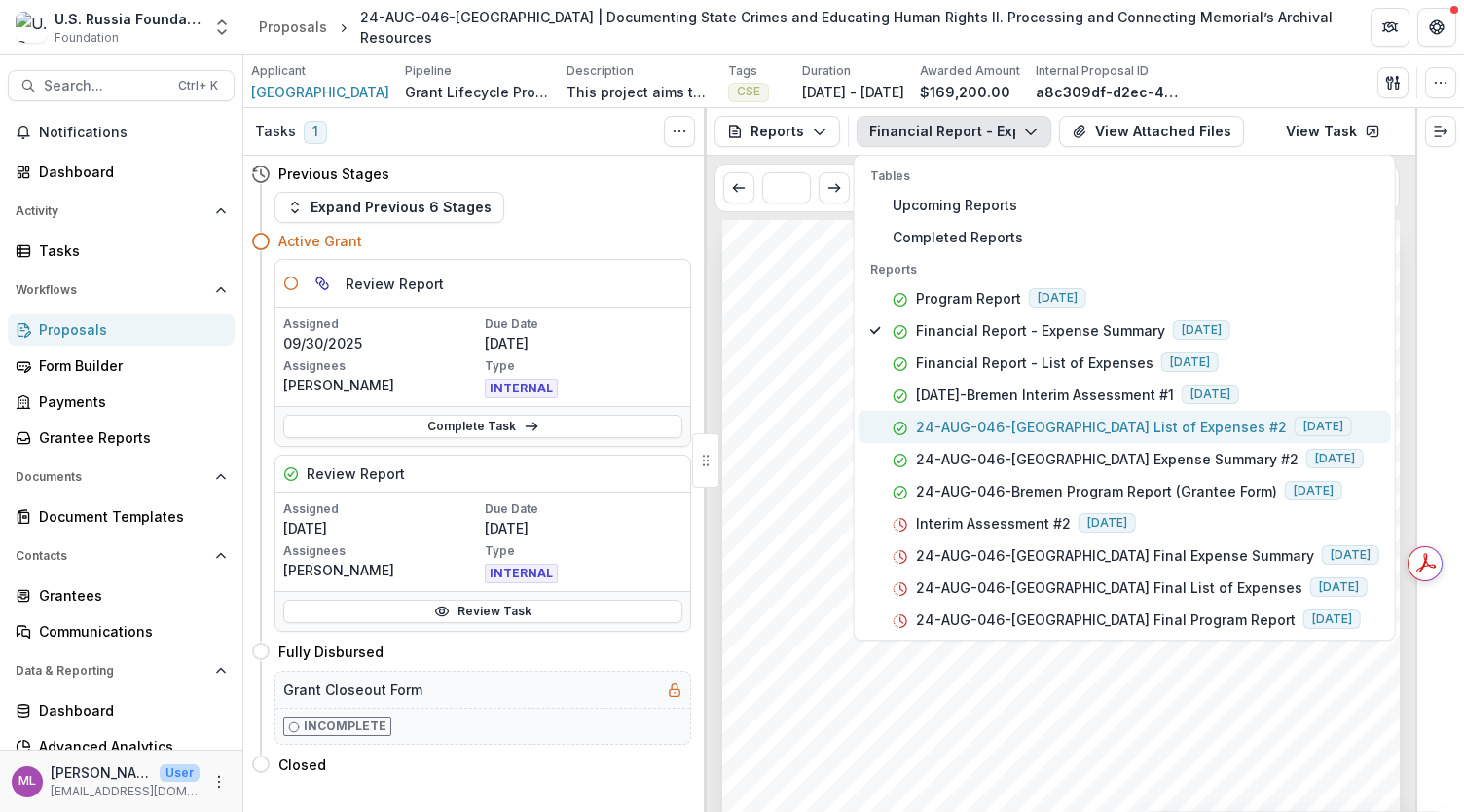
click at [1011, 425] on p "24-AUG-046-[GEOGRAPHIC_DATA] List of Expenses #2" at bounding box center [1101, 427] width 371 height 21
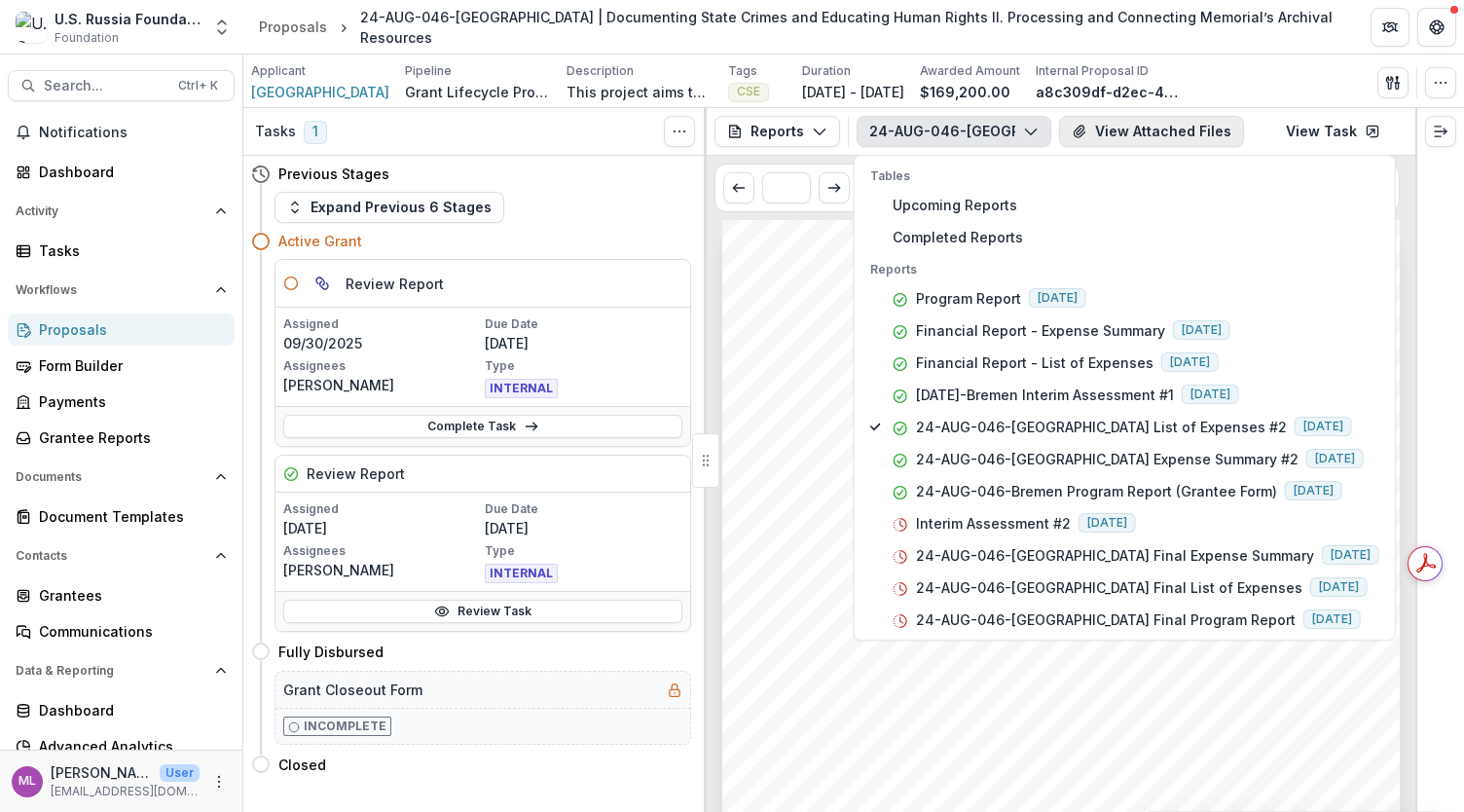
click at [1164, 129] on button "View Attached Files" at bounding box center [1151, 131] width 185 height 32
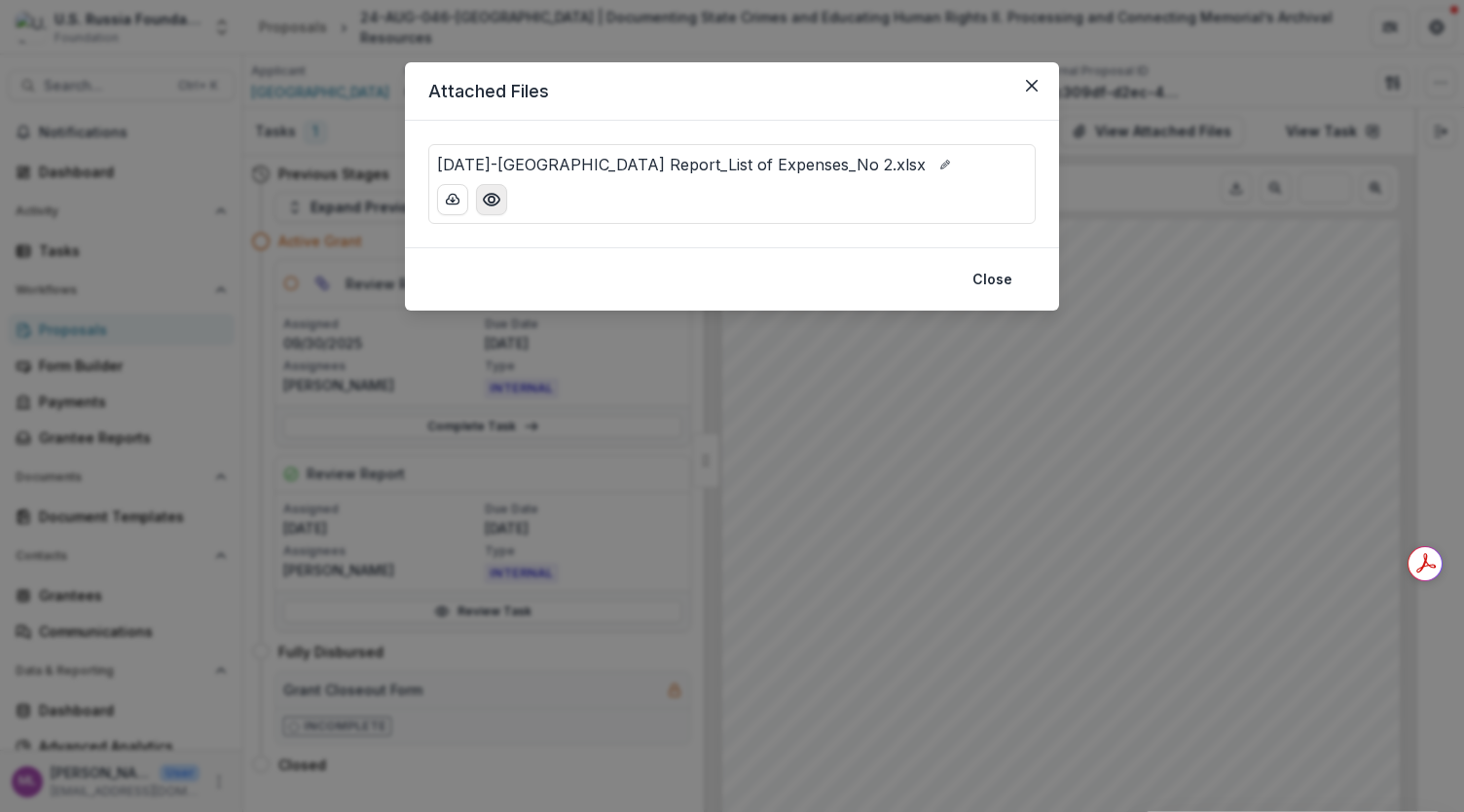
click at [492, 202] on circle "Preview 24-AUG-46-Bremen_Financial Report_List of Expenses_No 2.xlsx" at bounding box center [492, 200] width 6 height 6
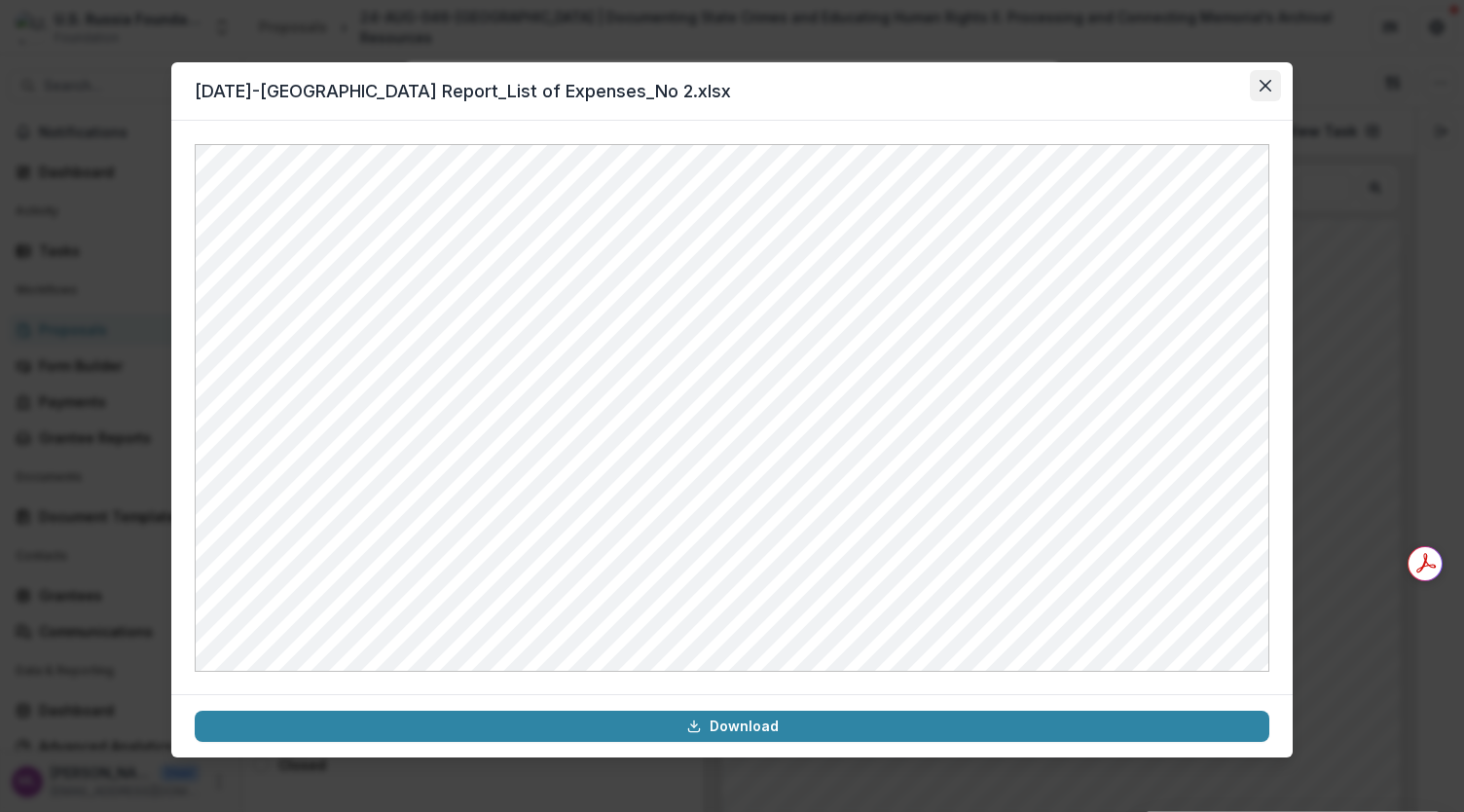
click at [1265, 93] on button "Close" at bounding box center [1266, 86] width 32 height 32
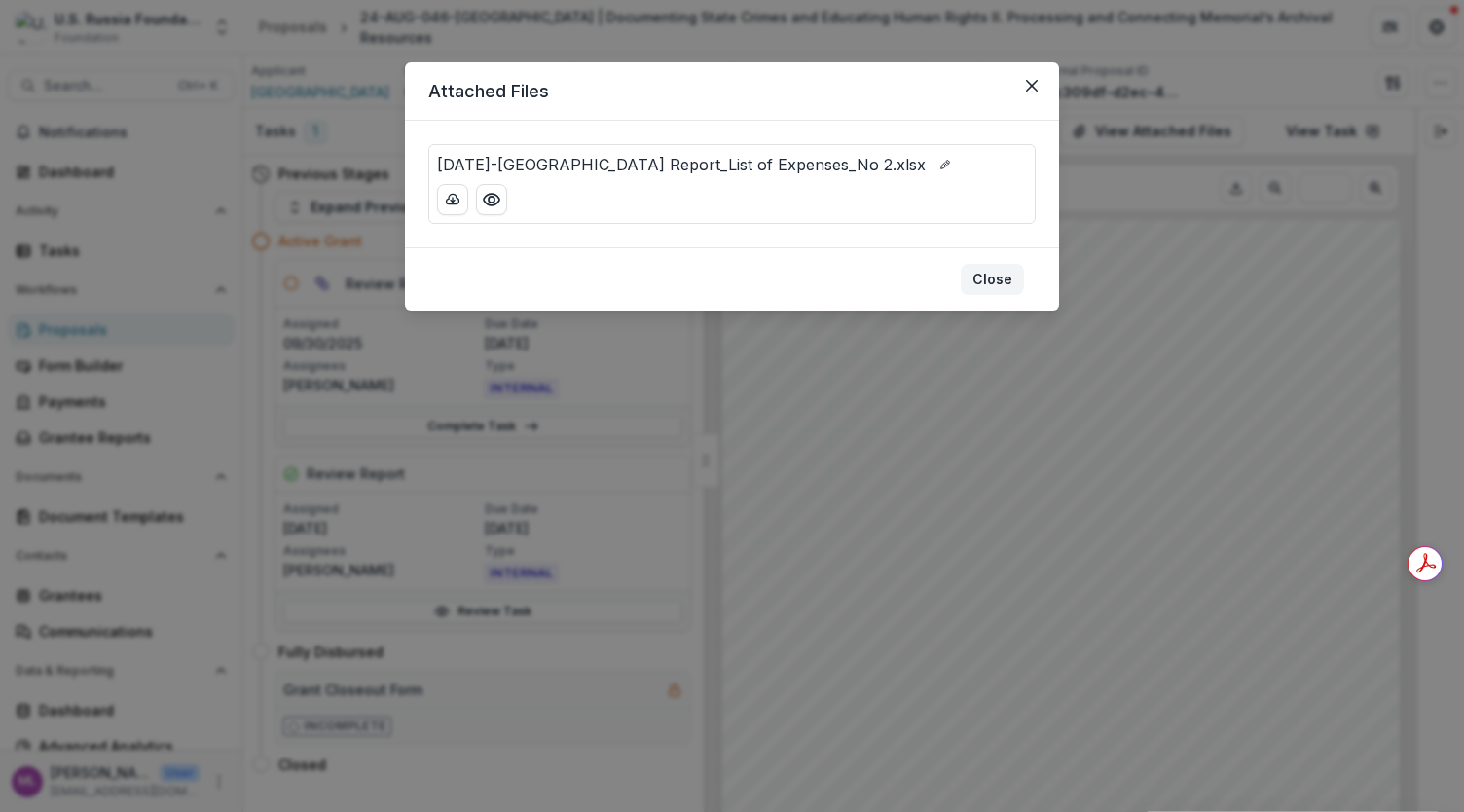
click at [991, 276] on button "Close" at bounding box center [993, 280] width 63 height 32
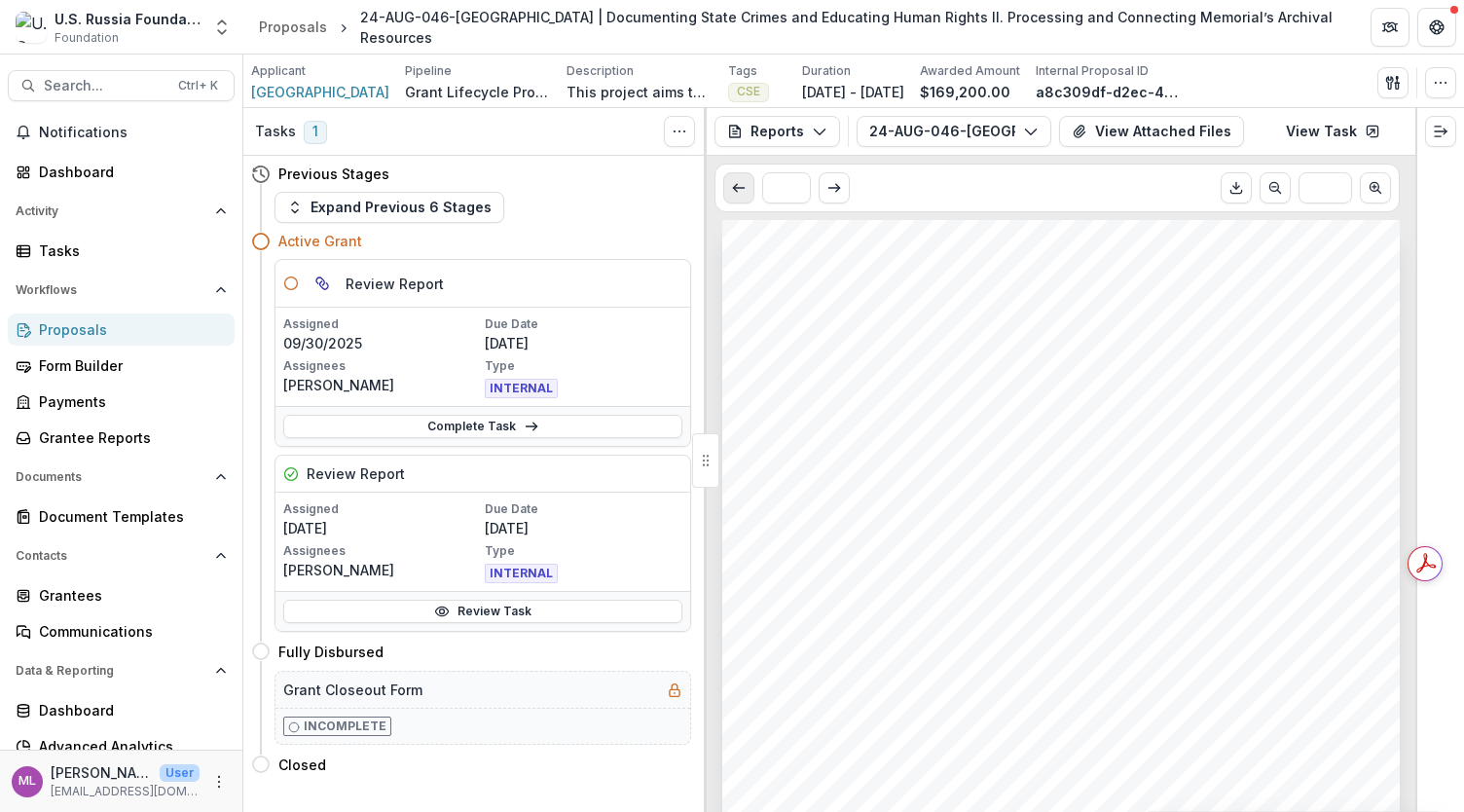
click at [736, 188] on icon "Scroll to previous page" at bounding box center [739, 188] width 16 height 16
click at [834, 185] on icon "Scroll to next page" at bounding box center [835, 188] width 16 height 16
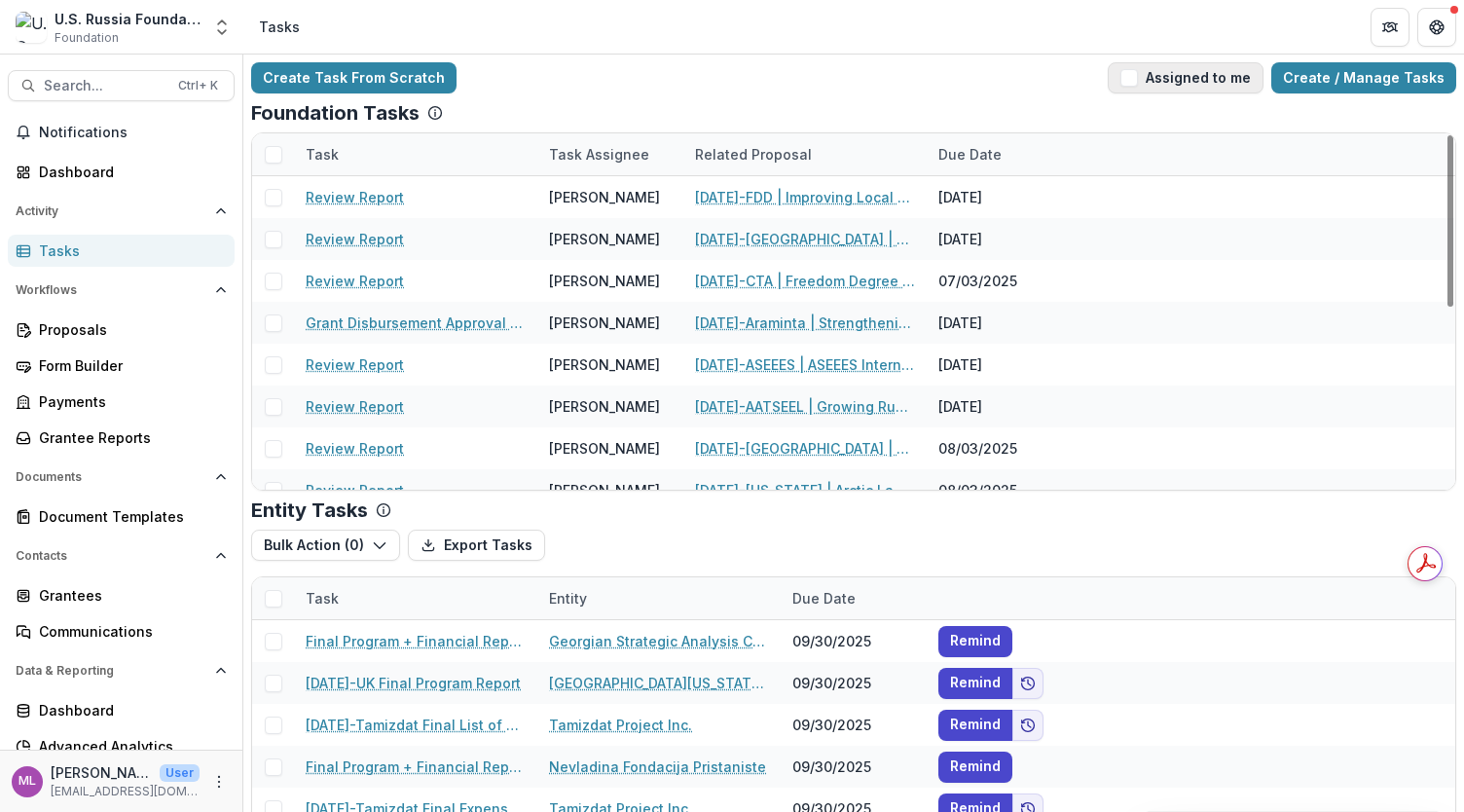
click at [1130, 67] on button "Assigned to me" at bounding box center [1186, 78] width 156 height 32
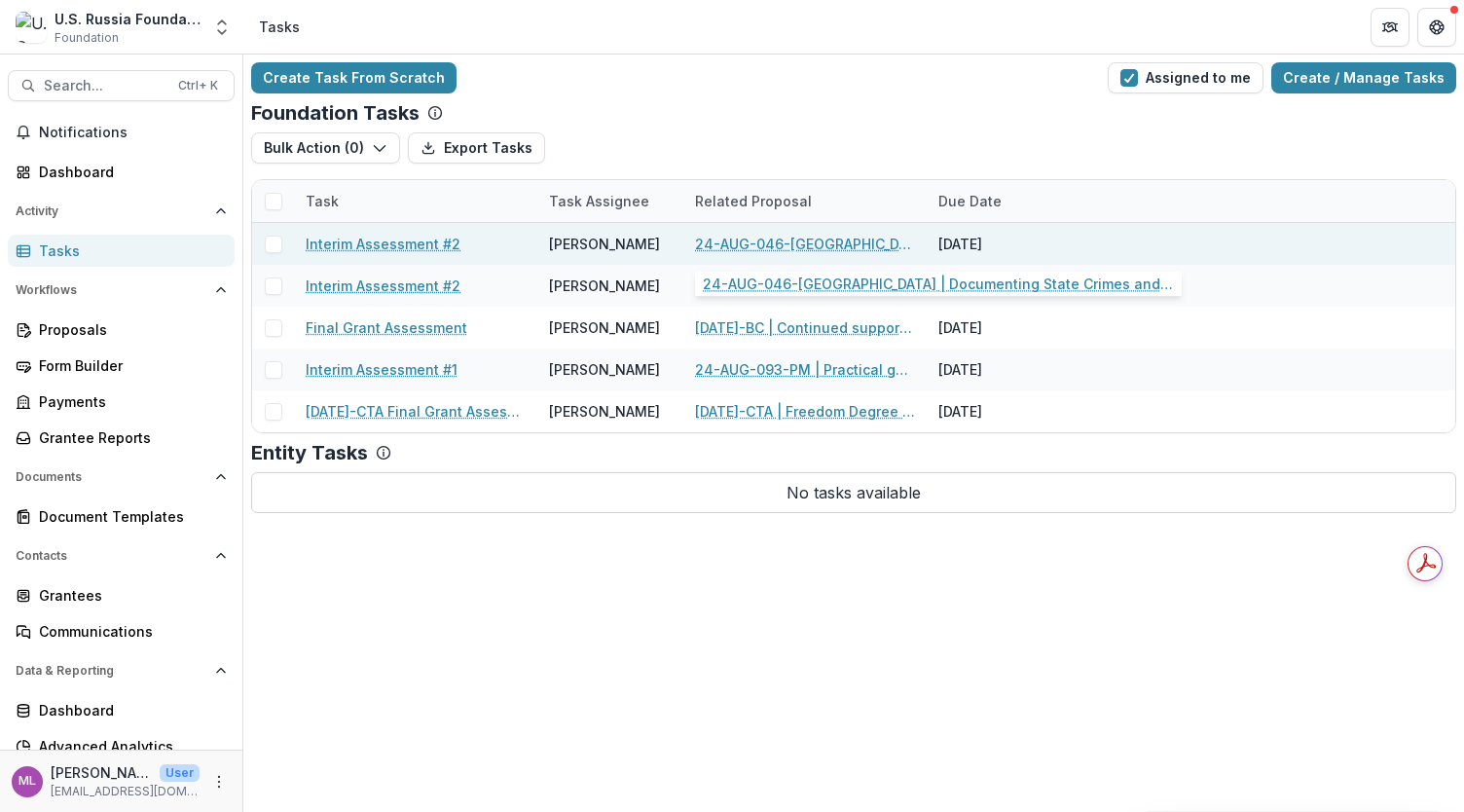
click at [800, 240] on link "24-AUG-046-[GEOGRAPHIC_DATA] | Documenting State Crimes and Educating Human Rig…" at bounding box center [805, 244] width 220 height 21
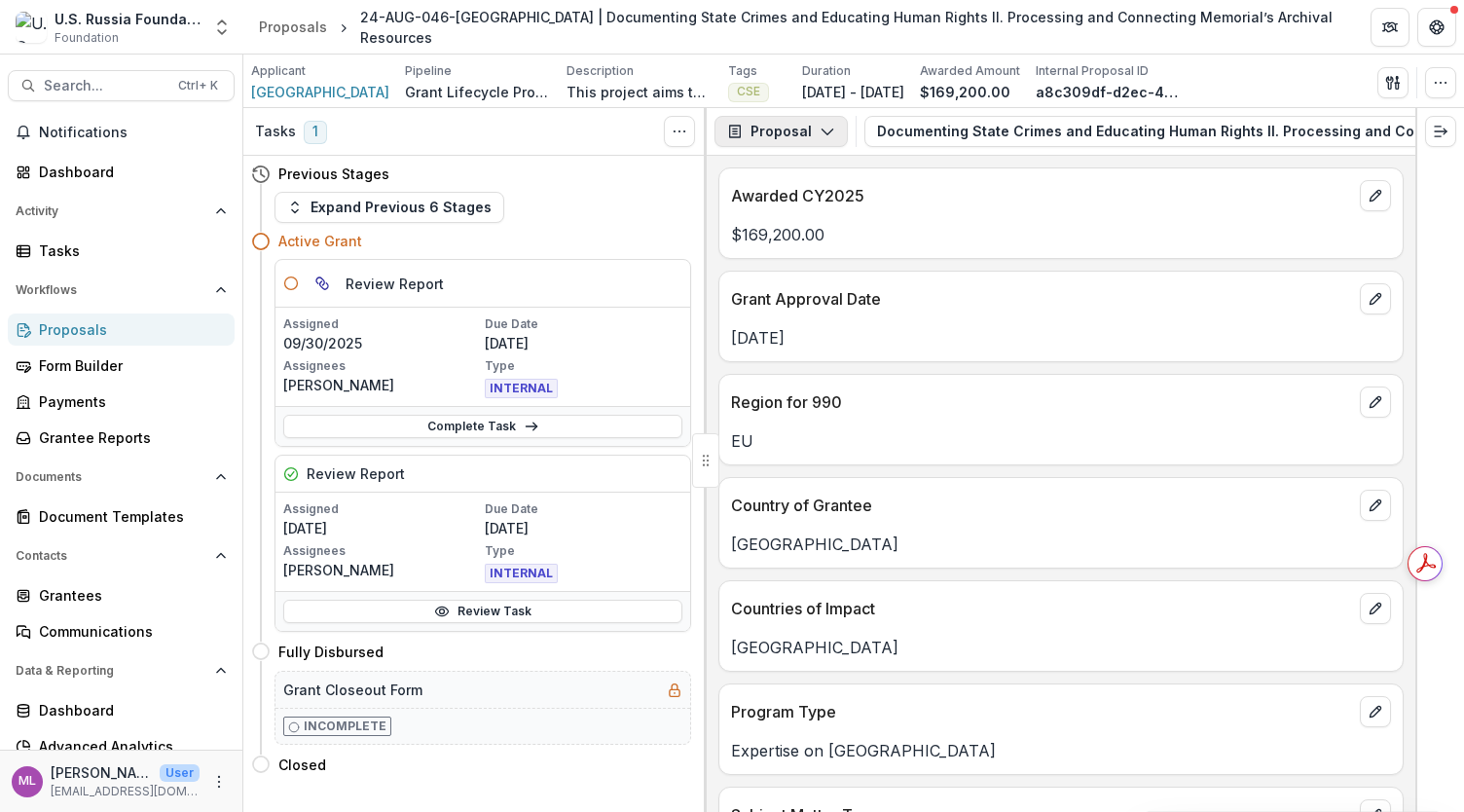
click at [832, 129] on icon "button" at bounding box center [828, 131] width 16 height 16
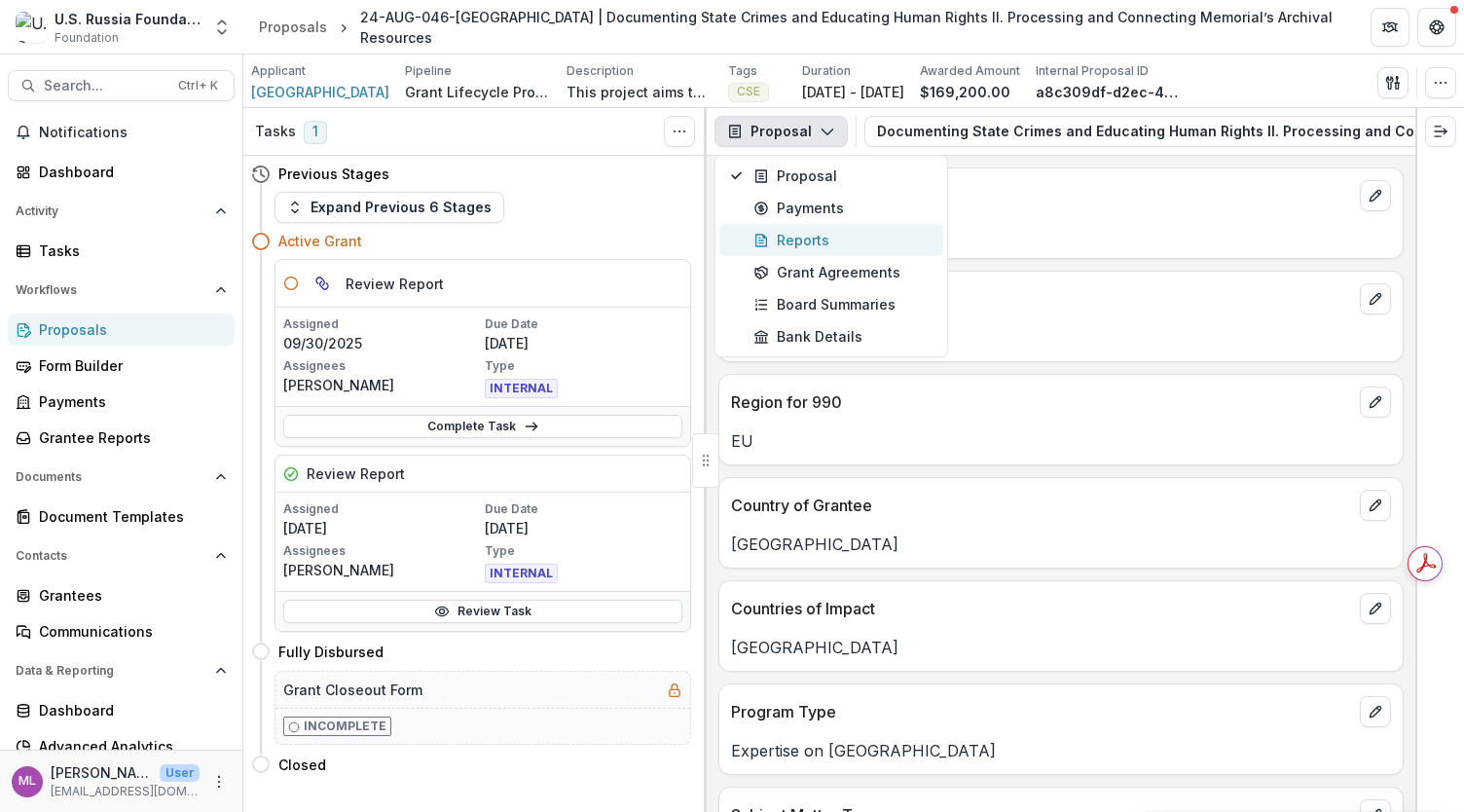
click at [814, 233] on div "Reports" at bounding box center [843, 240] width 178 height 21
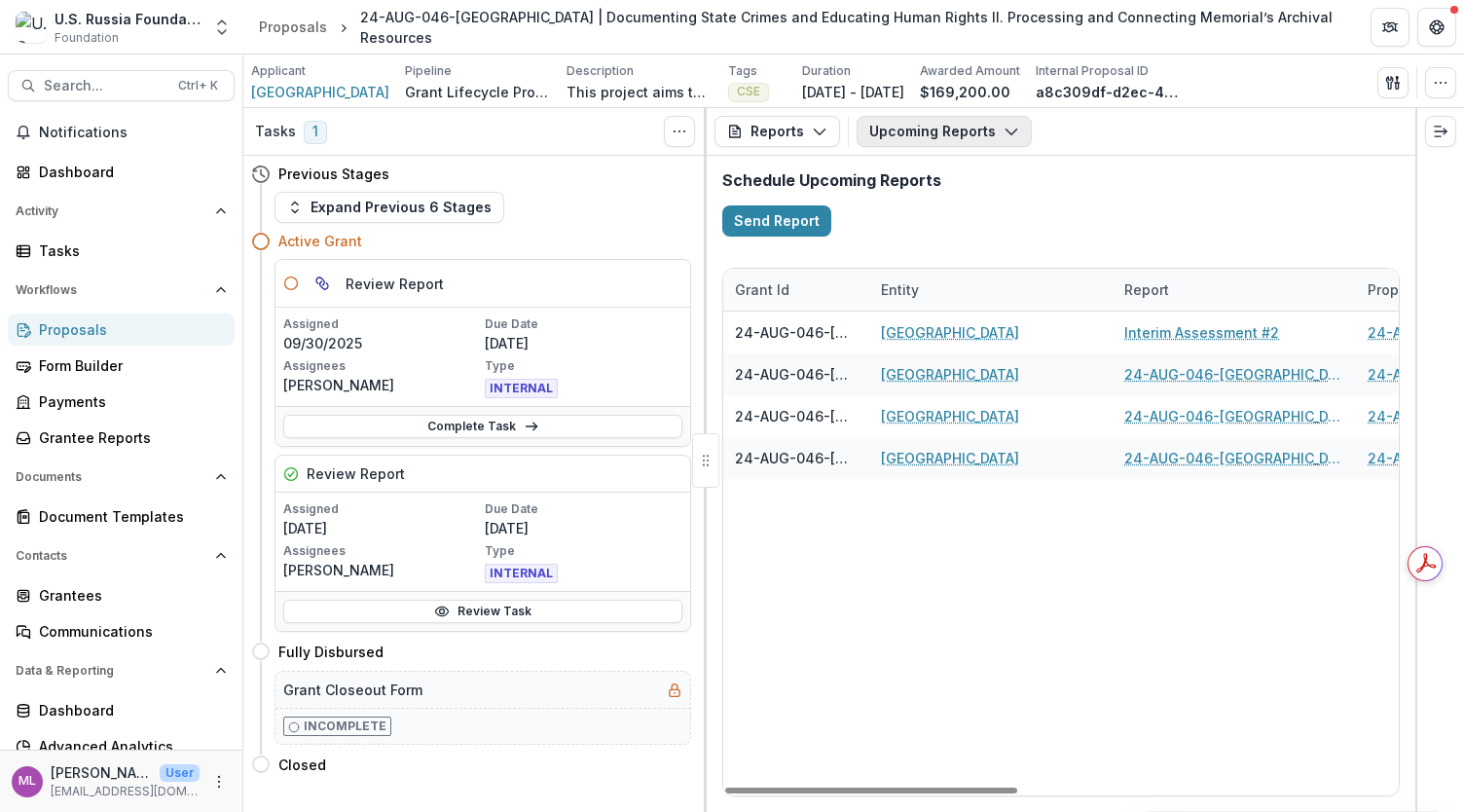
click at [1006, 129] on polyline "button" at bounding box center [1011, 132] width 11 height 6
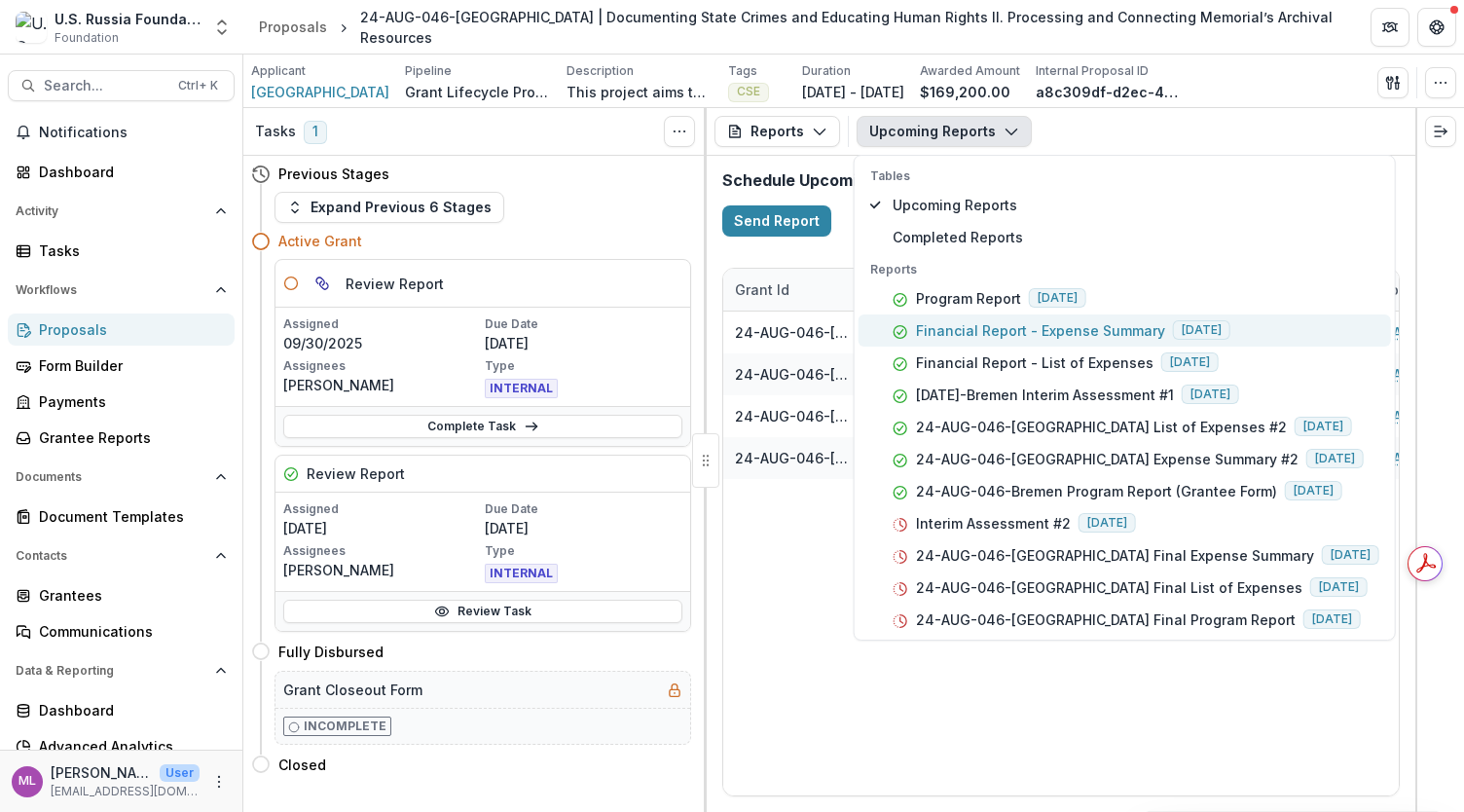
click at [1005, 327] on p "Financial Report - Expense Summary" at bounding box center [1040, 330] width 249 height 21
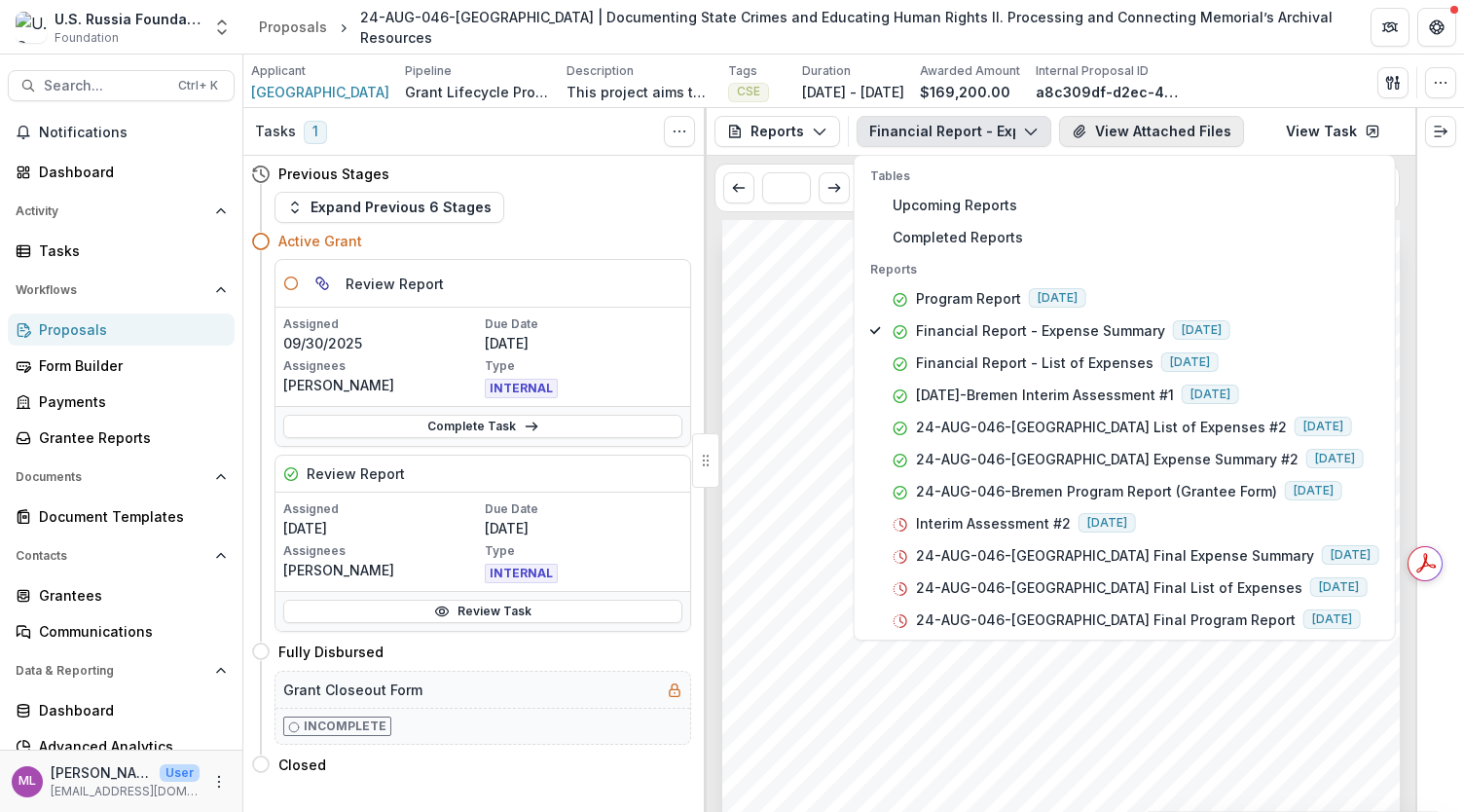
click at [1121, 127] on button "View Attached Files" at bounding box center [1151, 131] width 185 height 32
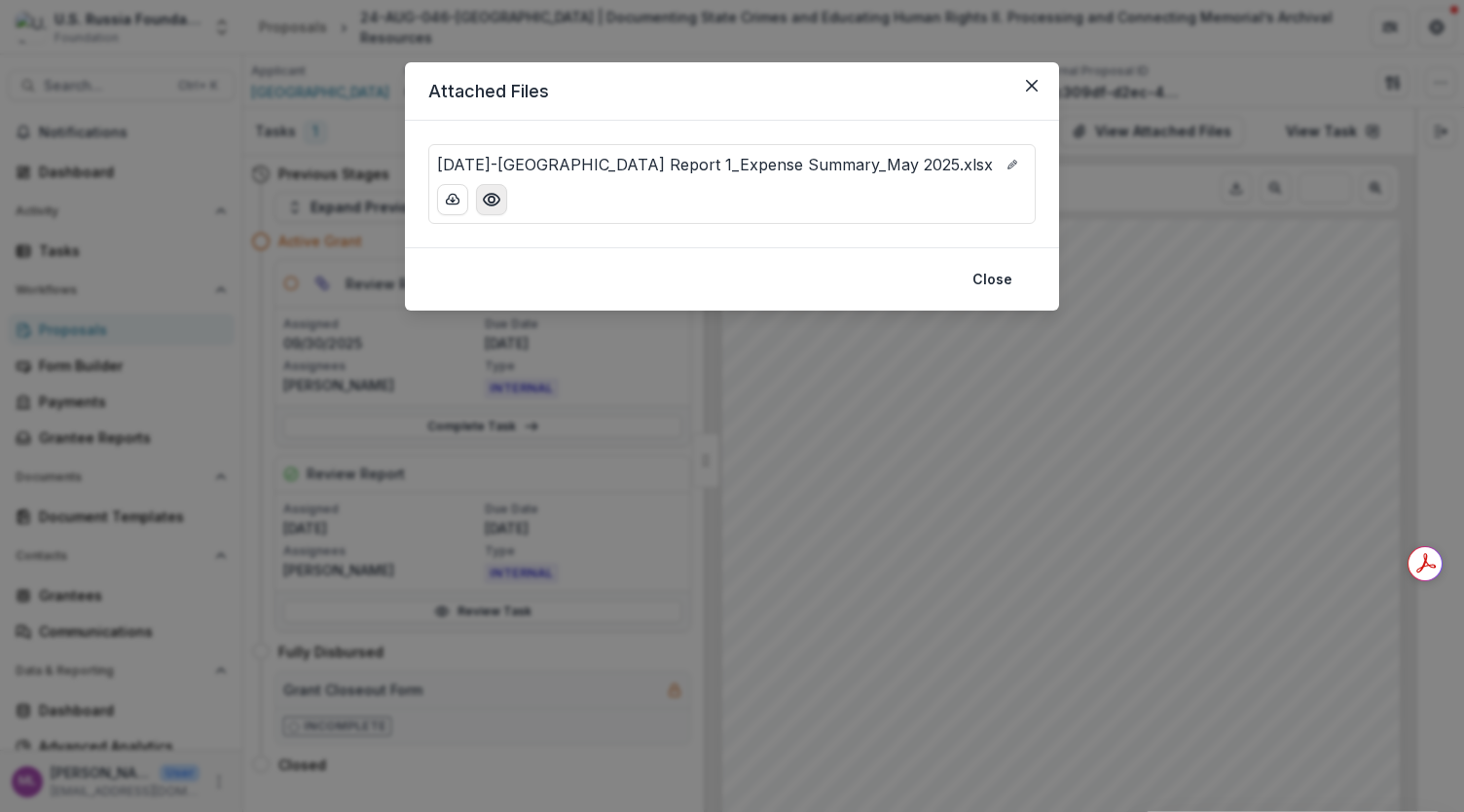
click at [487, 202] on icon "Preview 24-AUG-46-Bremen_Financial Report 1_Expense Summary_May 2025.xlsx" at bounding box center [492, 200] width 20 height 20
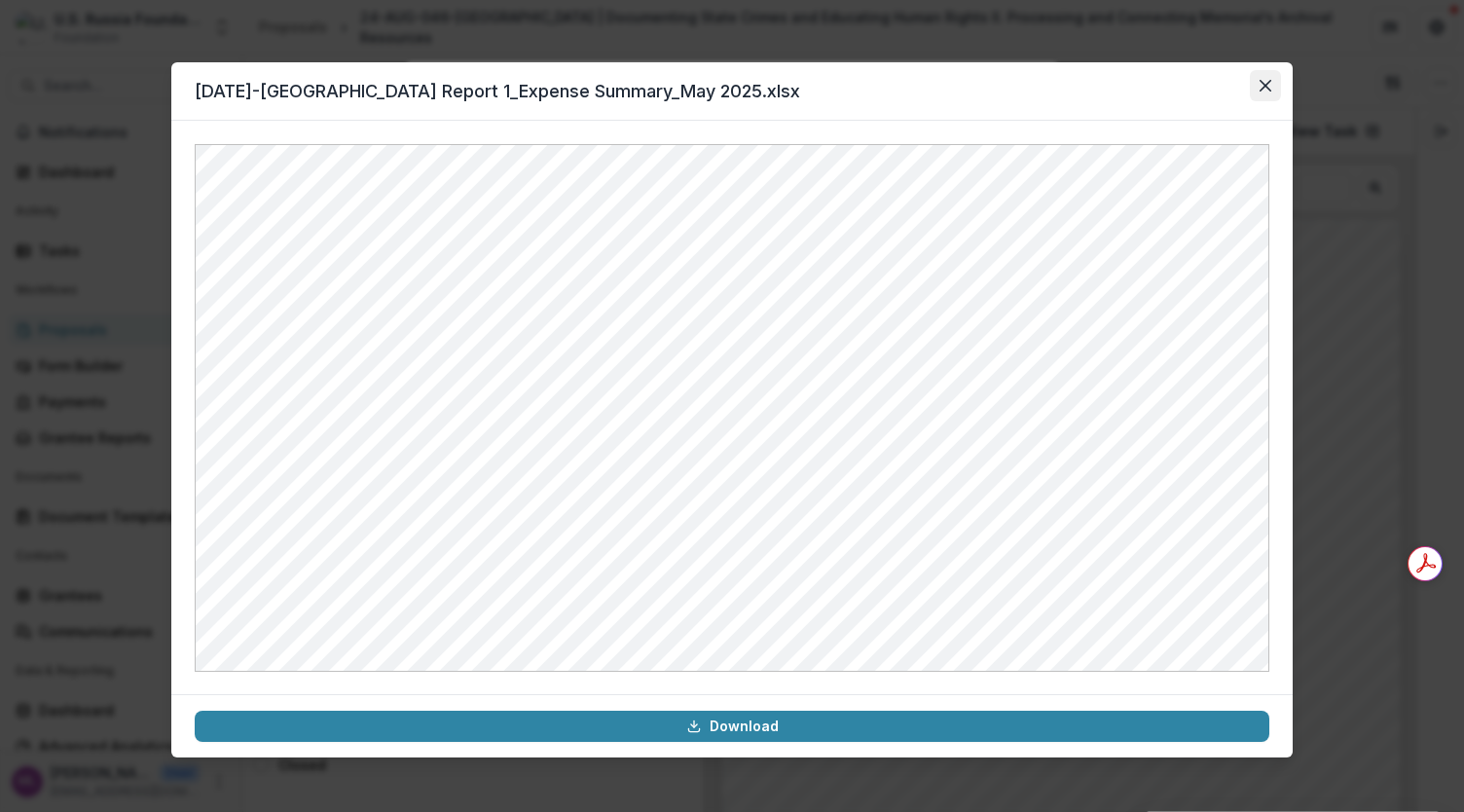
click at [1261, 80] on icon "Close" at bounding box center [1265, 86] width 12 height 12
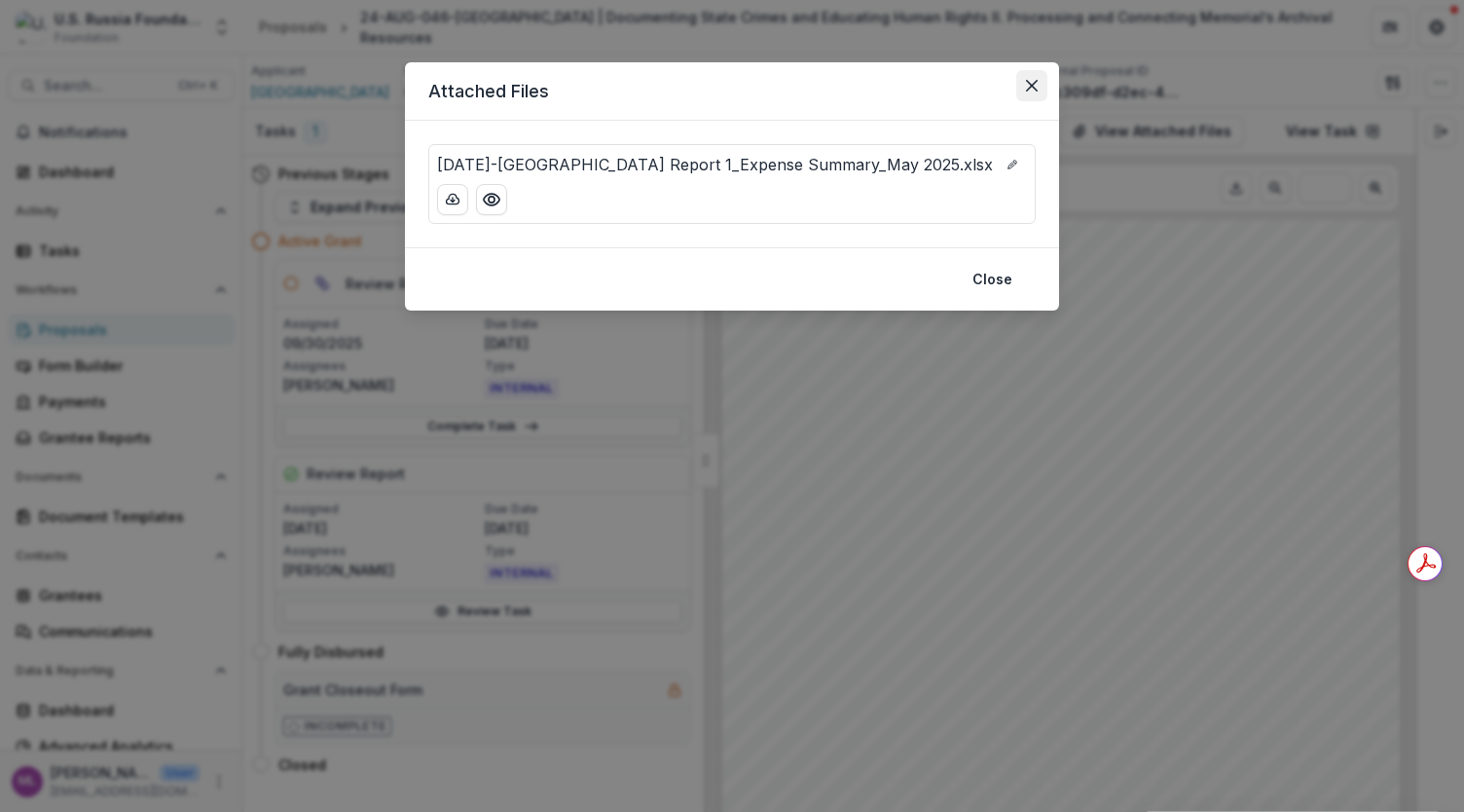
click at [1036, 89] on icon "Close" at bounding box center [1032, 86] width 12 height 12
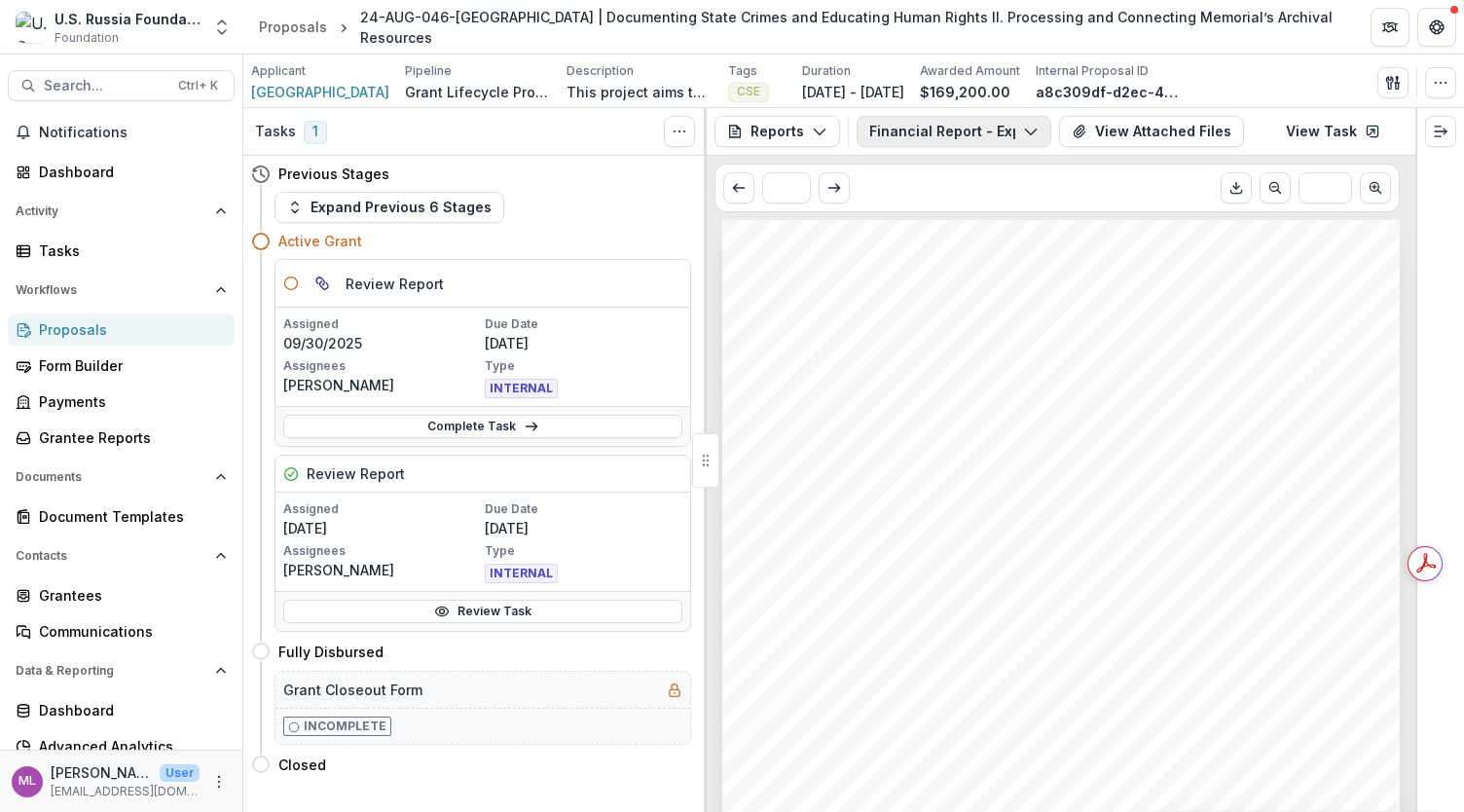
click at [1038, 129] on button "Financial Report - Expense Summary" at bounding box center [953, 131] width 195 height 32
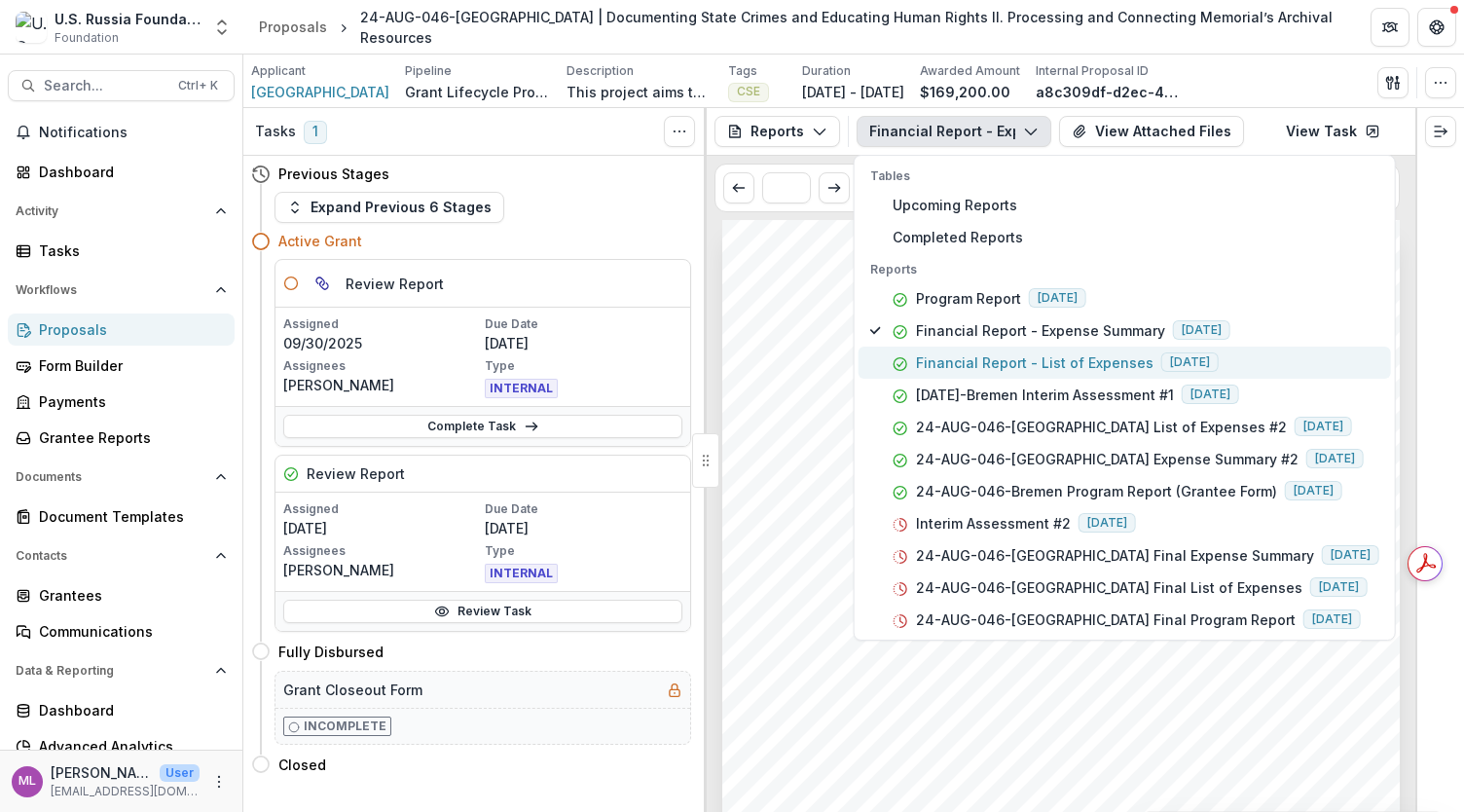
click at [974, 359] on p "Financial Report - List of Expenses" at bounding box center [1034, 363] width 237 height 21
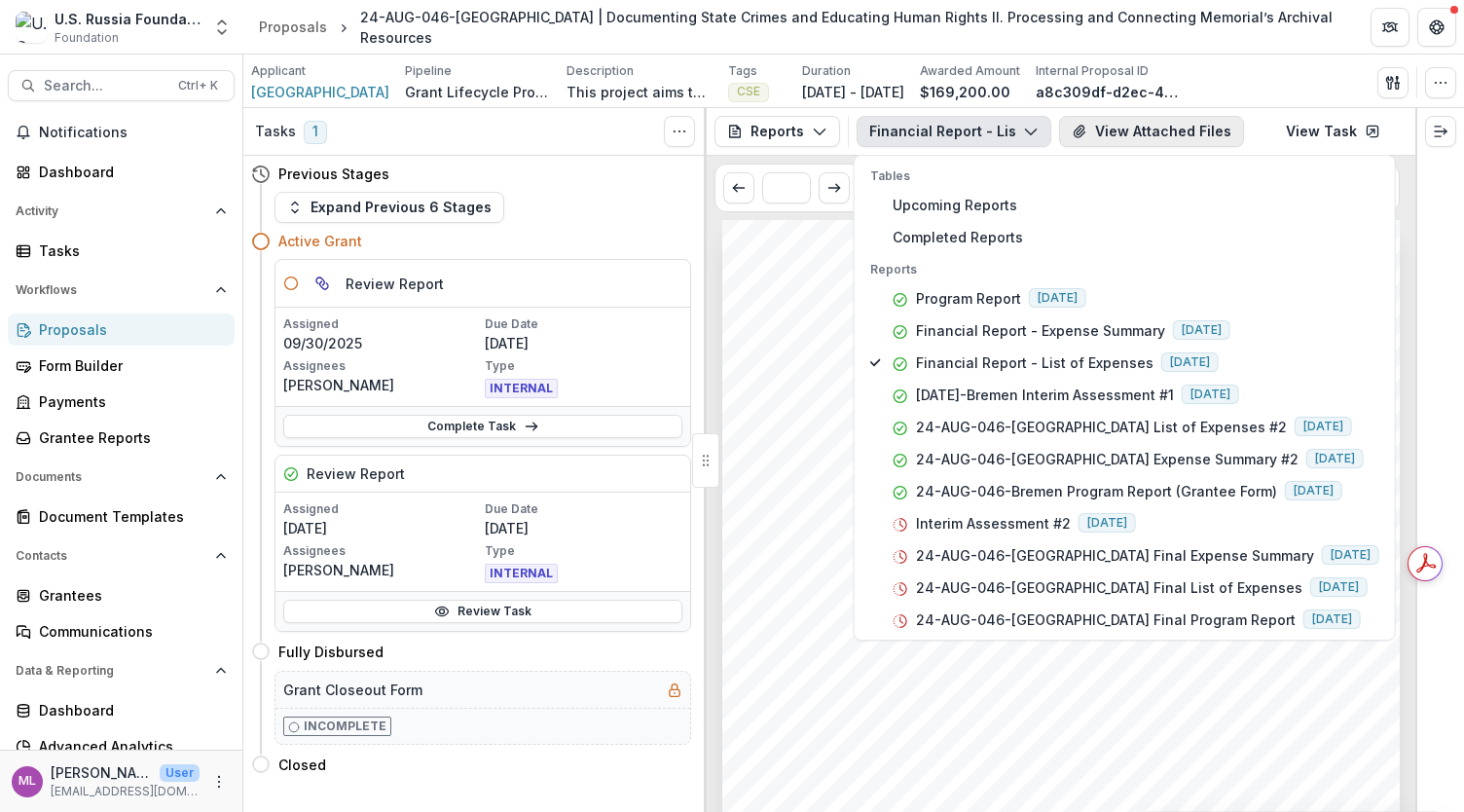
click at [1096, 133] on button "View Attached Files" at bounding box center [1151, 131] width 185 height 32
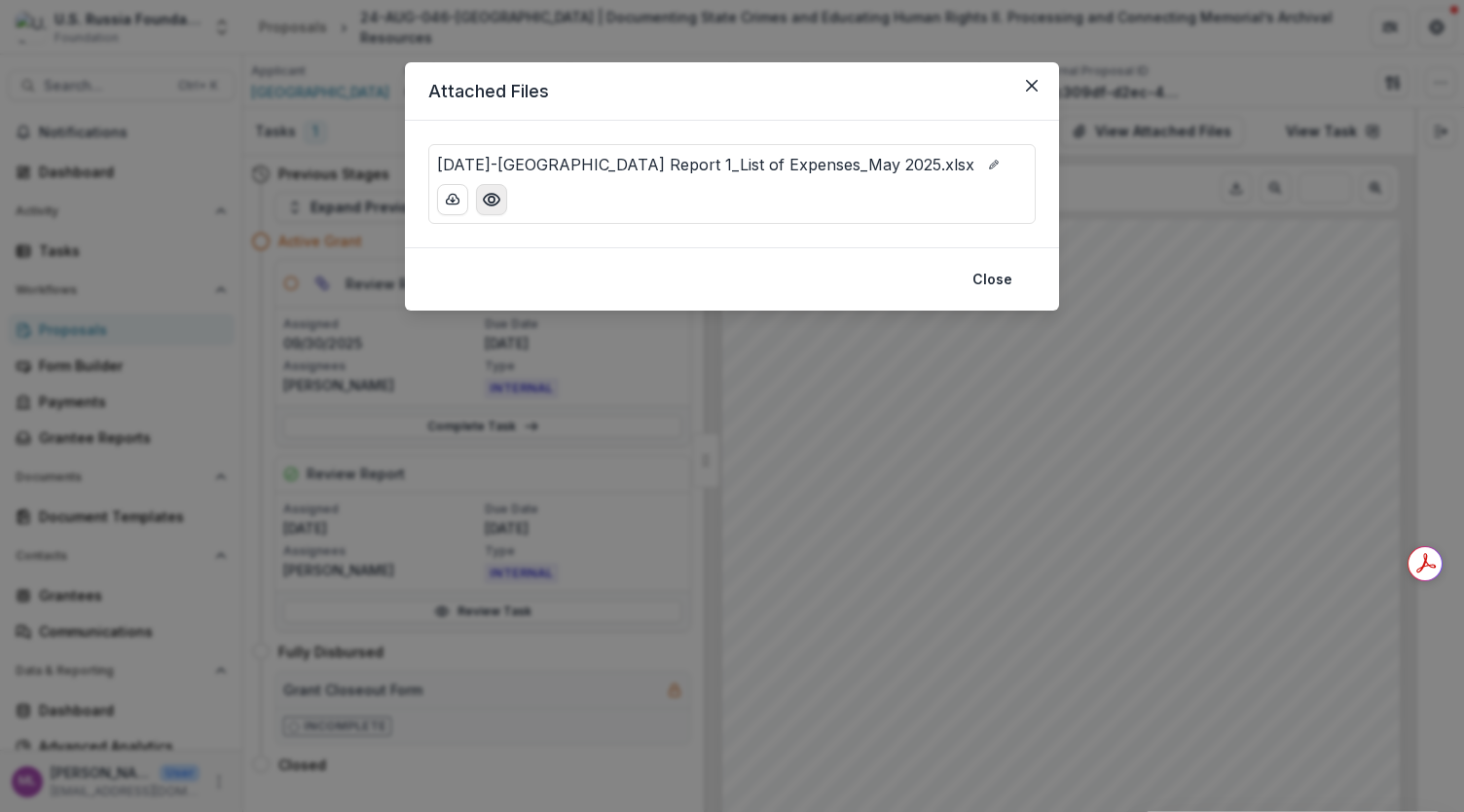
click at [495, 196] on icon "Preview 24-AUG-46-Bremen_Financial Report 1_List of Expenses_May 2025.xlsx" at bounding box center [492, 200] width 20 height 20
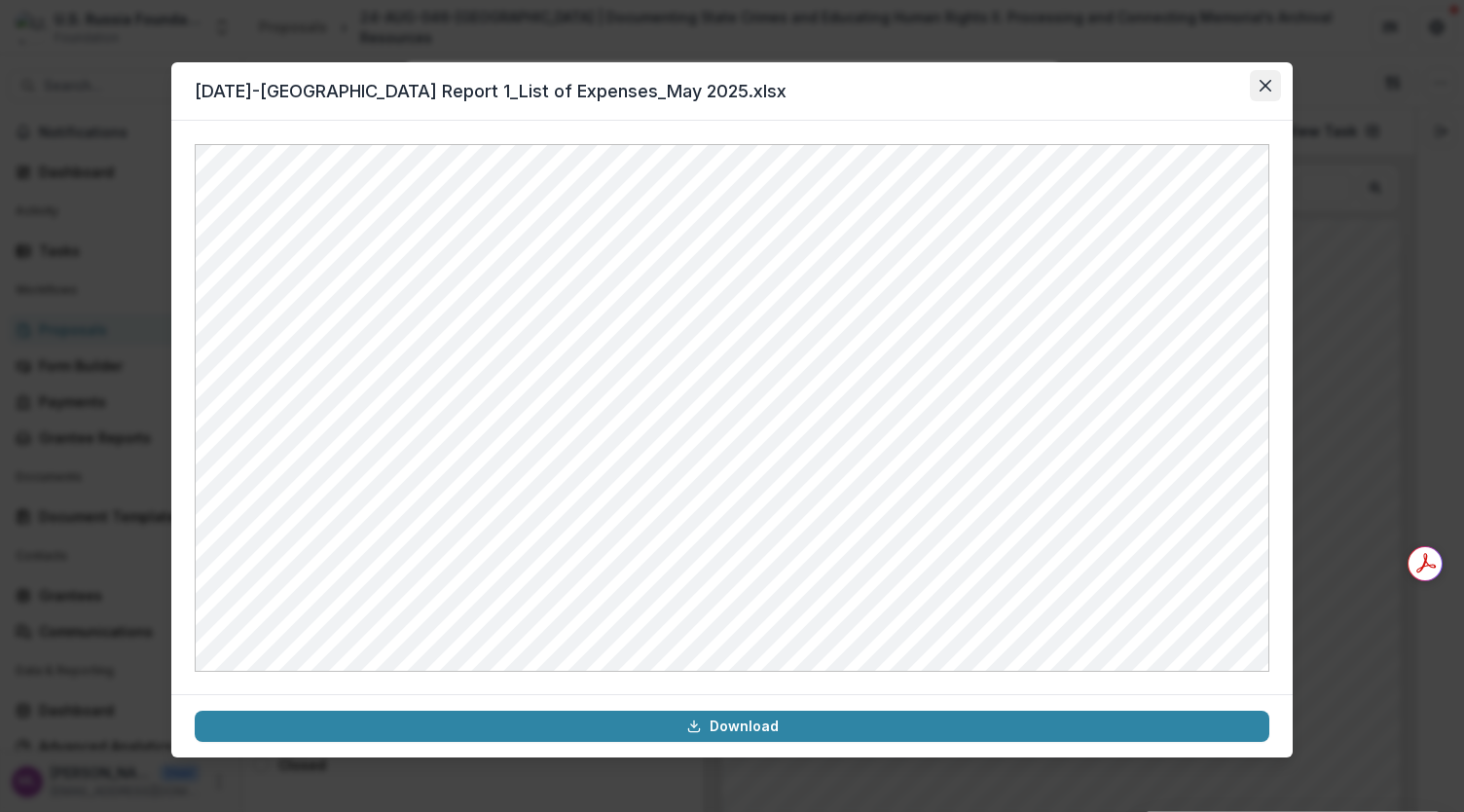
click at [1273, 93] on button "Close" at bounding box center [1266, 86] width 32 height 32
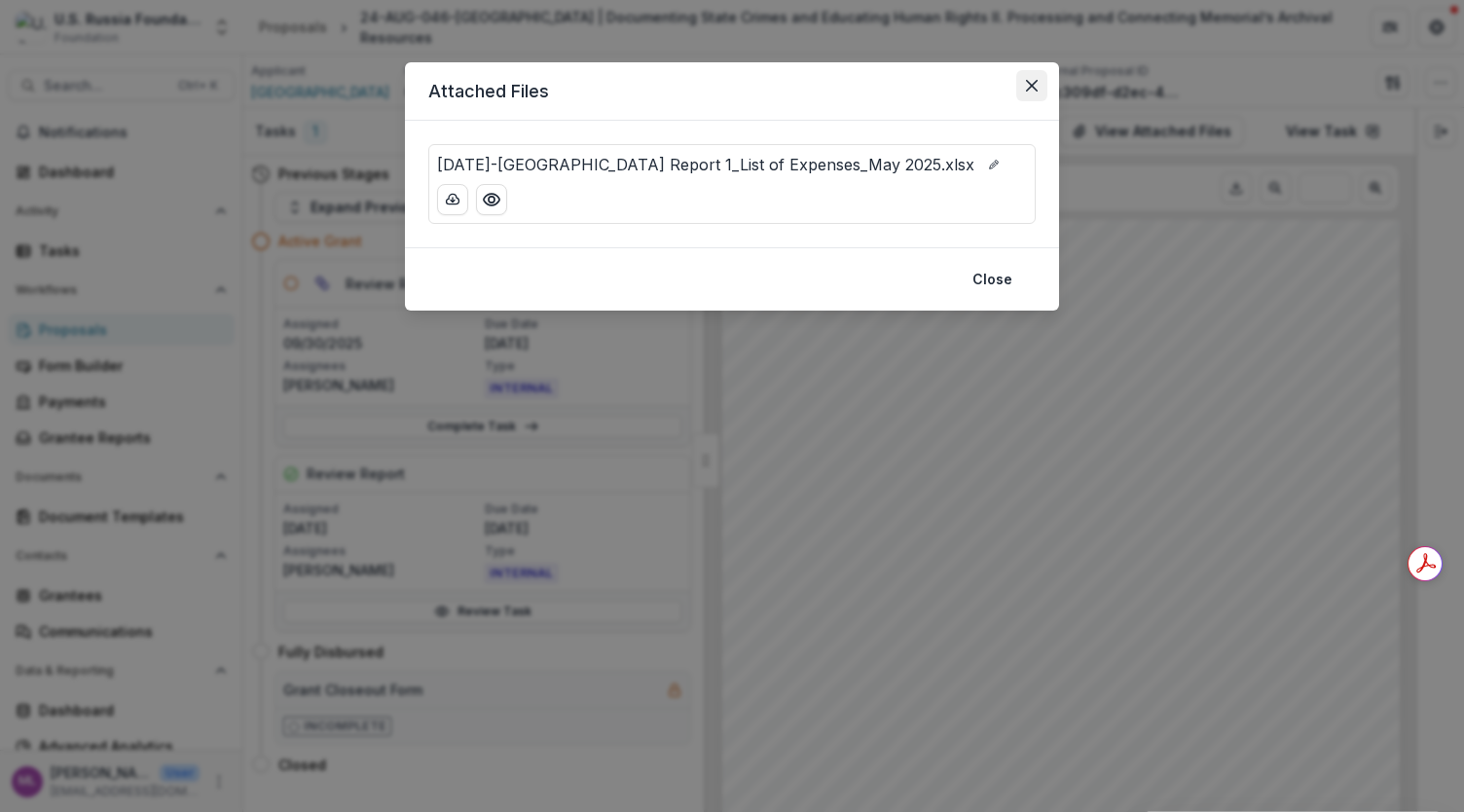
click at [1030, 86] on icon "Close" at bounding box center [1032, 86] width 12 height 12
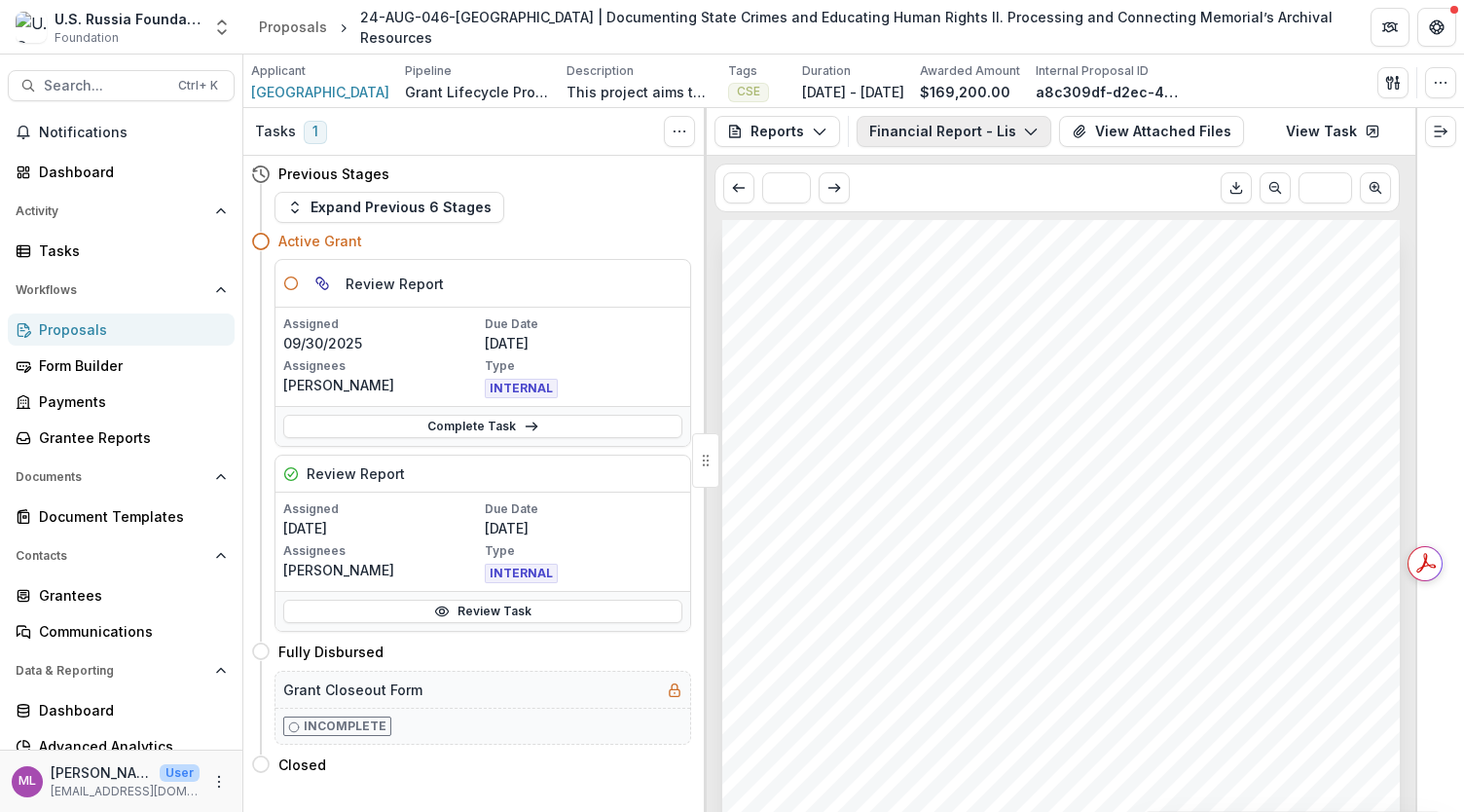
click at [1033, 133] on icon "button" at bounding box center [1031, 131] width 16 height 16
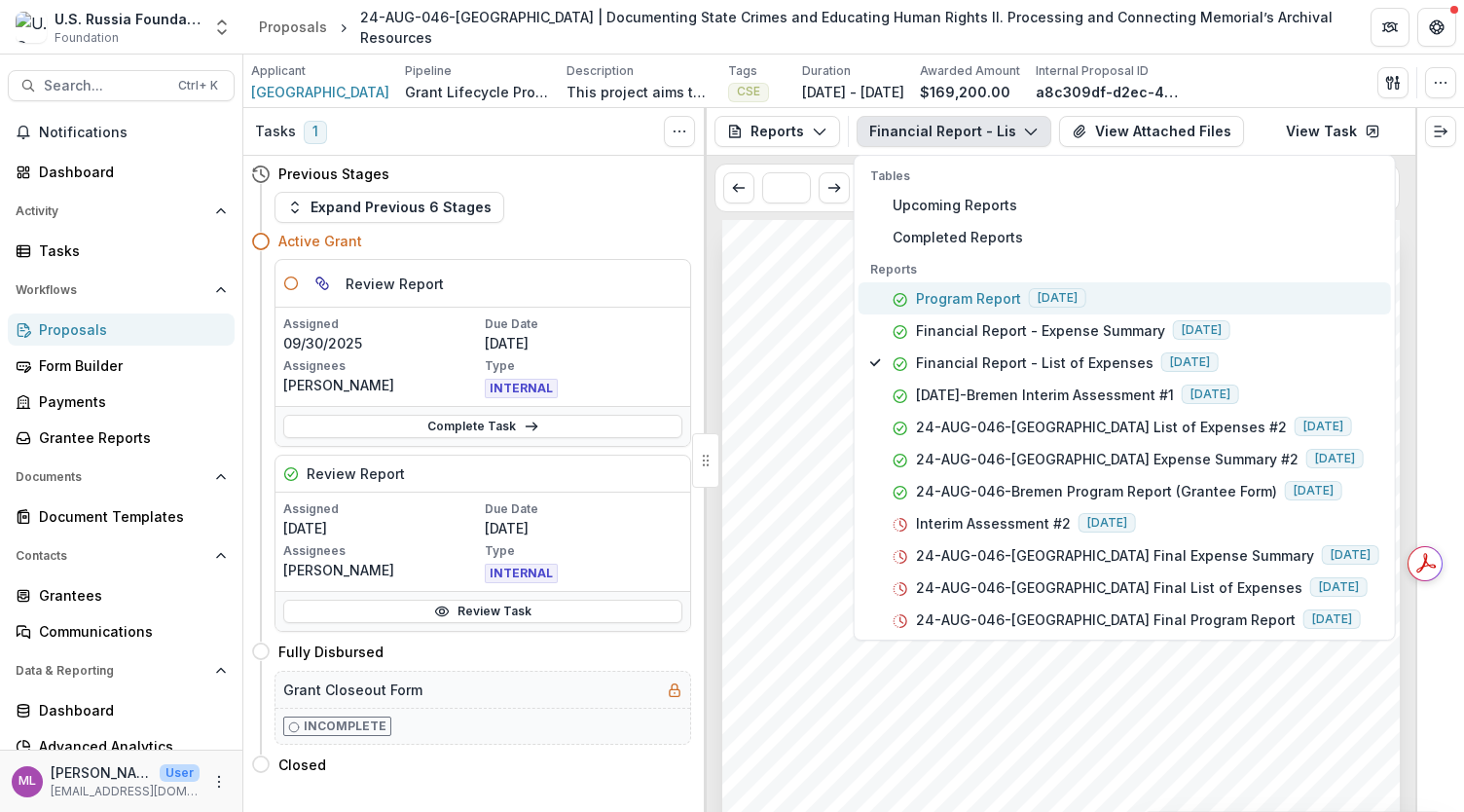
click at [974, 293] on p "Program Report" at bounding box center [968, 298] width 105 height 21
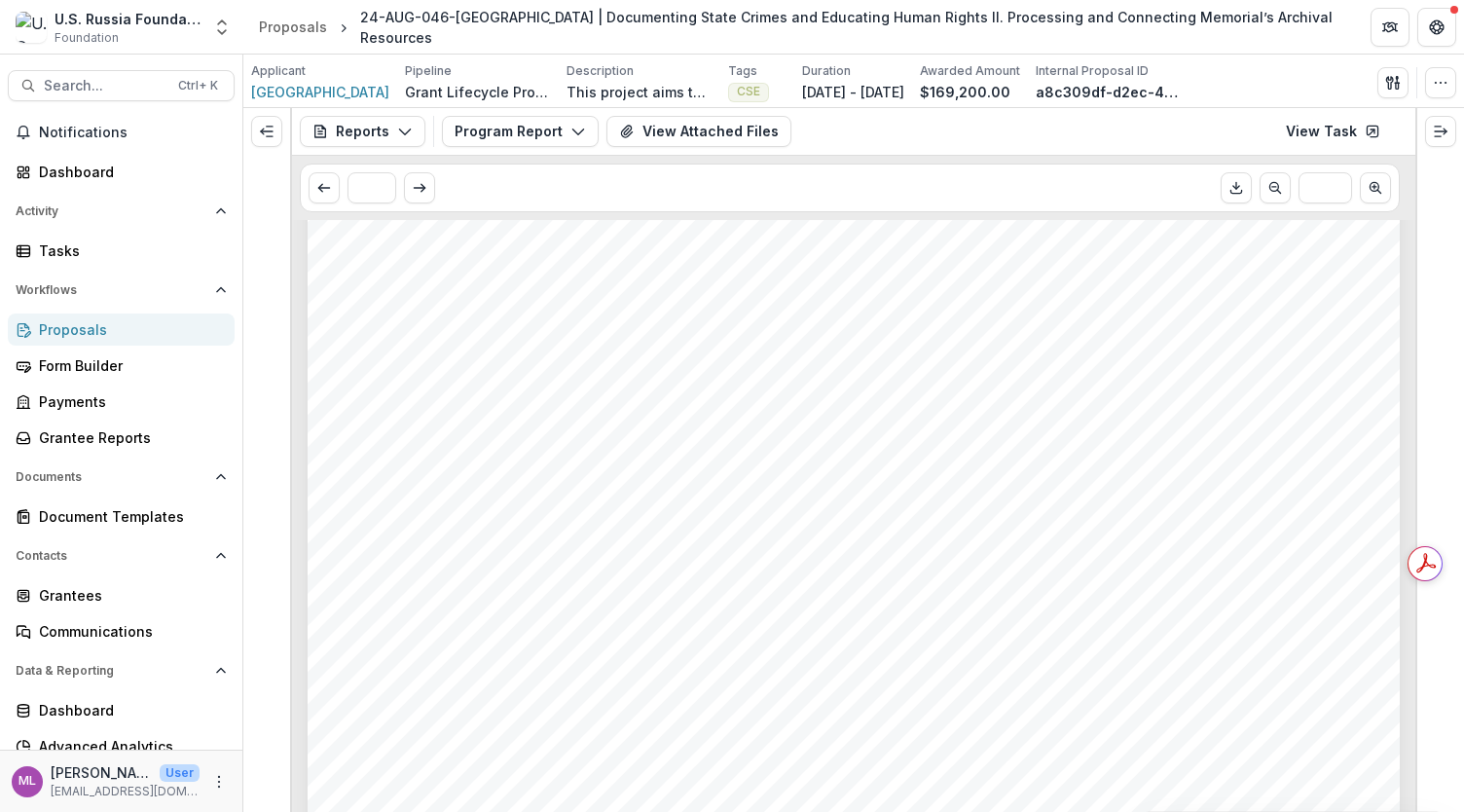
scroll to position [487, 0]
